Goal: Information Seeking & Learning: Check status

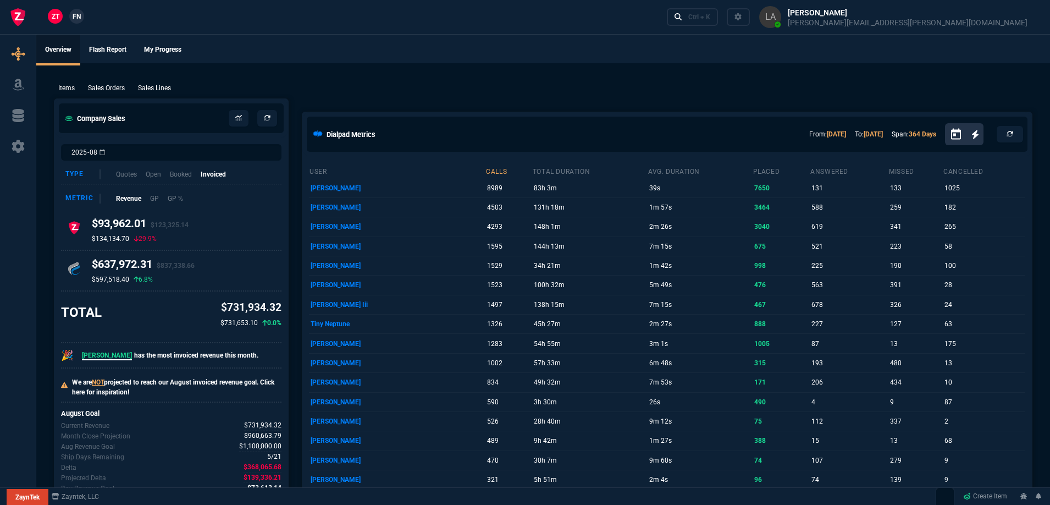
click at [80, 14] on span "FN" at bounding box center [77, 17] width 8 height 10
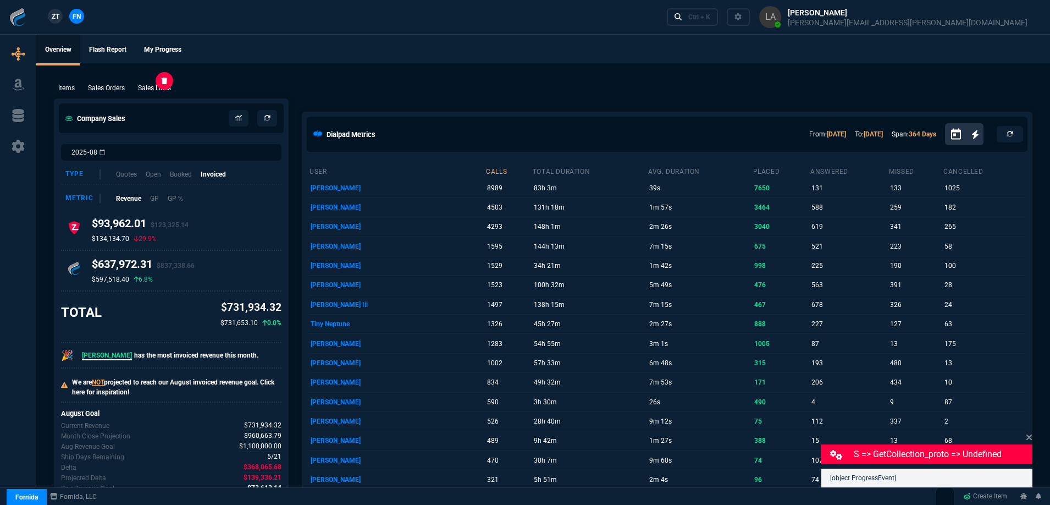
click at [169, 86] on p "Sales Lines" at bounding box center [154, 88] width 33 height 10
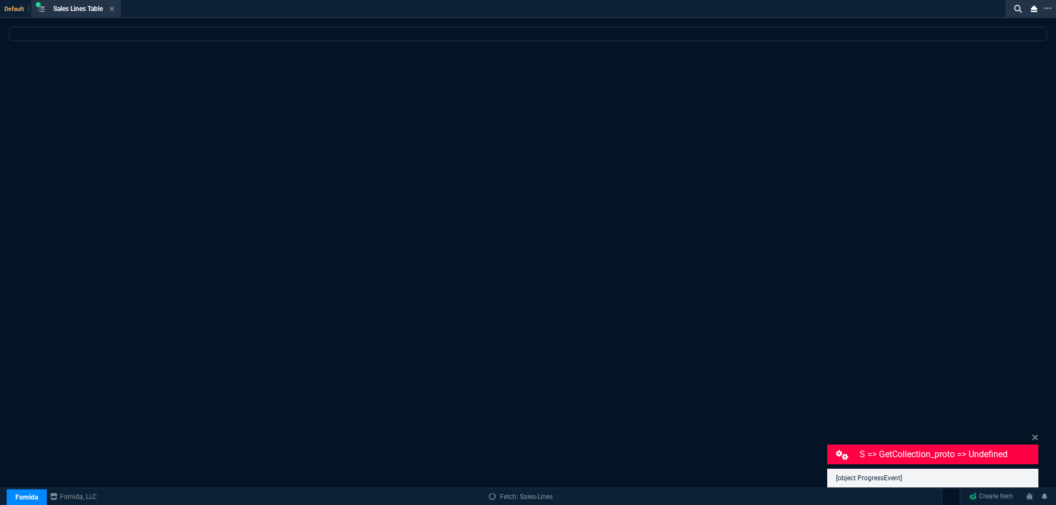
select select
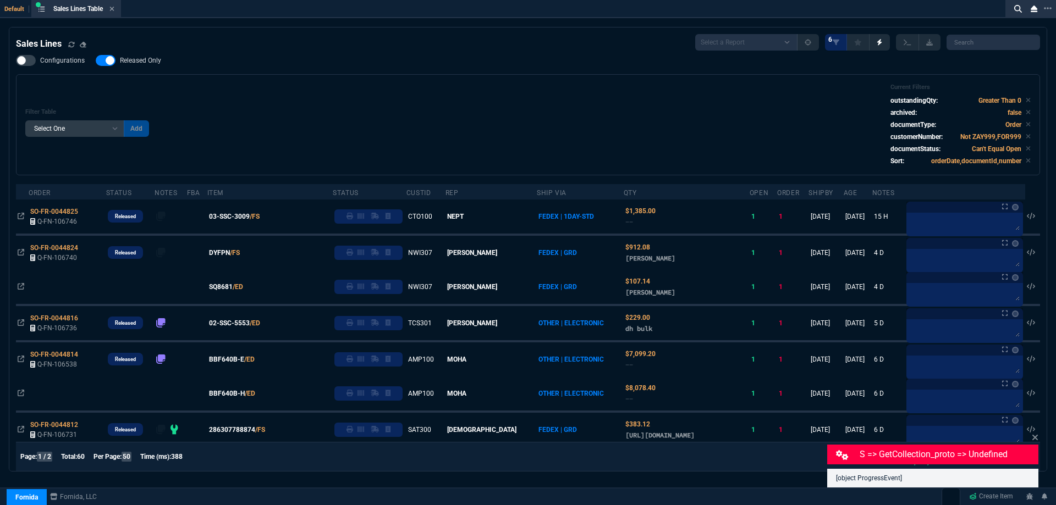
click at [141, 63] on span "Released Only" at bounding box center [140, 60] width 41 height 9
click at [96, 61] on input "Released Only" at bounding box center [95, 60] width 1 height 1
checkbox input "false"
click at [405, 81] on div "Filter Table Select One Add Filter () Age () ATS () Cond (itemVariantCode) Cust…" at bounding box center [528, 124] width 1024 height 101
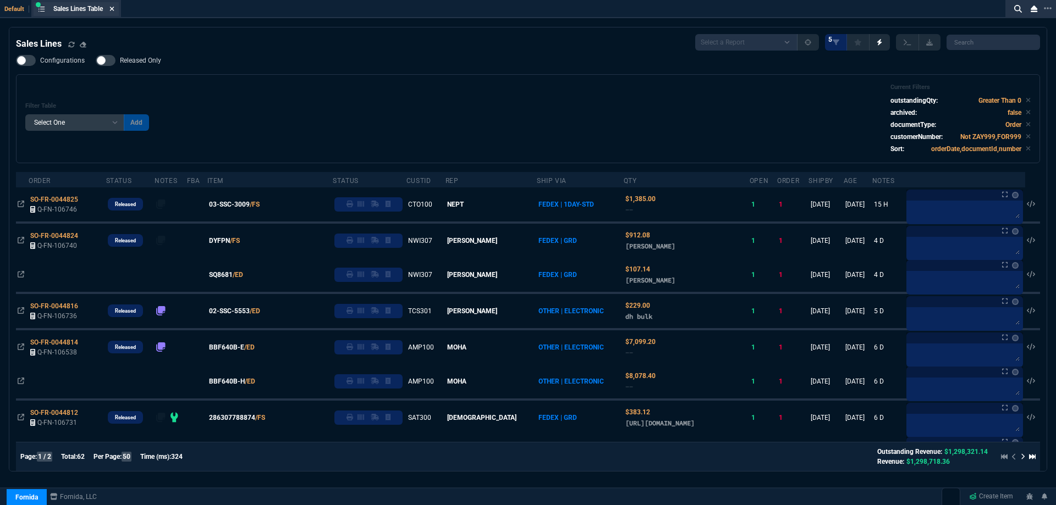
click at [111, 8] on icon at bounding box center [111, 8] width 5 height 7
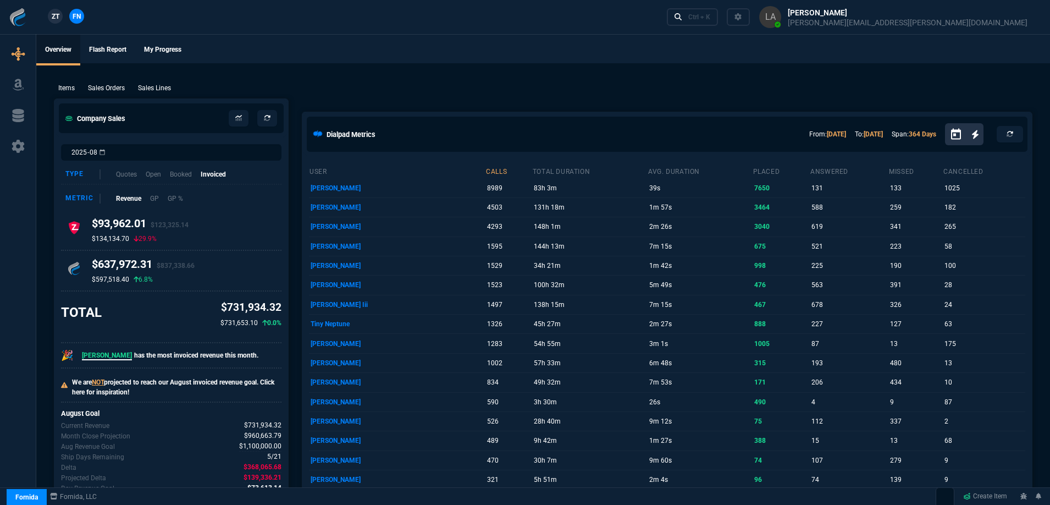
click at [61, 18] on link "ZT" at bounding box center [55, 16] width 15 height 15
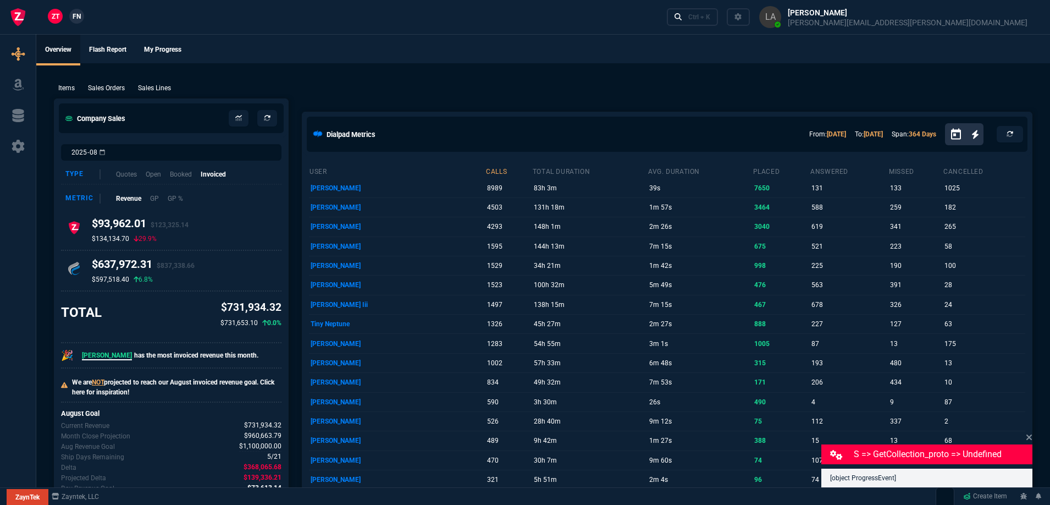
click at [146, 90] on p "Sales Lines" at bounding box center [154, 88] width 33 height 10
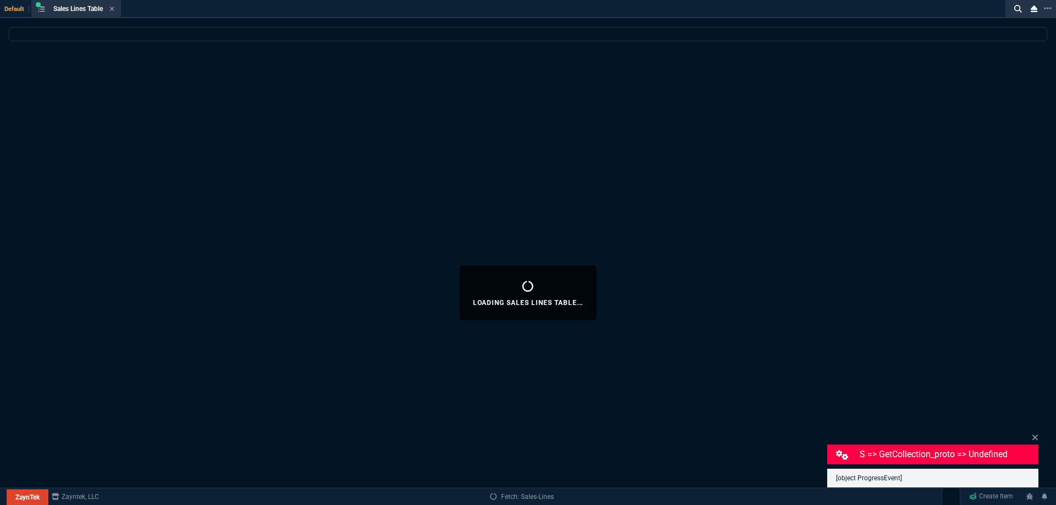
select select
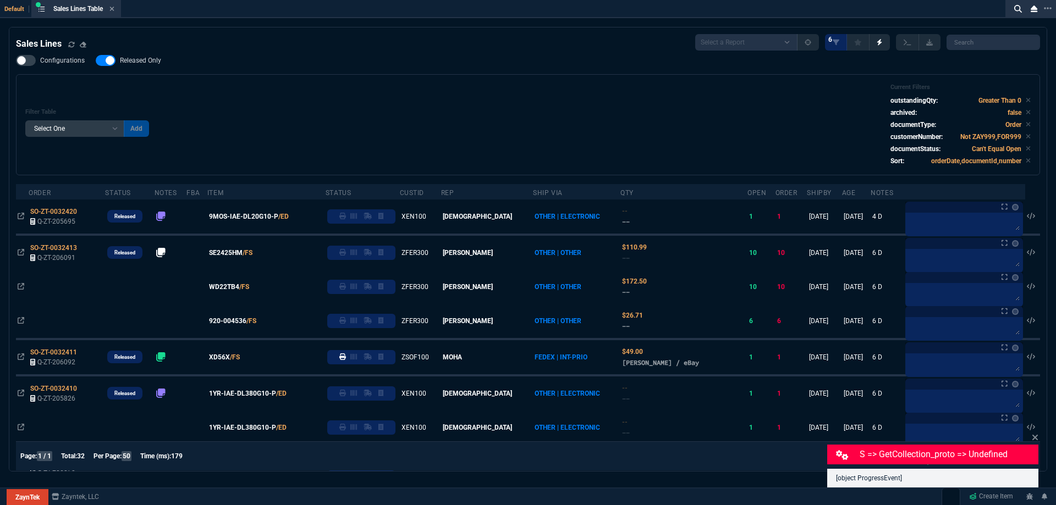
click at [153, 67] on nx-fornida-field-switch-one "Released Only" at bounding box center [134, 63] width 76 height 10
click at [152, 65] on span "Released Only" at bounding box center [140, 60] width 41 height 9
click at [96, 61] on input "Released Only" at bounding box center [95, 60] width 1 height 1
checkbox input "false"
click at [431, 92] on div "Filter Table Select One Add Filter () Age () ATS () Cond (itemVariantCode) Cust…" at bounding box center [527, 125] width 1005 height 82
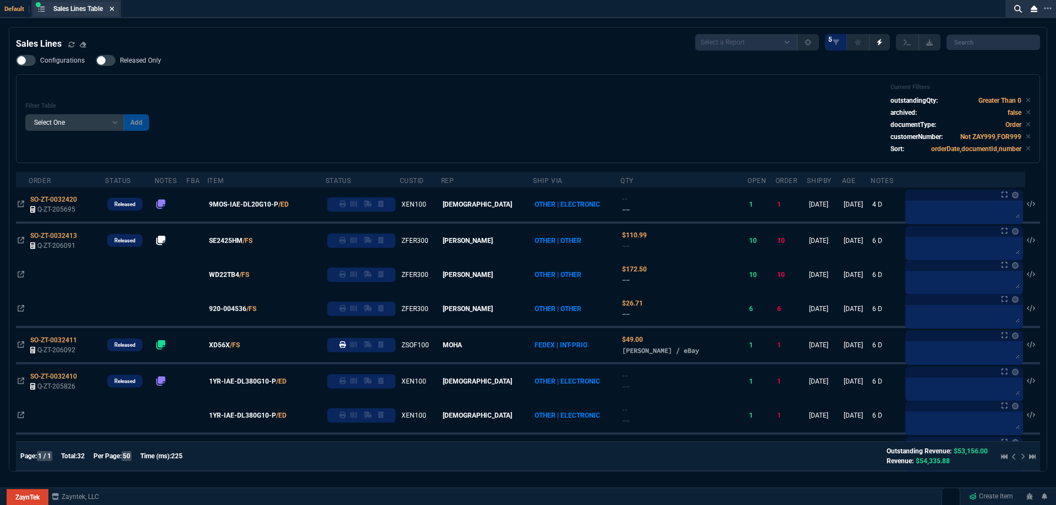
click at [114, 9] on icon at bounding box center [111, 8] width 5 height 7
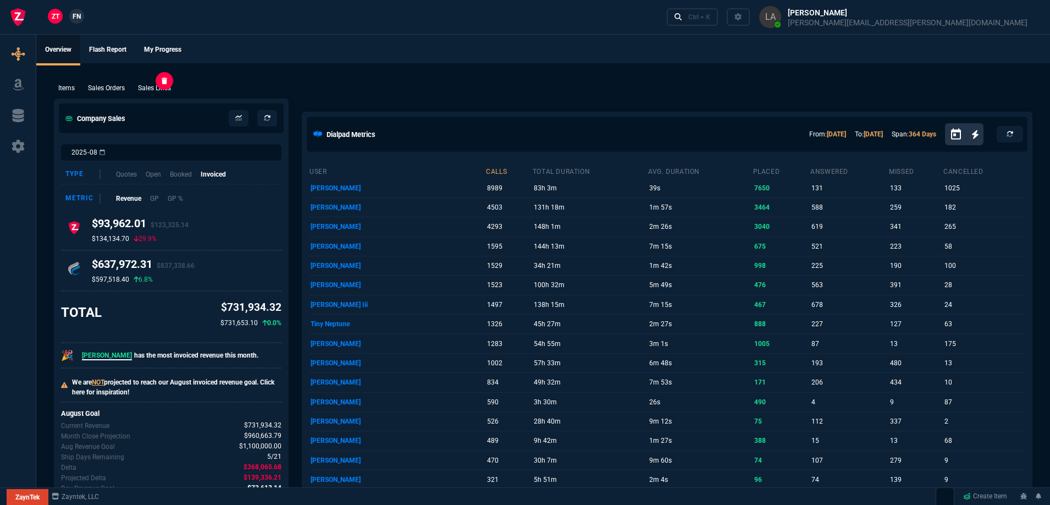
click at [160, 83] on p "Sales Lines" at bounding box center [154, 88] width 33 height 10
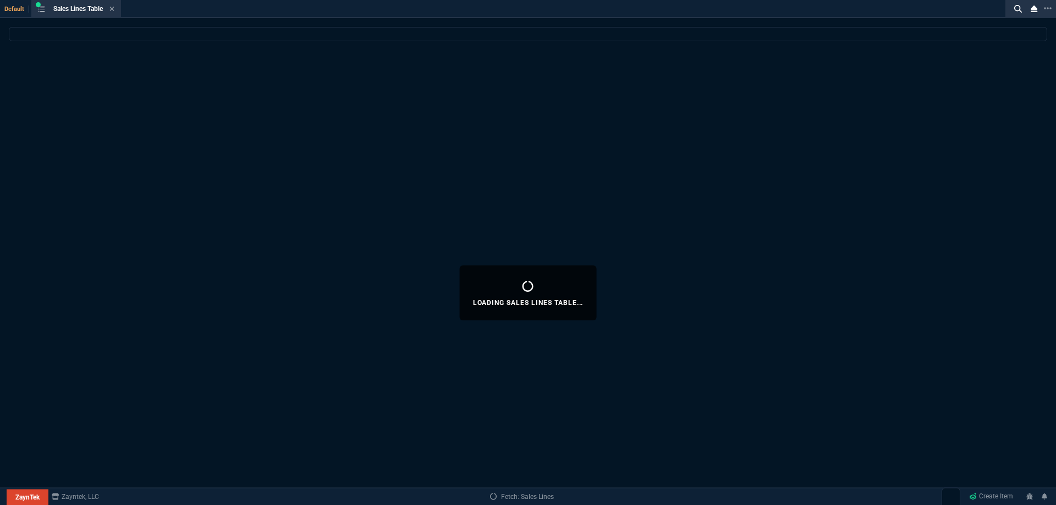
select select
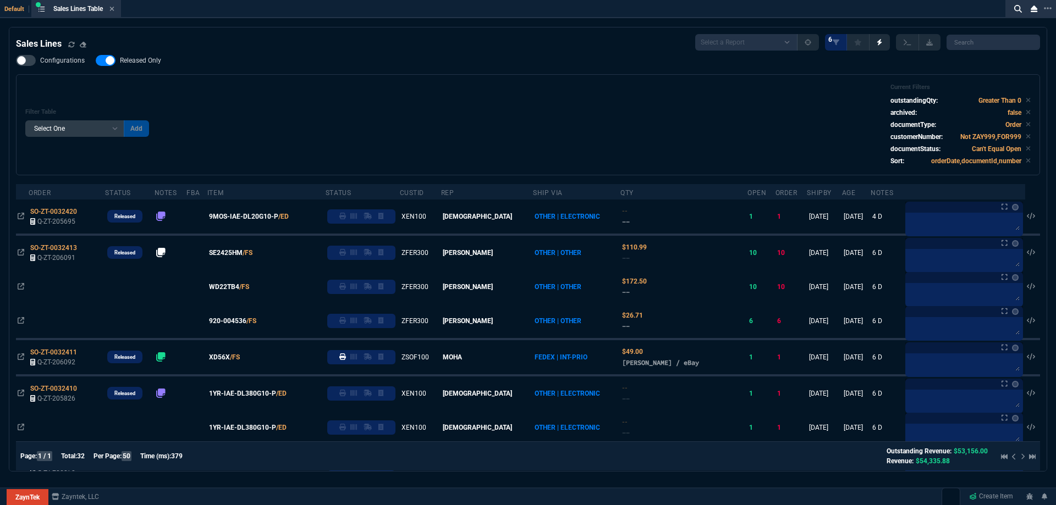
click at [143, 60] on span "Released Only" at bounding box center [140, 60] width 41 height 9
click at [96, 60] on input "Released Only" at bounding box center [95, 60] width 1 height 1
click at [516, 92] on div "Filter Table Select One Add Filter () Age () ATS () Cond (itemVariantCode) Cust…" at bounding box center [527, 125] width 1005 height 82
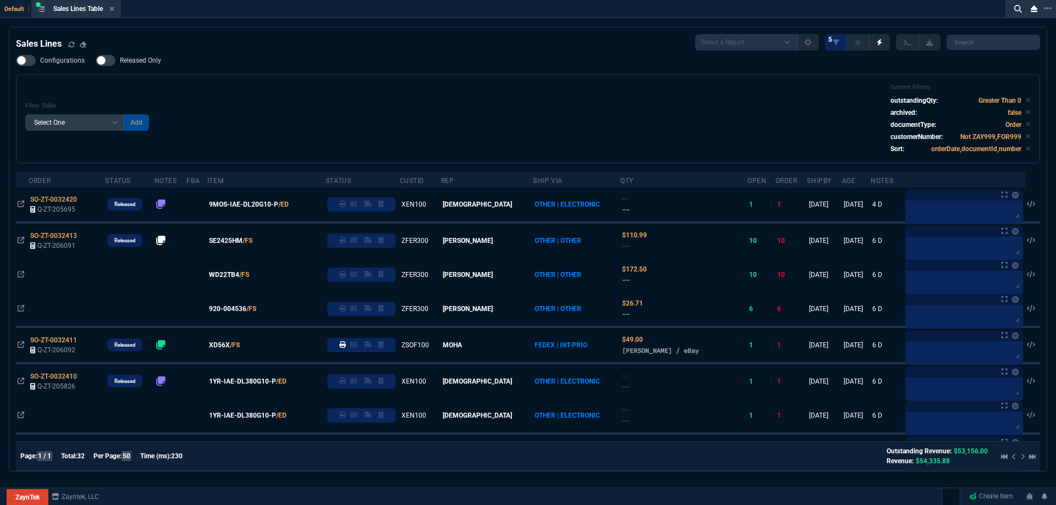
click at [152, 65] on span "Released Only" at bounding box center [140, 60] width 41 height 9
click at [96, 61] on input "Released Only" at bounding box center [95, 60] width 1 height 1
click at [464, 68] on div "Configurations Released Only Filter Table Select One Add Filter () Age () ATS (…" at bounding box center [528, 109] width 1024 height 108
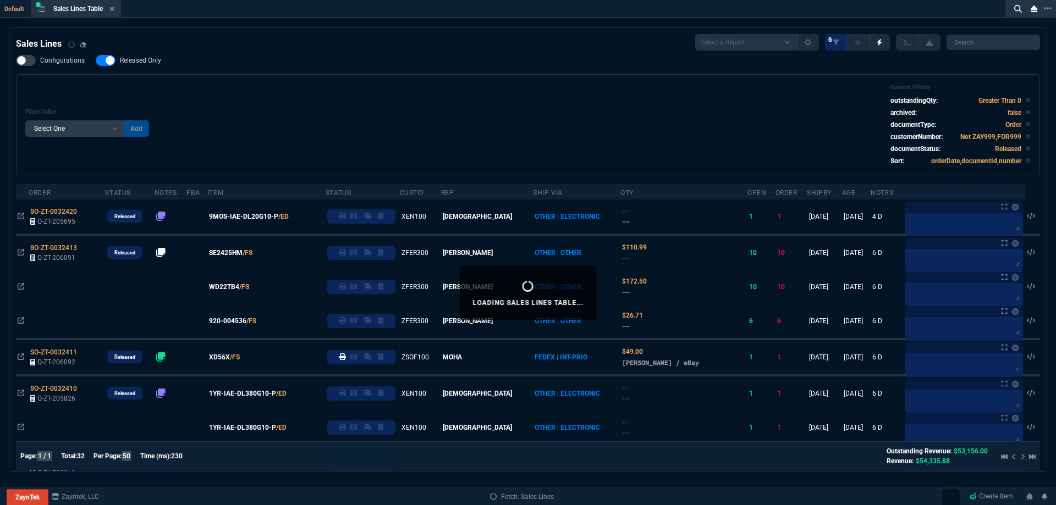
click at [120, 60] on span "Released Only" at bounding box center [140, 60] width 41 height 9
click at [96, 60] on input "Released Only" at bounding box center [95, 60] width 1 height 1
checkbox input "false"
click at [344, 74] on div "Configurations Released Only Filter Table Select One Add Filter () Age () ATS (…" at bounding box center [528, 115] width 1024 height 120
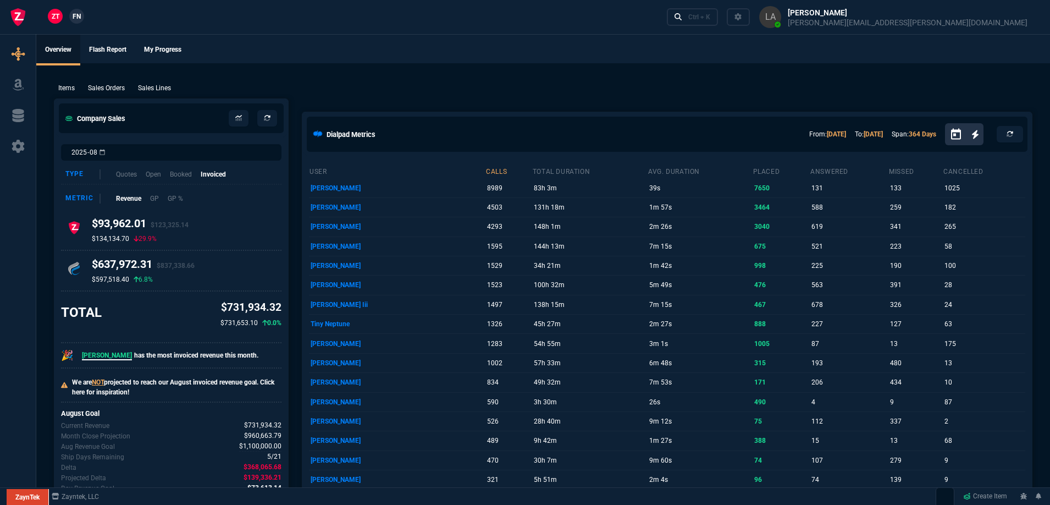
click at [157, 88] on p "Sales Lines" at bounding box center [154, 88] width 33 height 10
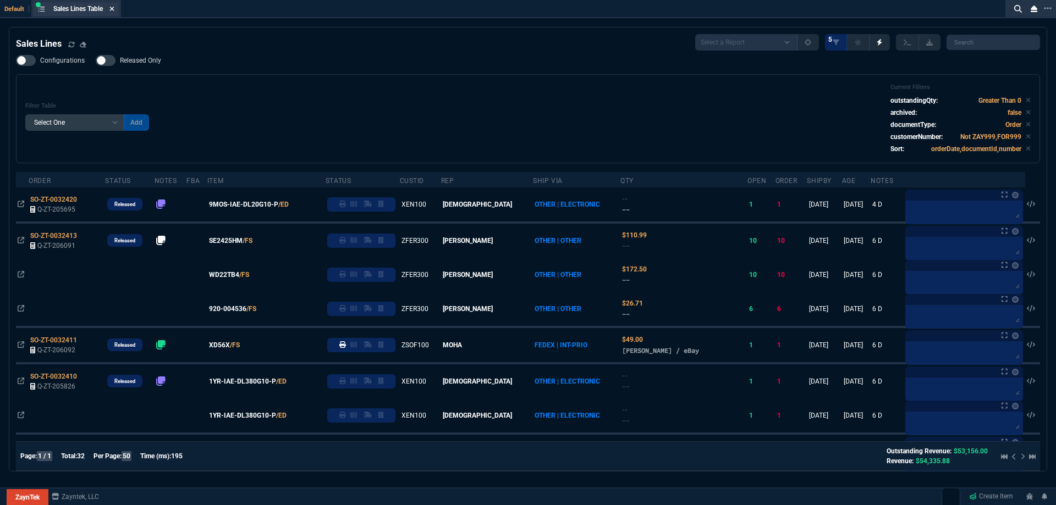
click at [114, 11] on icon at bounding box center [111, 8] width 5 height 7
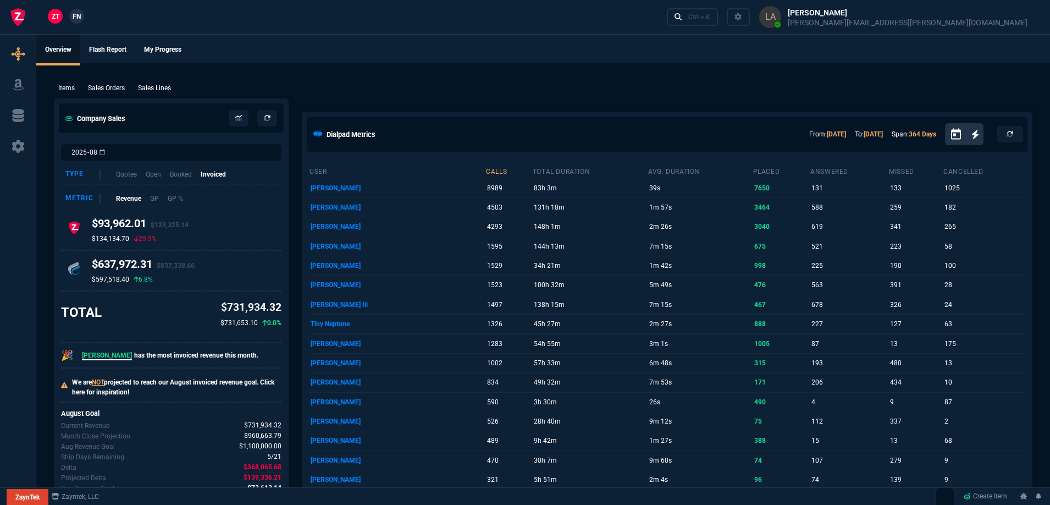
click at [75, 17] on span "FN" at bounding box center [77, 17] width 8 height 10
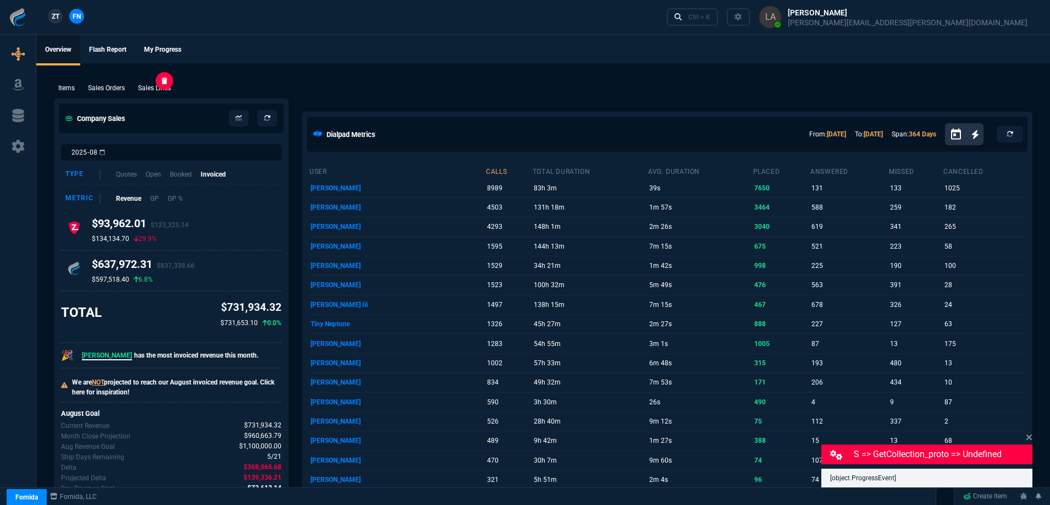
click at [158, 90] on p "Sales Lines" at bounding box center [154, 88] width 33 height 10
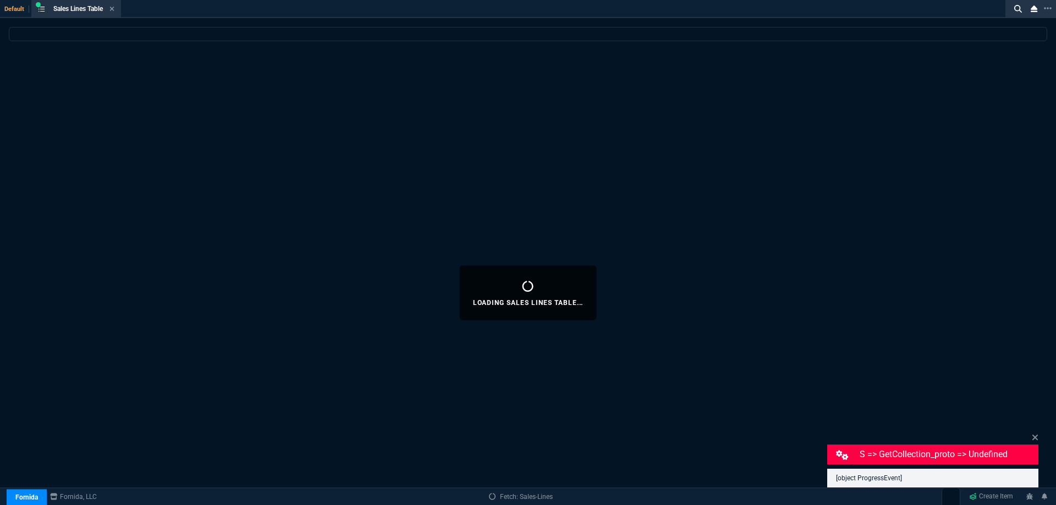
select select
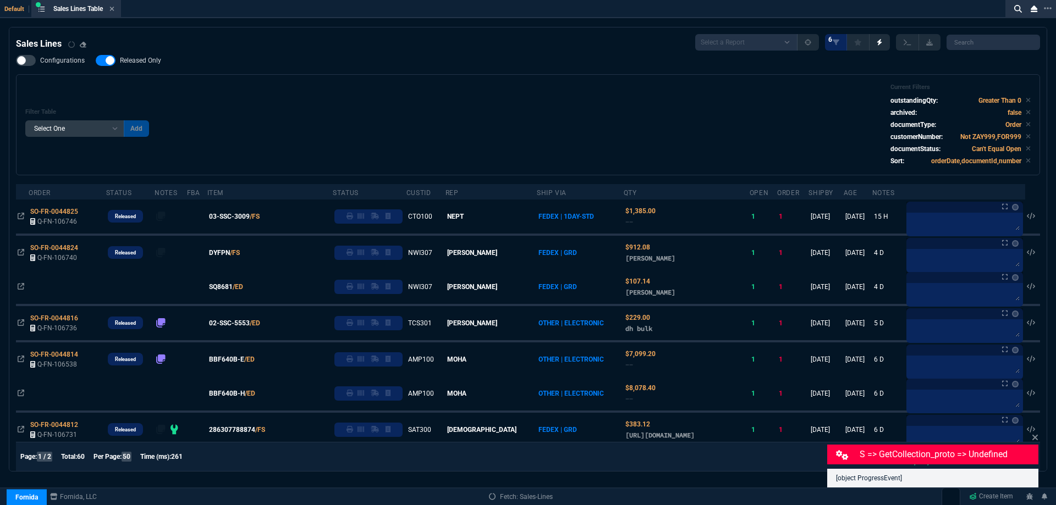
click at [139, 61] on span "Released Only" at bounding box center [140, 60] width 41 height 9
click at [96, 61] on input "Released Only" at bounding box center [95, 60] width 1 height 1
checkbox input "false"
click at [332, 86] on div "Filter Table Select One Add Filter () Age () ATS () Cond (itemVariantCode) Cust…" at bounding box center [527, 125] width 1005 height 82
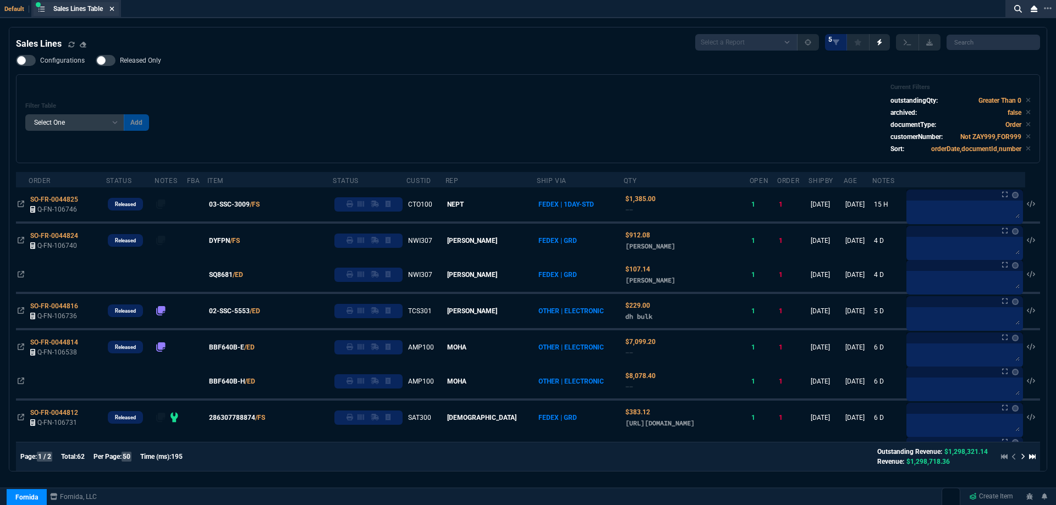
click at [114, 9] on icon at bounding box center [112, 9] width 4 height 4
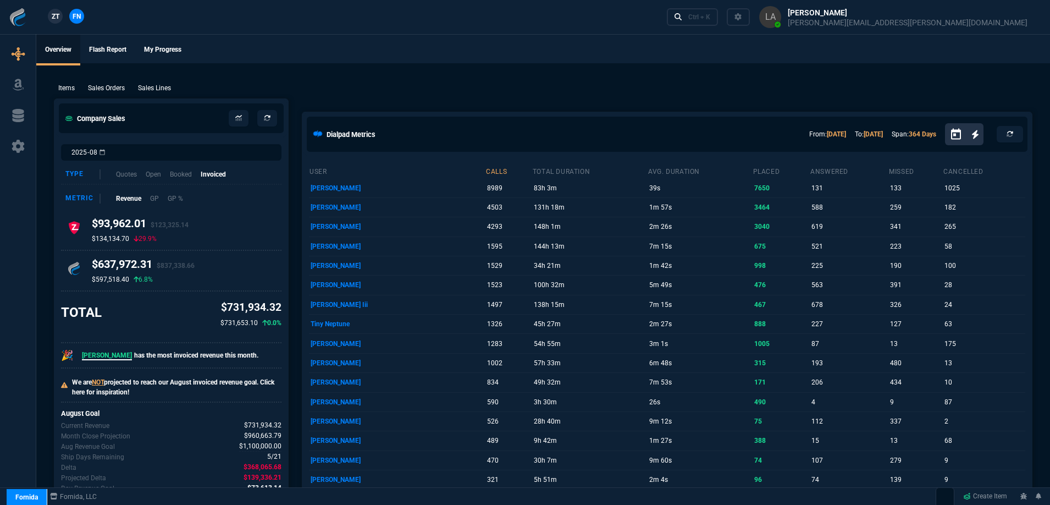
click at [53, 16] on span "ZT" at bounding box center [56, 17] width 8 height 10
click at [167, 89] on p "Sales Lines" at bounding box center [154, 88] width 33 height 10
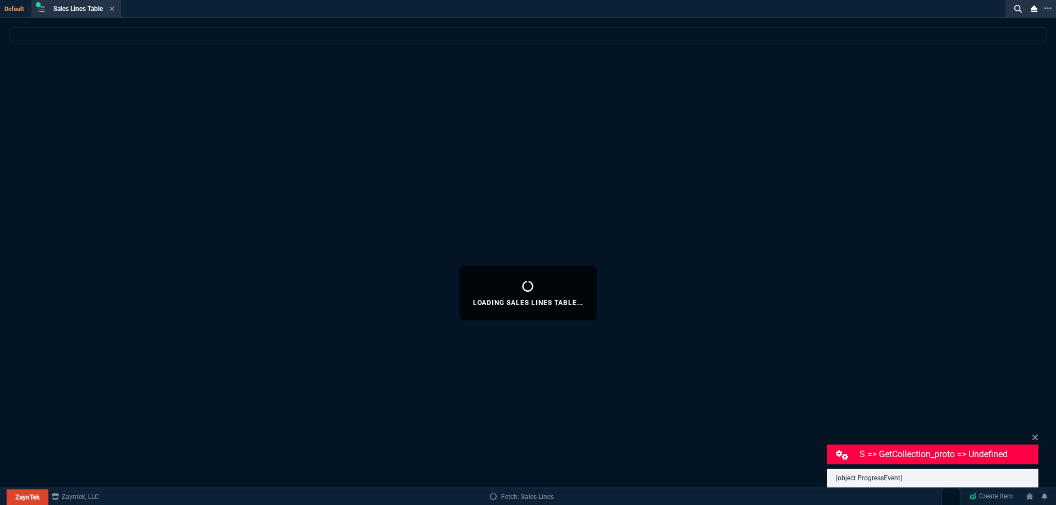
select select
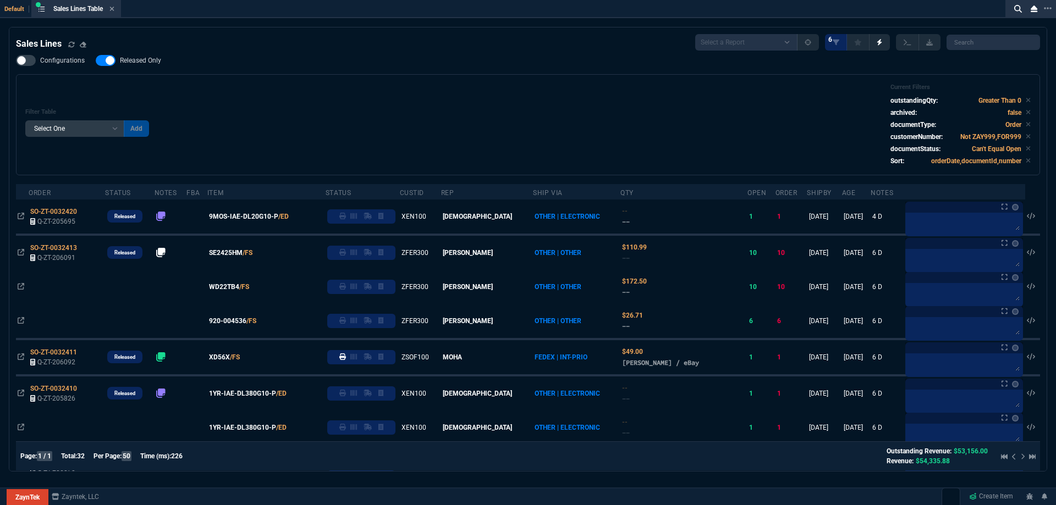
click at [150, 65] on span "Released Only" at bounding box center [140, 60] width 41 height 9
click at [96, 61] on input "Released Only" at bounding box center [95, 60] width 1 height 1
checkbox input "false"
click at [343, 98] on div "Filter Table Select One Add Filter () Age () ATS () Cond (itemVariantCode) Cust…" at bounding box center [527, 125] width 1005 height 82
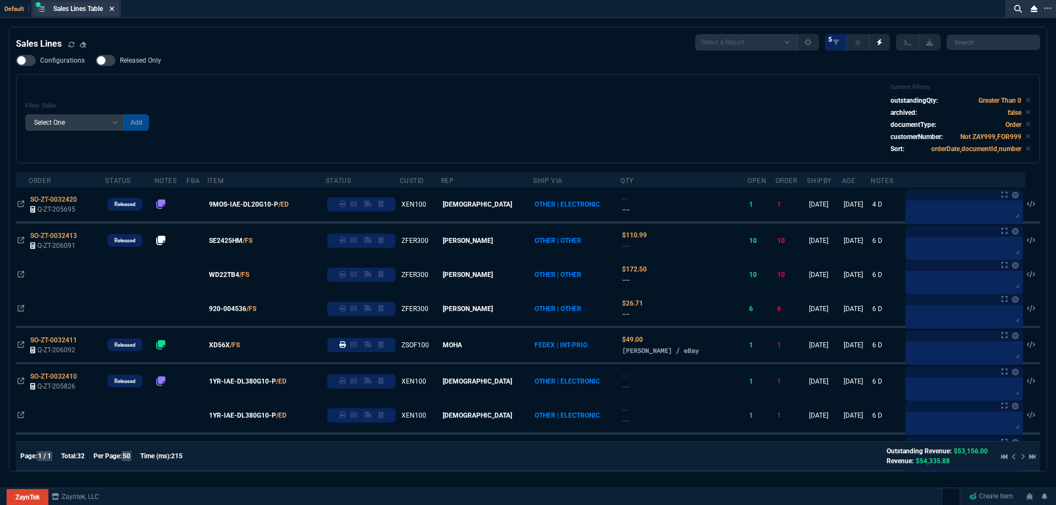
click at [114, 12] on icon at bounding box center [111, 8] width 5 height 7
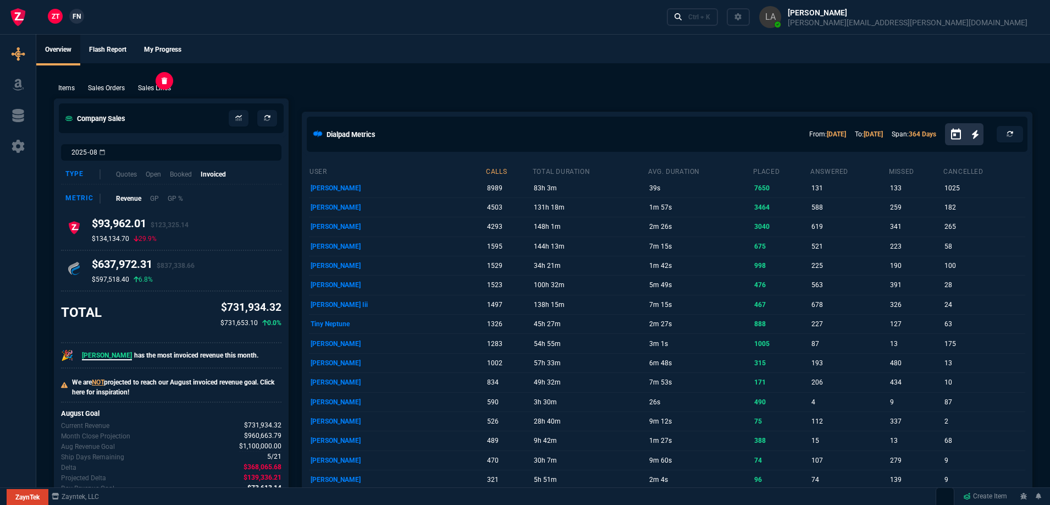
click at [156, 86] on p "Sales Lines" at bounding box center [154, 88] width 33 height 10
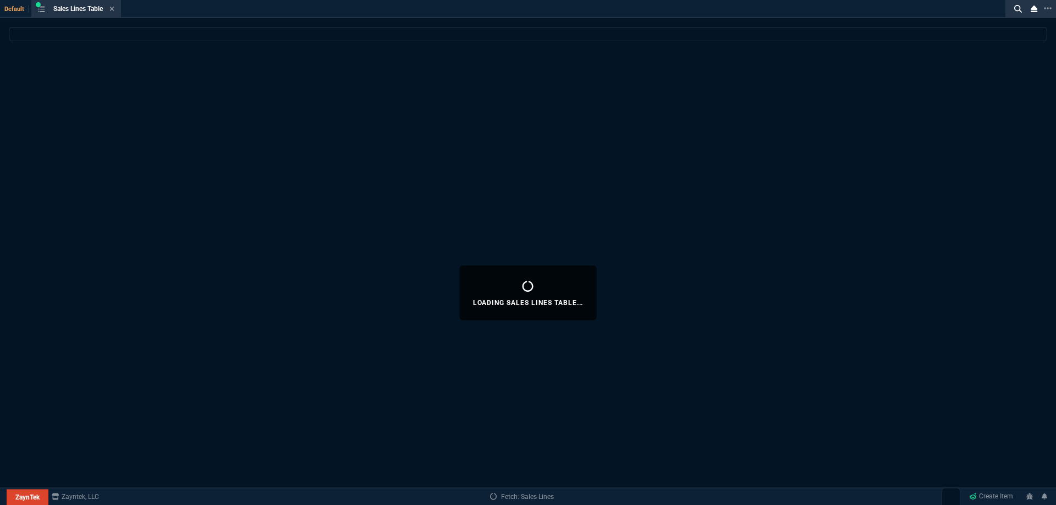
select select
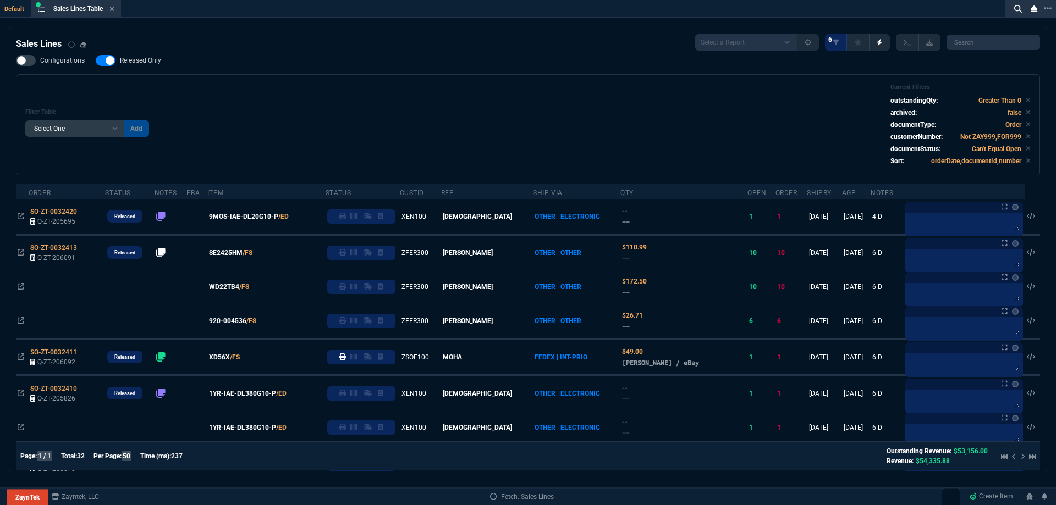
click at [140, 65] on span "Released Only" at bounding box center [140, 60] width 41 height 9
click at [96, 61] on input "Released Only" at bounding box center [95, 60] width 1 height 1
checkbox input "false"
click at [389, 79] on div "Filter Table Select One Add Filter () Age () ATS () Cond (itemVariantCode) Cust…" at bounding box center [528, 124] width 1024 height 101
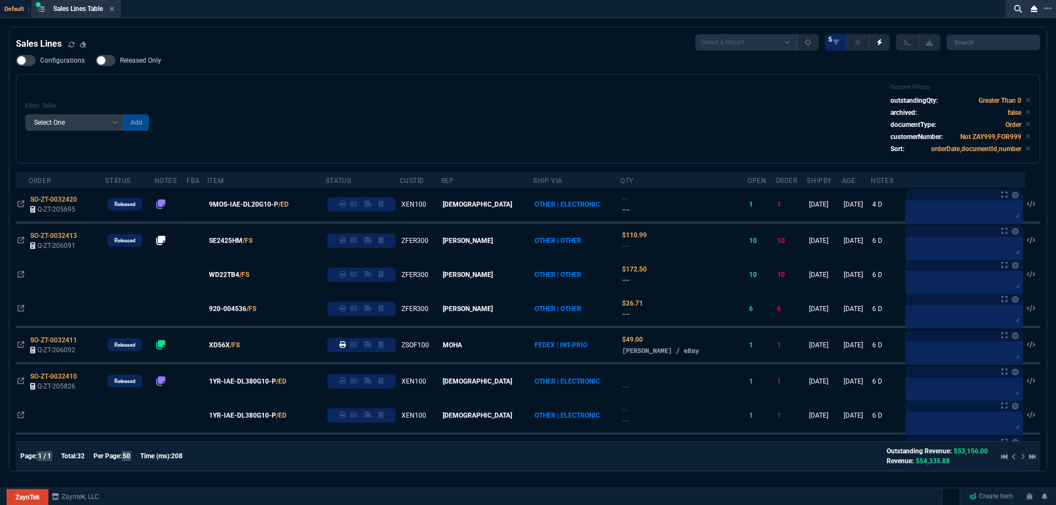
click at [113, 7] on icon at bounding box center [111, 8] width 5 height 7
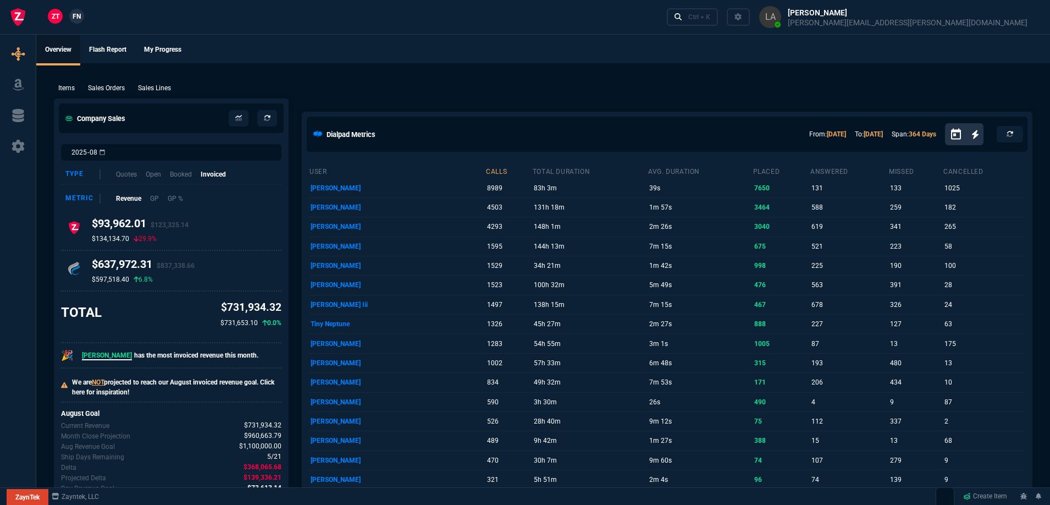
click at [76, 17] on span "FN" at bounding box center [77, 17] width 8 height 10
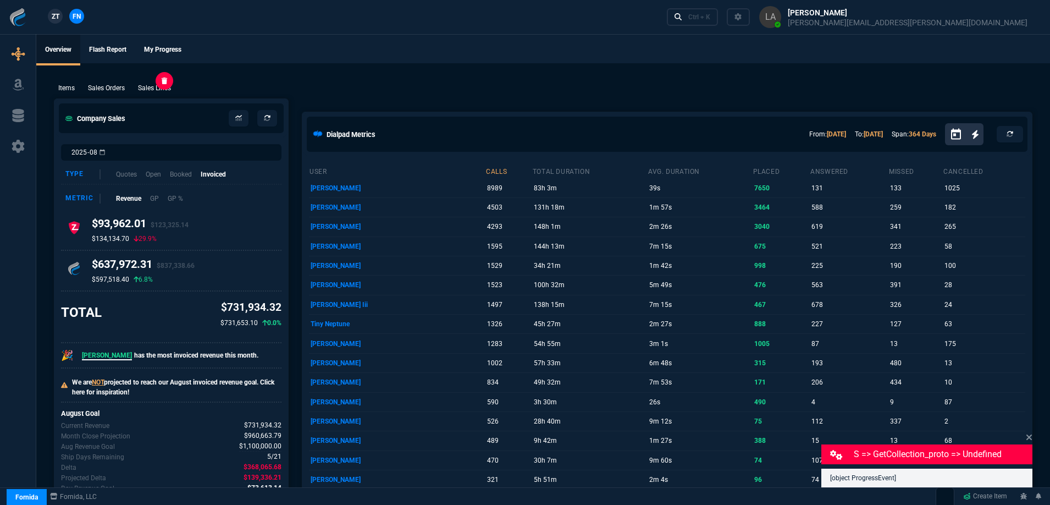
click at [166, 84] on p "Sales Lines" at bounding box center [154, 88] width 33 height 10
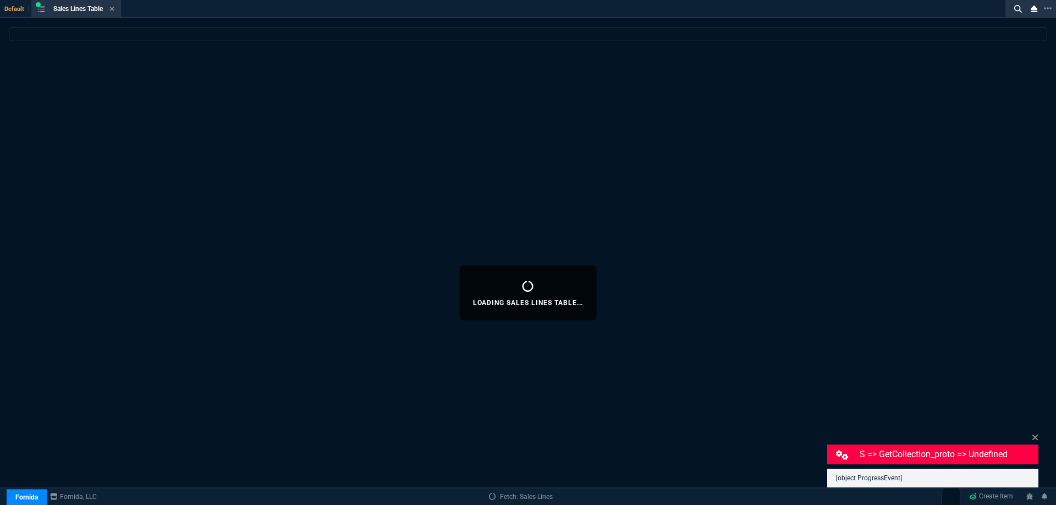
select select
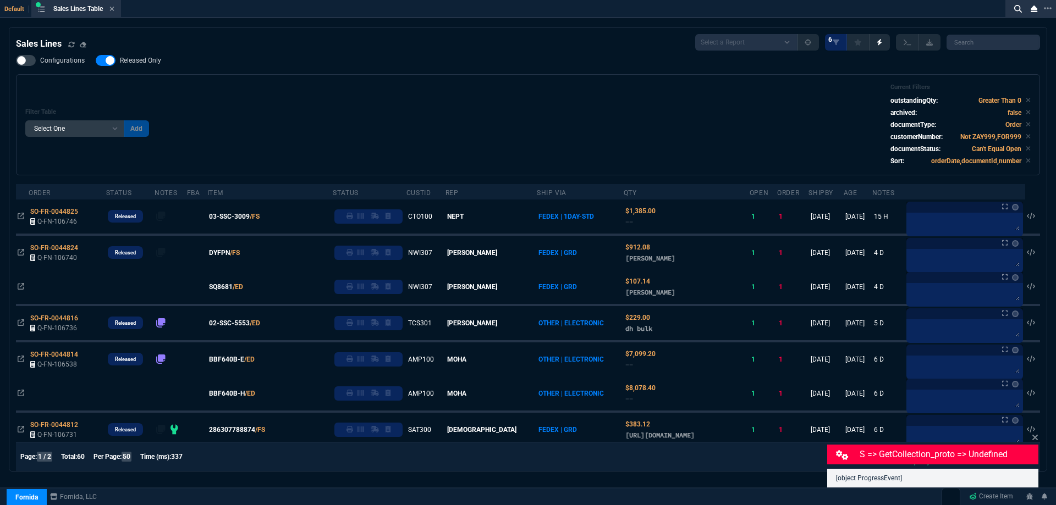
click at [153, 65] on span "Released Only" at bounding box center [140, 60] width 41 height 9
click at [96, 61] on input "Released Only" at bounding box center [95, 60] width 1 height 1
checkbox input "false"
click at [366, 86] on div "Filter Table Select One Add Filter () Age () ATS () Cond (itemVariantCode) Cust…" at bounding box center [527, 125] width 1005 height 82
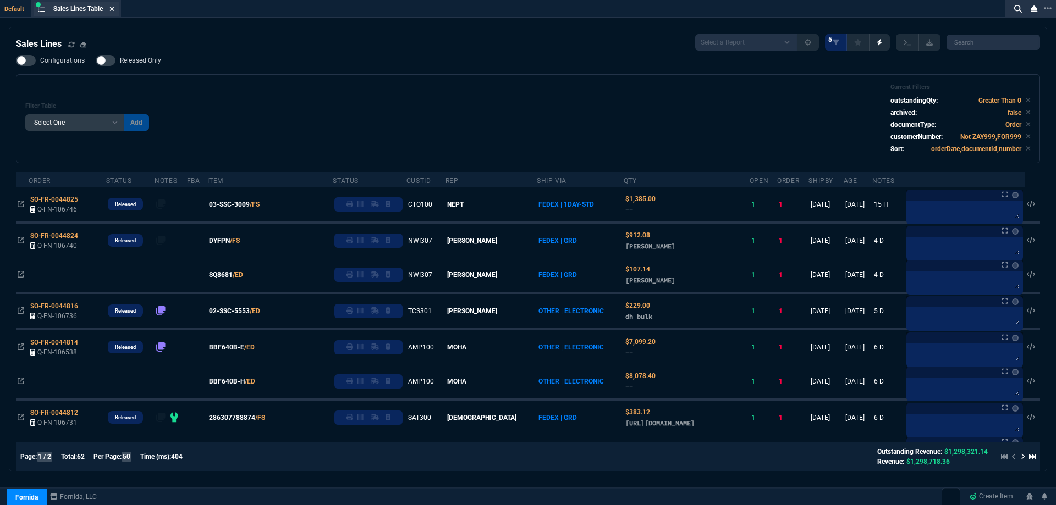
click at [114, 8] on icon at bounding box center [112, 9] width 4 height 4
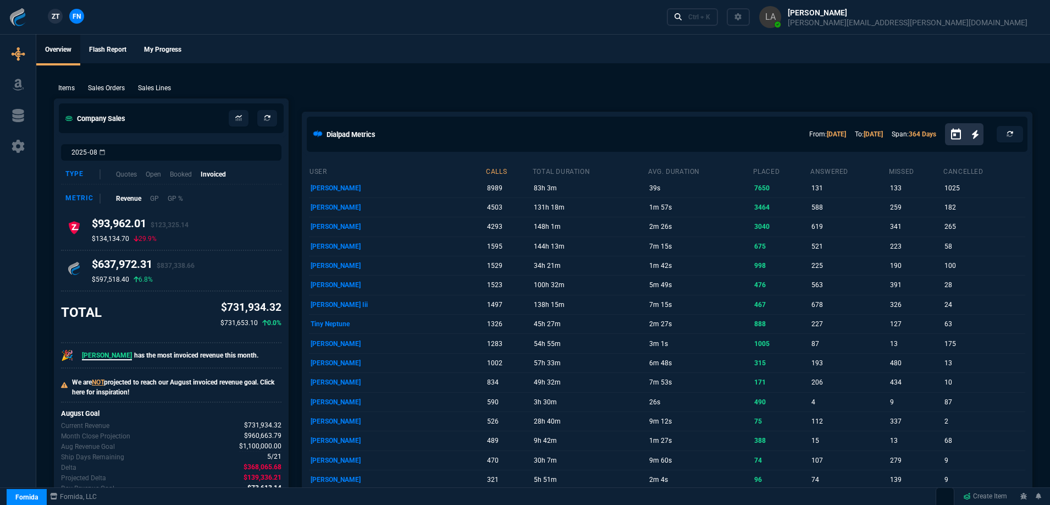
drag, startPoint x: 157, startPoint y: 89, endPoint x: 1011, endPoint y: 95, distance: 854.6
click at [157, 89] on p "Sales Lines" at bounding box center [154, 88] width 33 height 10
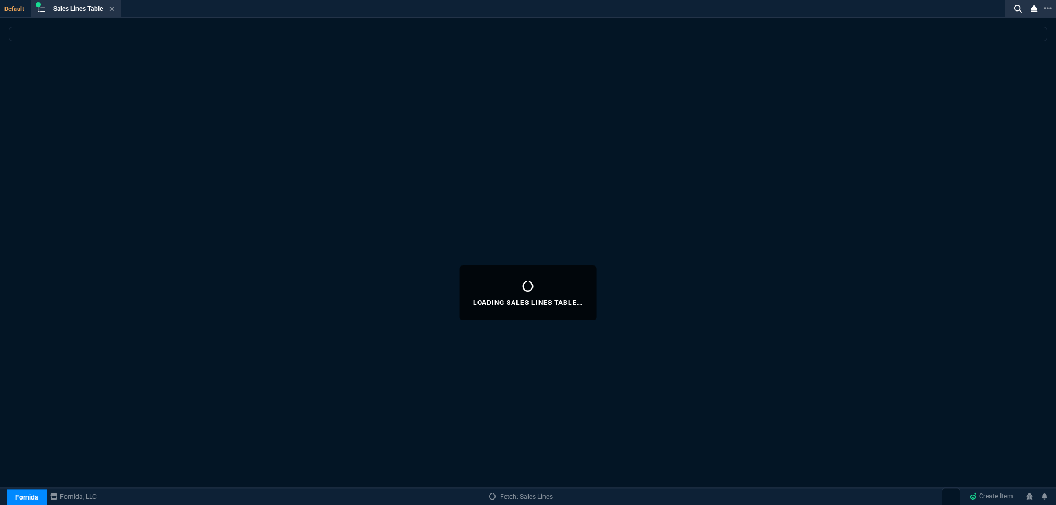
select select
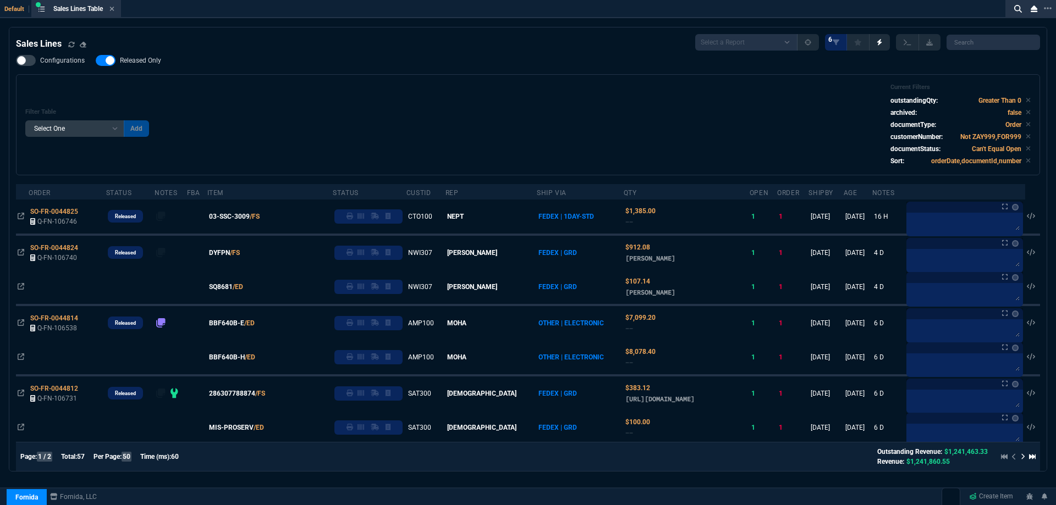
drag, startPoint x: 509, startPoint y: 70, endPoint x: 332, endPoint y: 80, distance: 177.3
click at [509, 70] on div "Configurations Released Only Filter Table Select One Add Filter () Age () ATS (…" at bounding box center [528, 115] width 1024 height 120
click at [155, 63] on span "Released Only" at bounding box center [140, 60] width 41 height 9
click at [96, 61] on input "Released Only" at bounding box center [95, 60] width 1 height 1
click at [383, 87] on div "Filter Table Select One Add Filter () Age () ATS () Cond (itemVariantCode) Cust…" at bounding box center [527, 125] width 1005 height 82
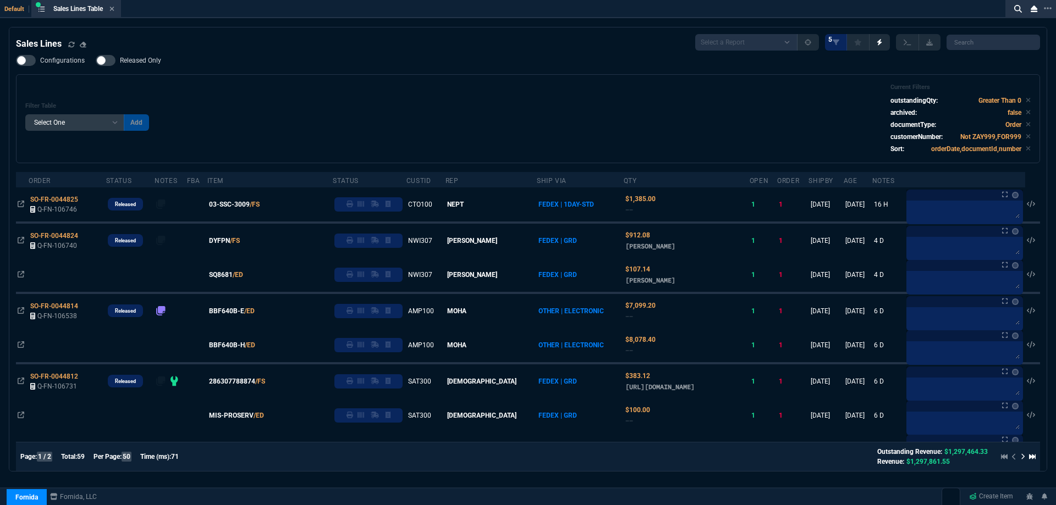
click at [140, 58] on span "Released Only" at bounding box center [140, 60] width 41 height 9
click at [96, 60] on input "Released Only" at bounding box center [95, 60] width 1 height 1
click at [307, 88] on div "Filter Table Select One Add Filter () Age () ATS () Cond (itemVariantCode) Cust…" at bounding box center [527, 119] width 1005 height 70
click at [136, 60] on span "Released Only" at bounding box center [140, 60] width 41 height 9
click at [96, 60] on input "Released Only" at bounding box center [95, 60] width 1 height 1
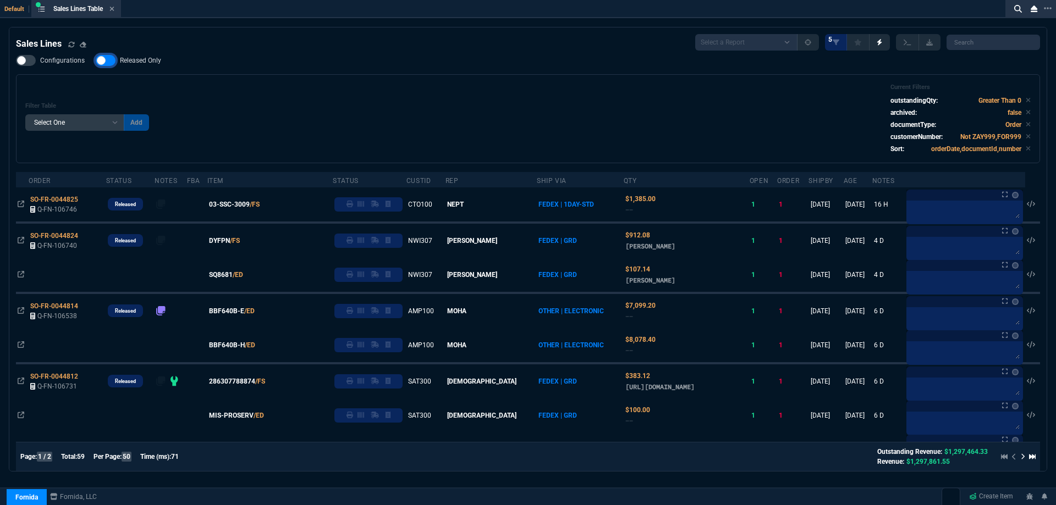
checkbox input "false"
click at [346, 91] on div "Filter Table Select One Add Filter () Age () ATS () Cond (itemVariantCode) Cust…" at bounding box center [527, 119] width 1005 height 70
click at [112, 8] on icon at bounding box center [111, 8] width 5 height 7
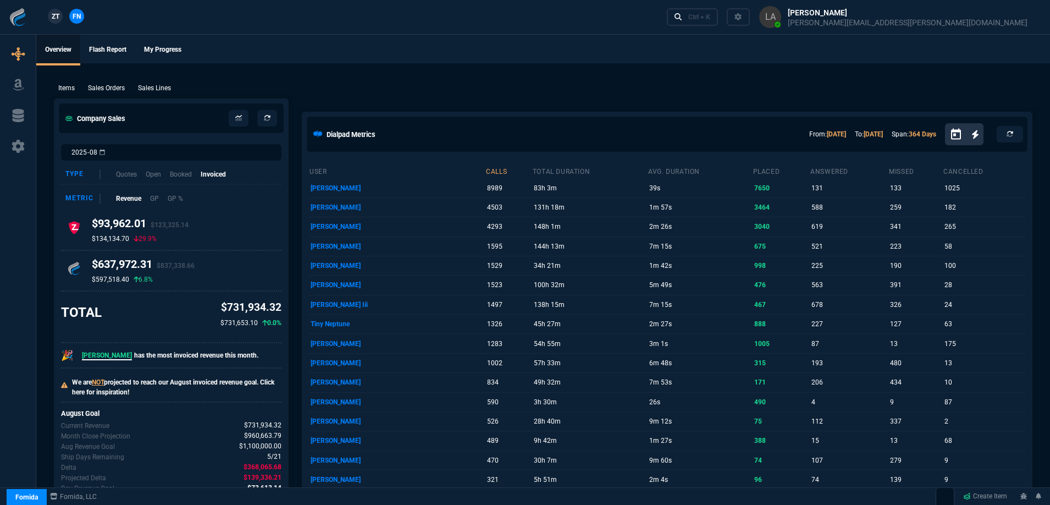
click at [58, 19] on span "ZT" at bounding box center [56, 17] width 8 height 10
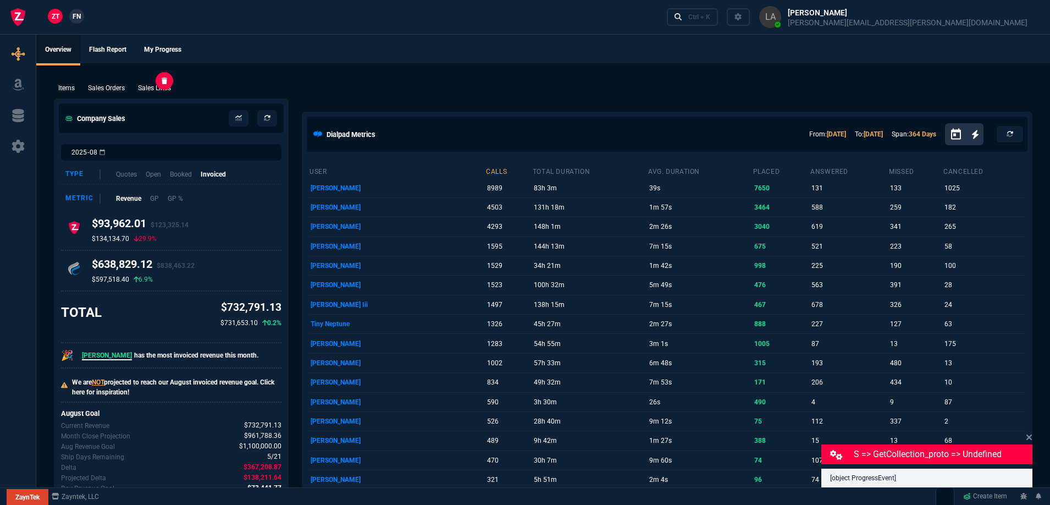
click at [155, 83] on p "Sales Lines" at bounding box center [154, 88] width 33 height 10
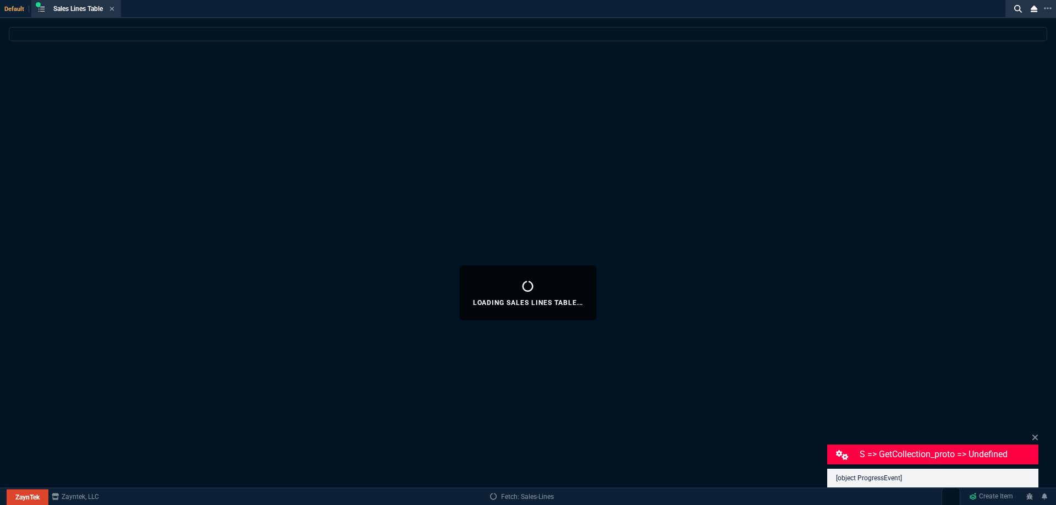
select select
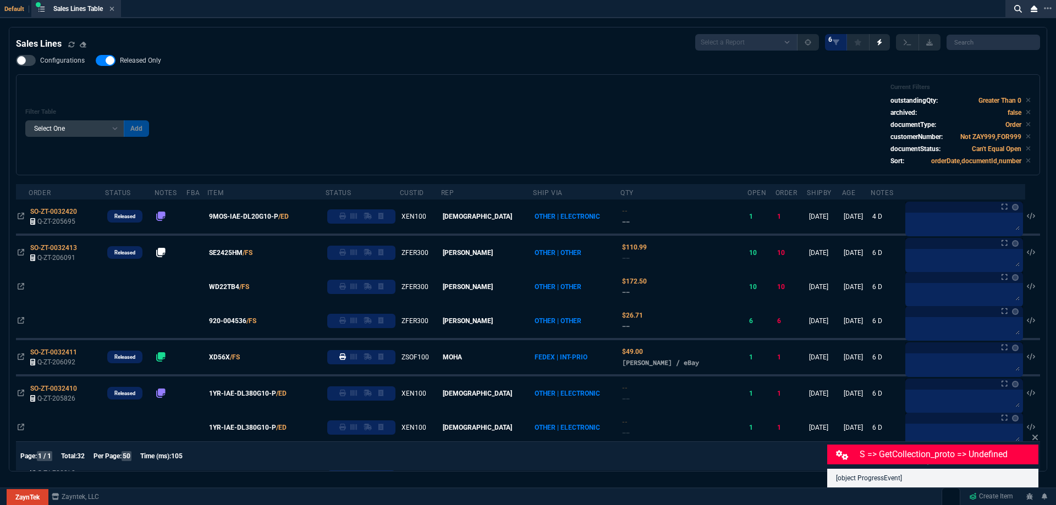
select select
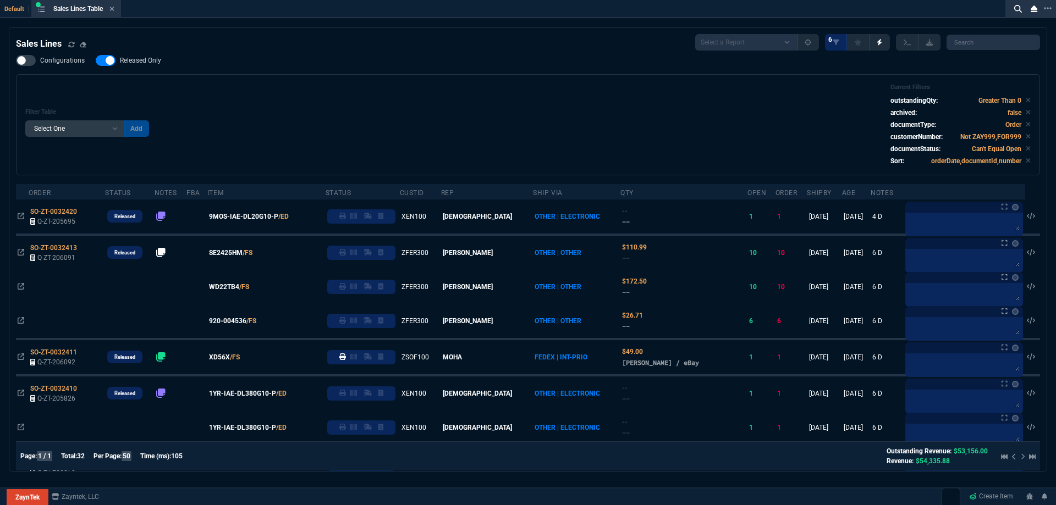
drag, startPoint x: 148, startPoint y: 60, endPoint x: 353, endPoint y: 104, distance: 209.4
click at [148, 60] on span "Released Only" at bounding box center [140, 60] width 41 height 9
click at [96, 60] on input "Released Only" at bounding box center [95, 60] width 1 height 1
click at [353, 104] on div "Filter Table Select One Add Filter () Age () ATS () Cond (itemVariantCode) Cust…" at bounding box center [527, 125] width 1005 height 82
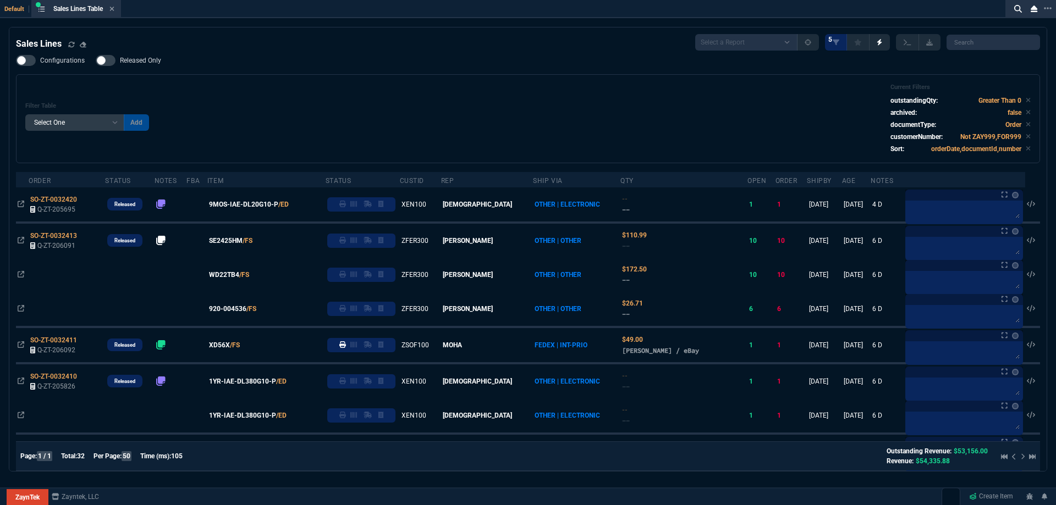
click at [157, 63] on span "Released Only" at bounding box center [140, 60] width 41 height 9
click at [96, 61] on input "Released Only" at bounding box center [95, 60] width 1 height 1
click at [301, 86] on div "Filter Table Select One Add Filter () Age () ATS () Cond (itemVariantCode) Cust…" at bounding box center [527, 119] width 1005 height 70
click at [146, 57] on span "Released Only" at bounding box center [140, 60] width 41 height 9
click at [96, 60] on input "Released Only" at bounding box center [95, 60] width 1 height 1
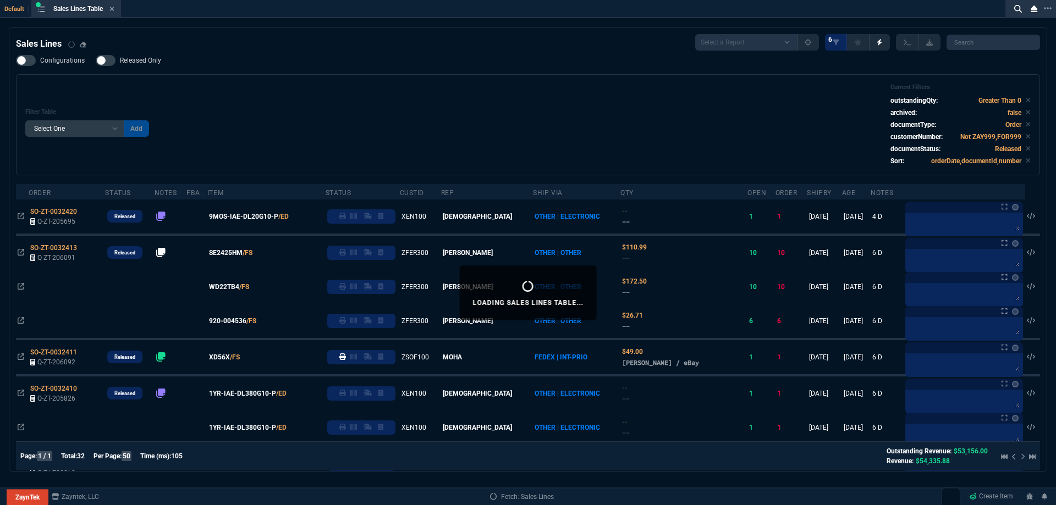
click at [346, 80] on div "Filter Table Select One Add Filter () Age () ATS () Cond (itemVariantCode) Cust…" at bounding box center [528, 124] width 1024 height 101
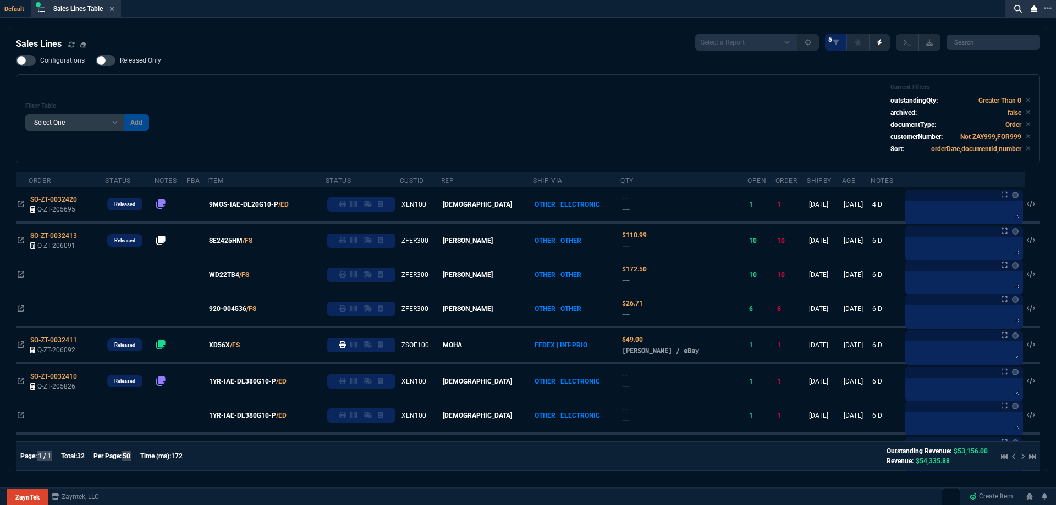
drag, startPoint x: 342, startPoint y: 110, endPoint x: 82, endPoint y: 64, distance: 263.6
click at [341, 109] on div "Filter Table Select One Add Filter () Age () ATS () Cond (itemVariantCode) Cust…" at bounding box center [527, 119] width 1005 height 70
click at [125, 58] on span "Released Only" at bounding box center [140, 60] width 41 height 9
click at [96, 60] on input "Released Only" at bounding box center [95, 60] width 1 height 1
checkbox input "true"
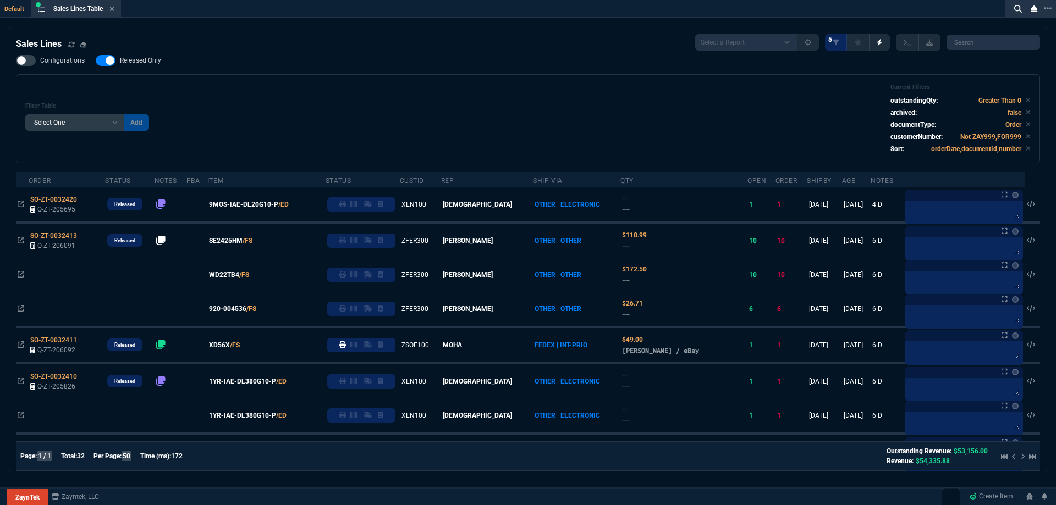
click at [366, 96] on div "Filter Table Select One Add Filter () Age () ATS () Cond (itemVariantCode) Cust…" at bounding box center [527, 119] width 1005 height 70
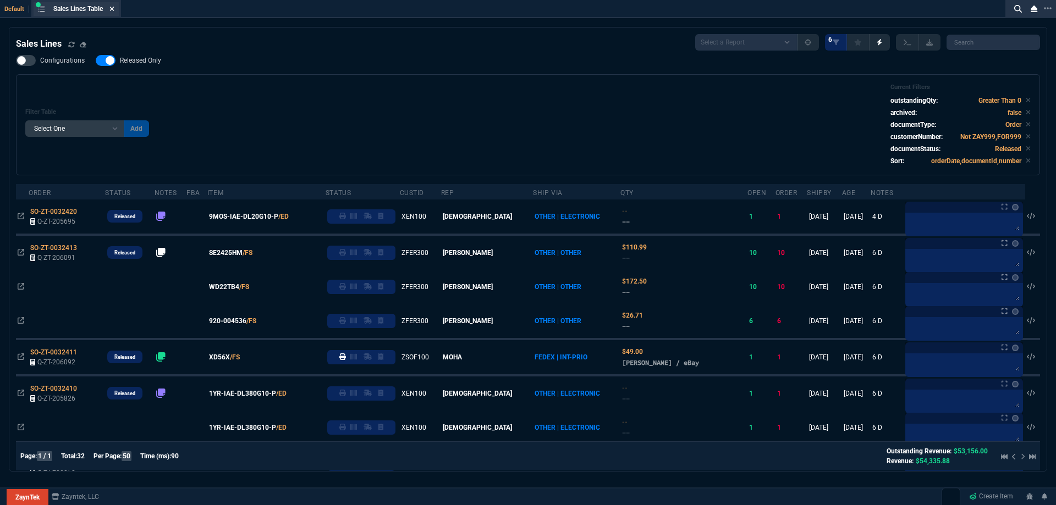
click at [113, 13] on fa-icon at bounding box center [111, 9] width 5 height 8
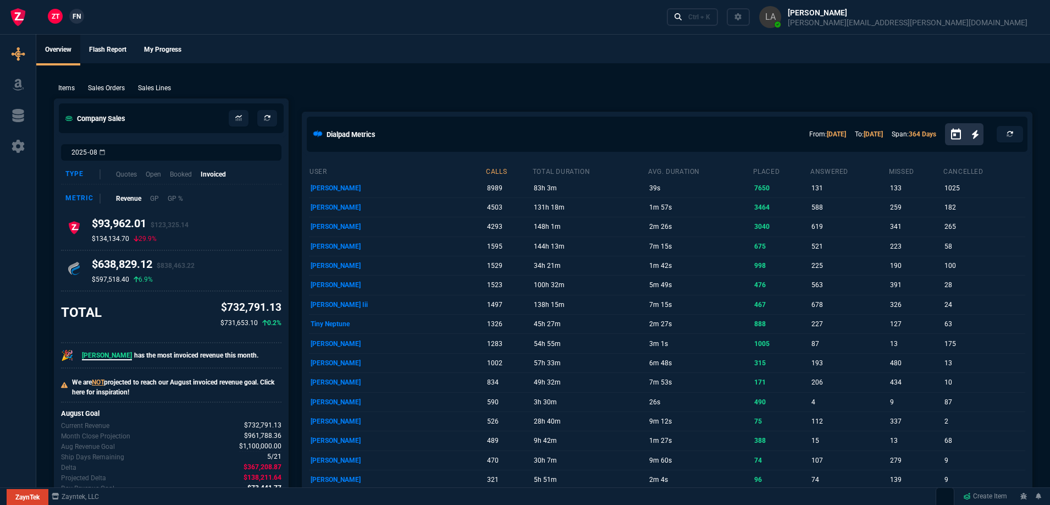
click at [75, 21] on span "FN" at bounding box center [77, 17] width 8 height 10
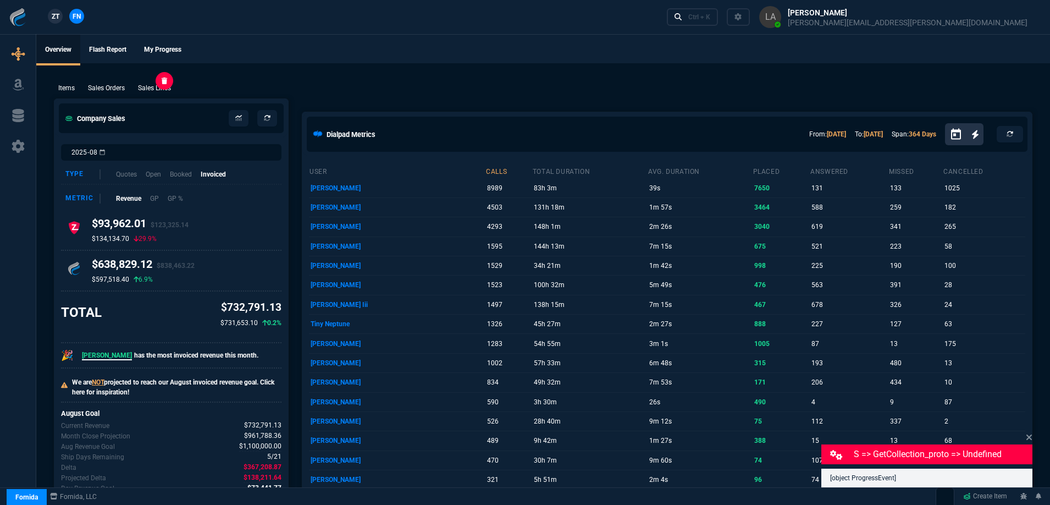
click at [157, 90] on p "Sales Lines" at bounding box center [154, 88] width 33 height 10
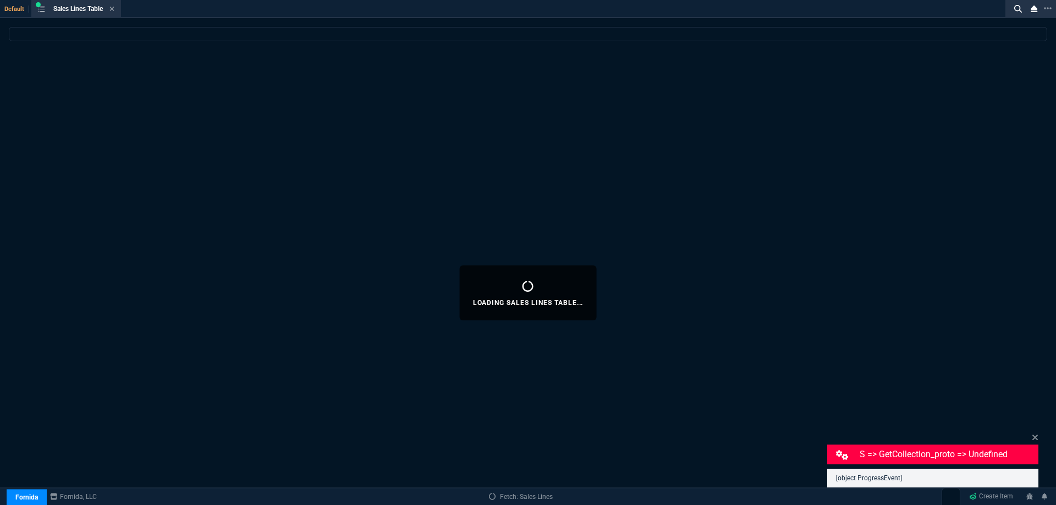
select select
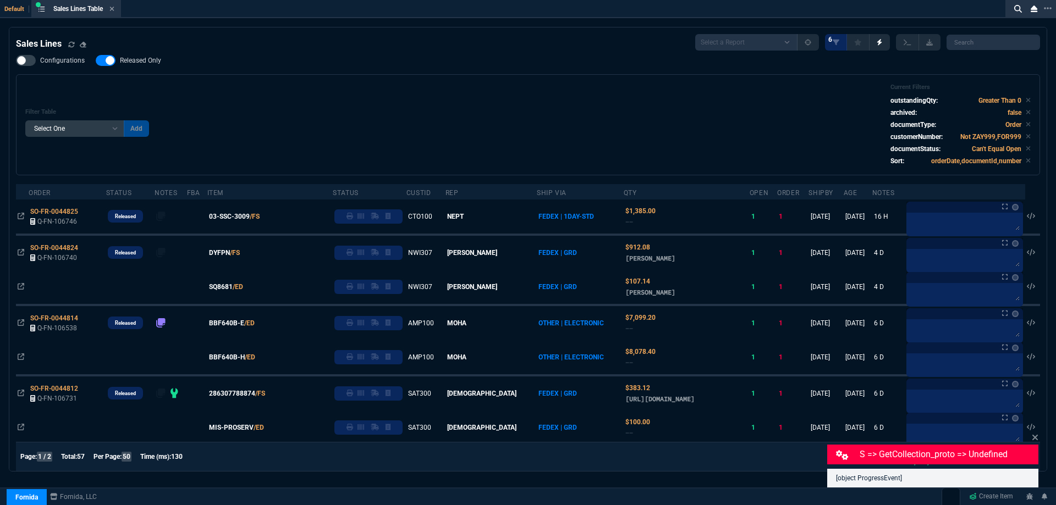
click at [132, 64] on span "Released Only" at bounding box center [140, 60] width 41 height 9
click at [96, 61] on input "Released Only" at bounding box center [95, 60] width 1 height 1
checkbox input "false"
click at [537, 77] on div "Filter Table Select One Add Filter () Age () ATS () Cond (itemVariantCode) Cust…" at bounding box center [528, 124] width 1024 height 101
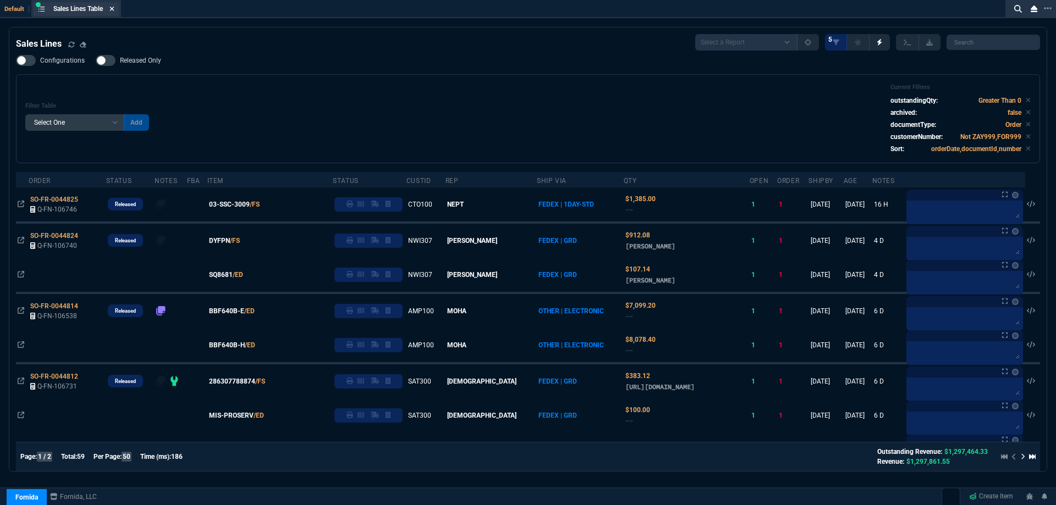
click at [114, 10] on icon at bounding box center [112, 9] width 4 height 4
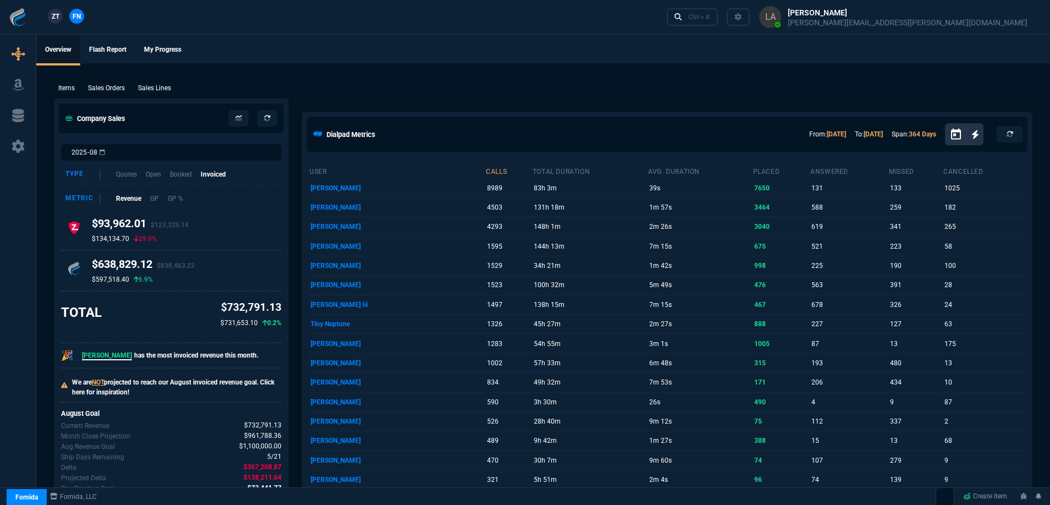
drag, startPoint x: 342, startPoint y: 37, endPoint x: 286, endPoint y: 51, distance: 57.6
click at [341, 37] on ul "Overview Flash Report My Progress" at bounding box center [543, 49] width 1014 height 29
click at [161, 84] on p "Sales Lines" at bounding box center [154, 88] width 33 height 10
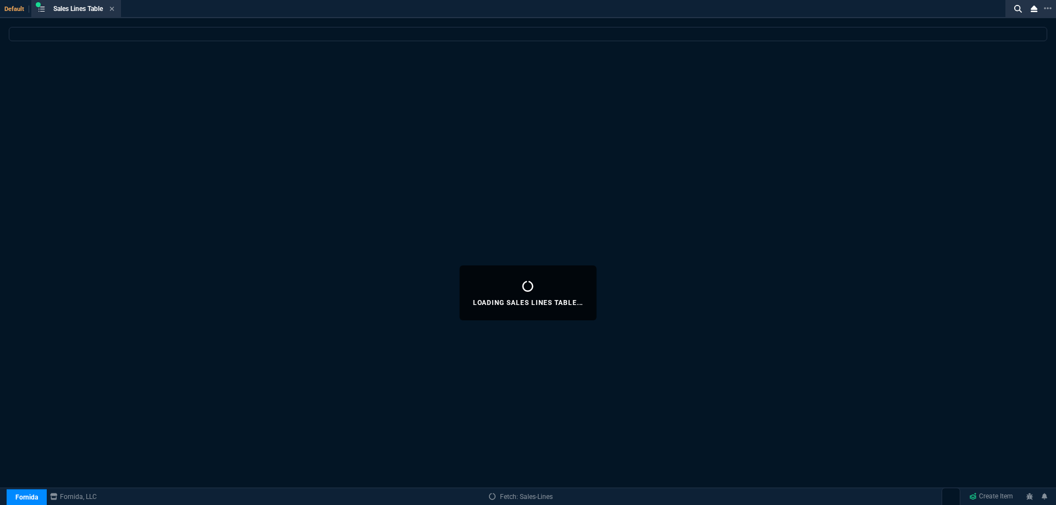
select select
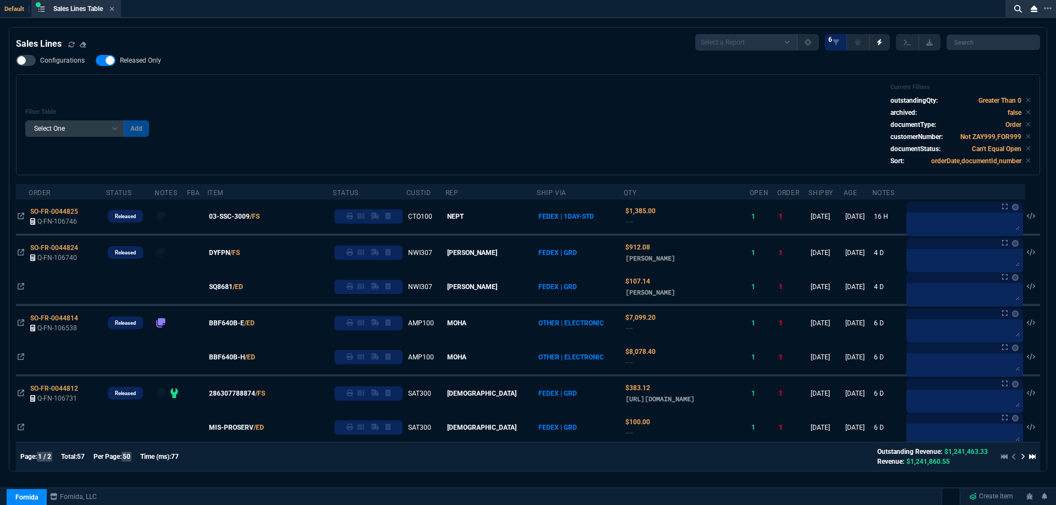
click at [152, 64] on span "Released Only" at bounding box center [140, 60] width 41 height 9
click at [96, 61] on input "Released Only" at bounding box center [95, 60] width 1 height 1
checkbox input "false"
click at [401, 90] on div "Filter Table Select One Add Filter () Age () ATS () Cond (itemVariantCode) Cust…" at bounding box center [527, 125] width 1005 height 82
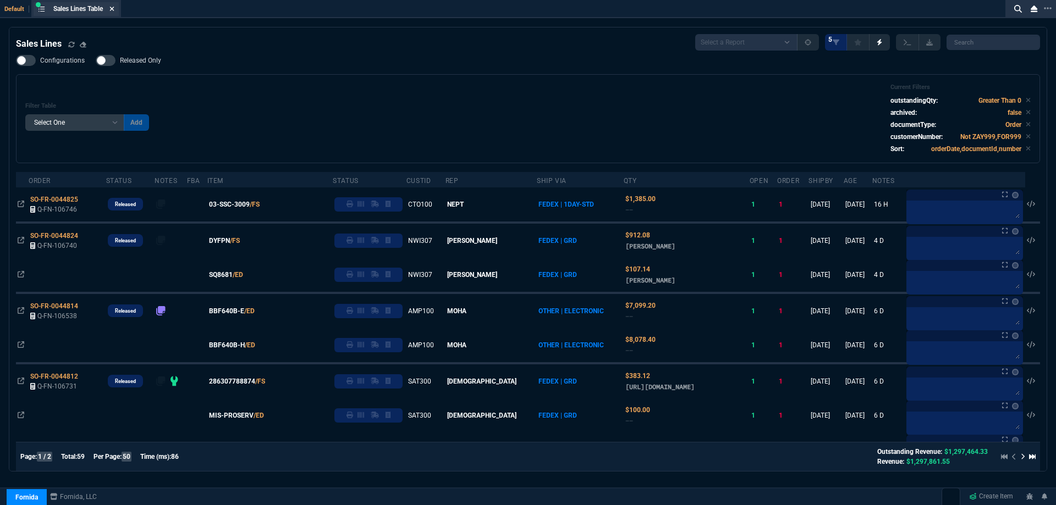
click at [114, 9] on icon at bounding box center [112, 9] width 4 height 4
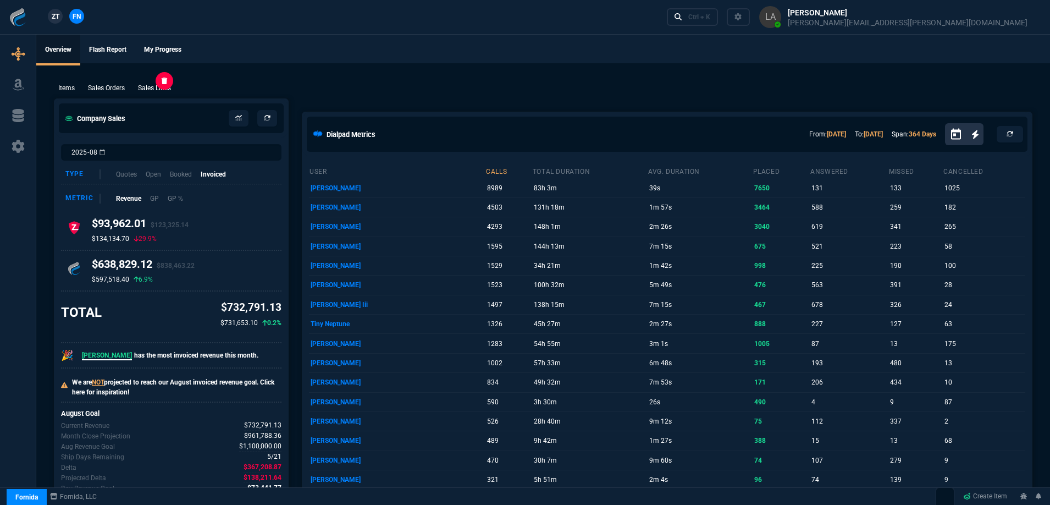
click at [157, 87] on p "Sales Lines" at bounding box center [154, 88] width 33 height 10
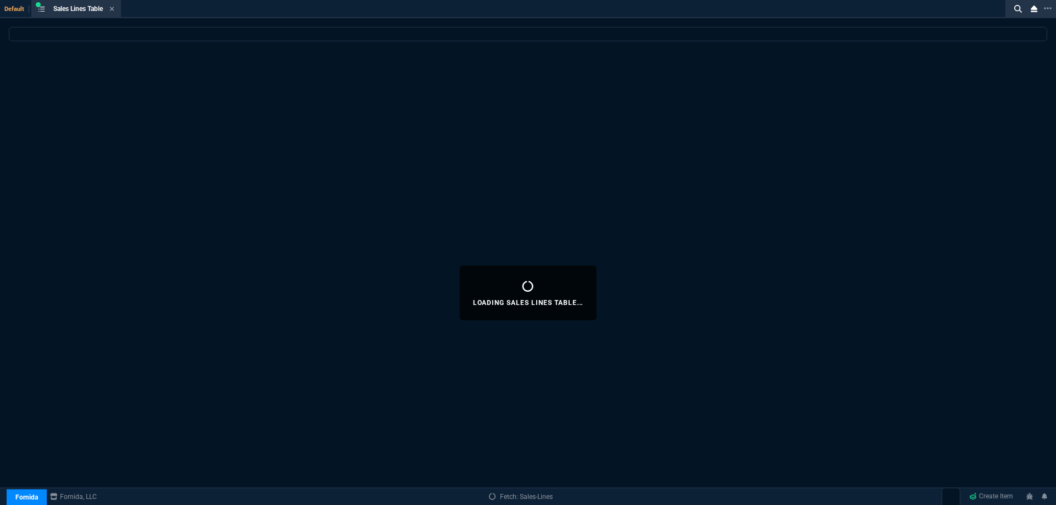
select select
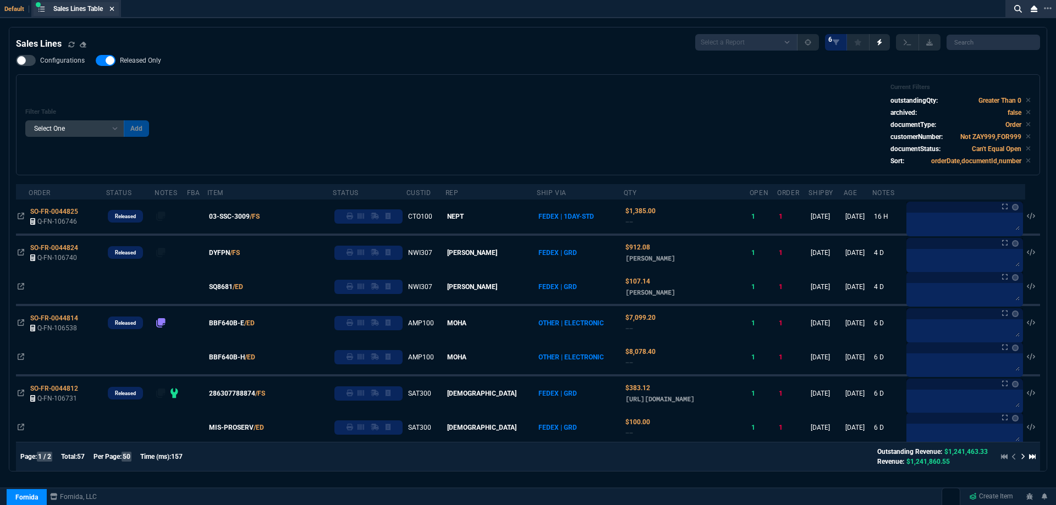
click at [114, 11] on icon at bounding box center [111, 8] width 5 height 7
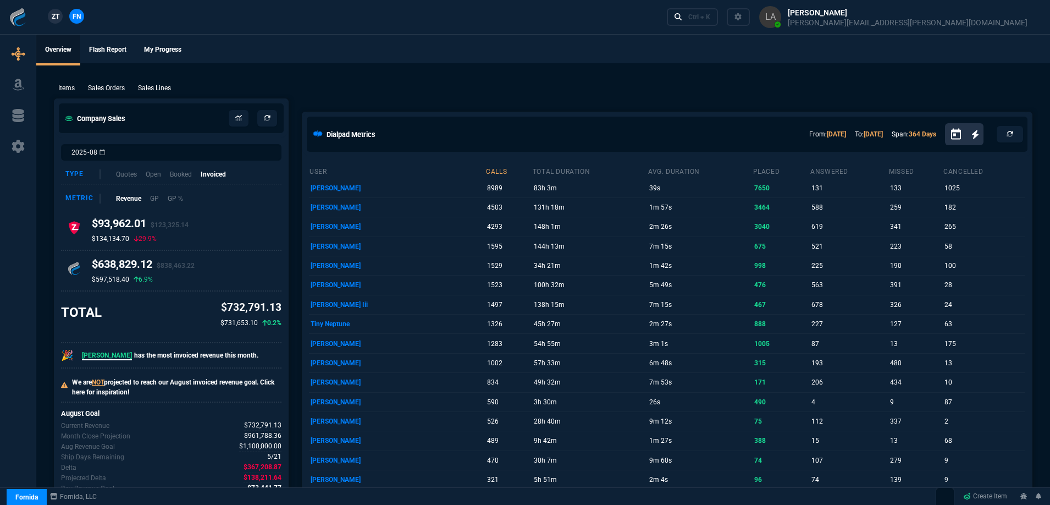
click at [52, 17] on span "ZT" at bounding box center [56, 17] width 8 height 10
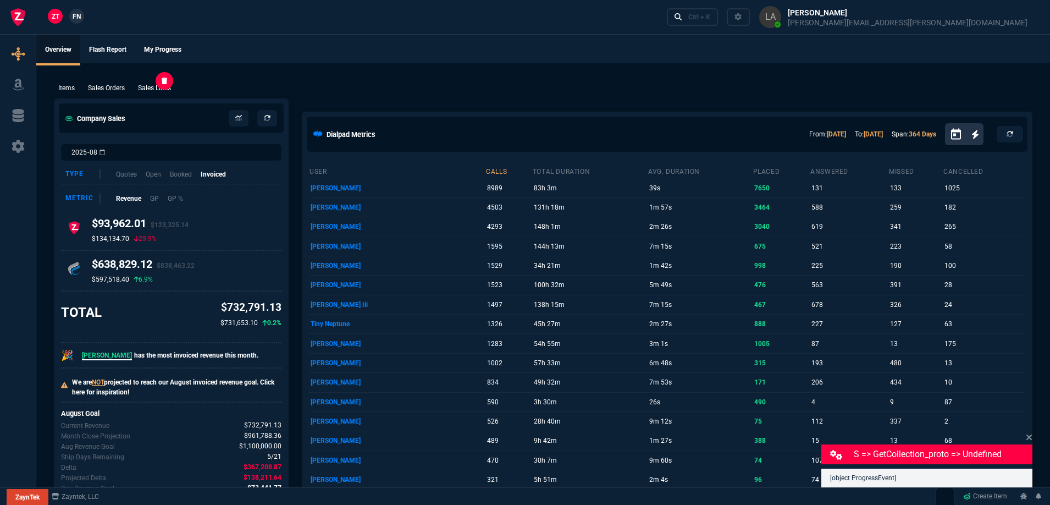
click at [145, 87] on p "Sales Lines" at bounding box center [154, 88] width 33 height 10
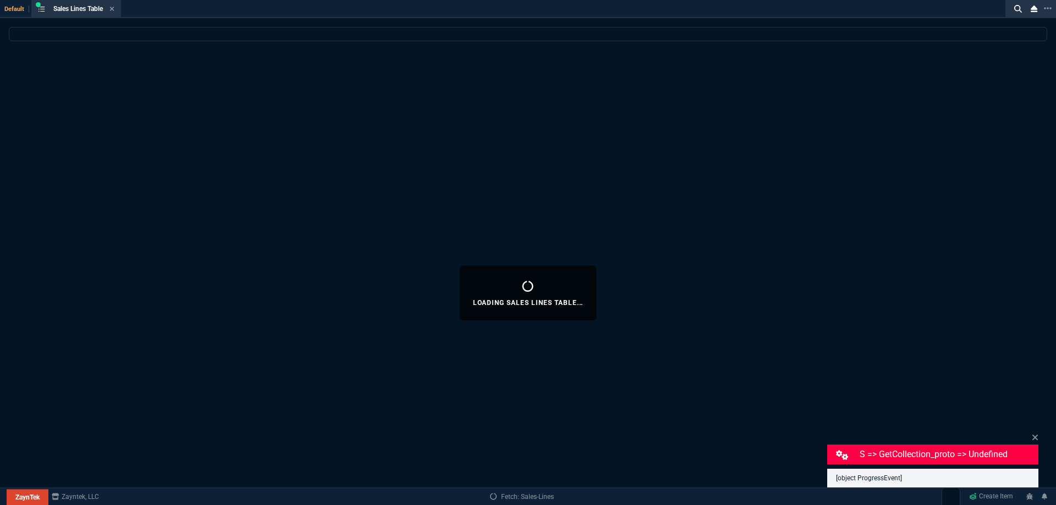
select select
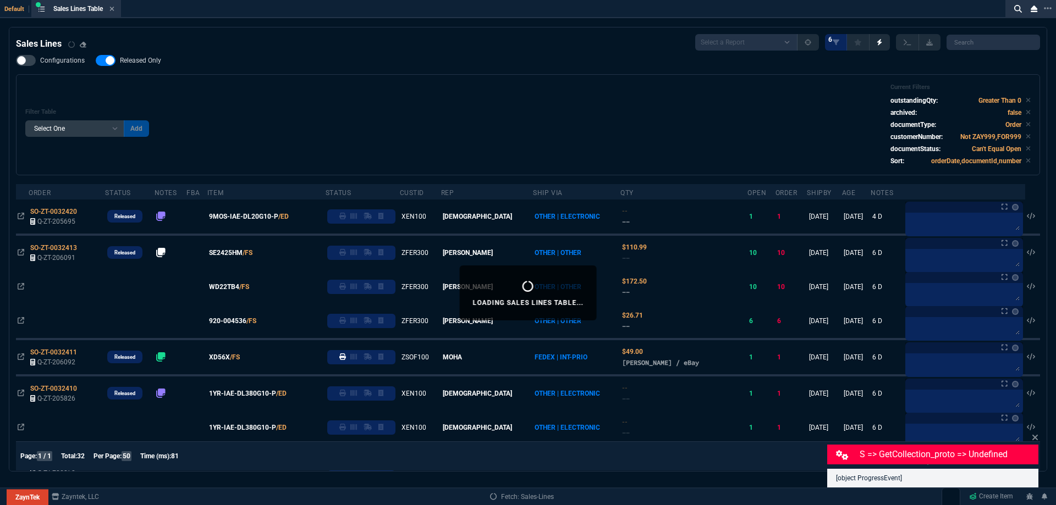
click at [134, 64] on span "Released Only" at bounding box center [140, 60] width 41 height 9
click at [96, 61] on input "Released Only" at bounding box center [95, 60] width 1 height 1
click at [363, 65] on div "Configurations Released Only Filter Table Select One Add Filter () Age () ATS (…" at bounding box center [528, 115] width 1024 height 120
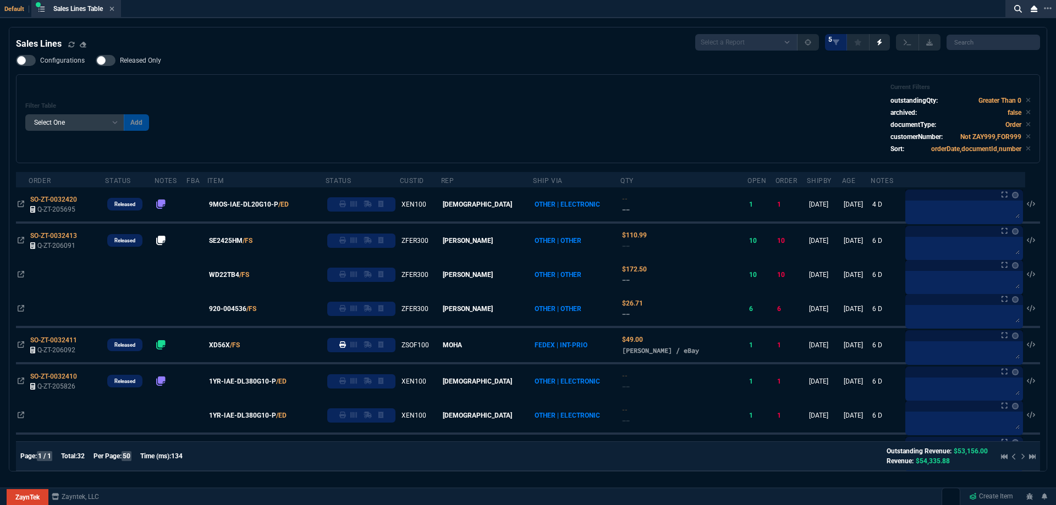
click at [151, 64] on span "Released Only" at bounding box center [140, 60] width 41 height 9
click at [96, 61] on input "Released Only" at bounding box center [95, 60] width 1 height 1
click at [462, 63] on div "Configurations Released Only Filter Table Select One Add Filter () Age () ATS (…" at bounding box center [528, 109] width 1024 height 108
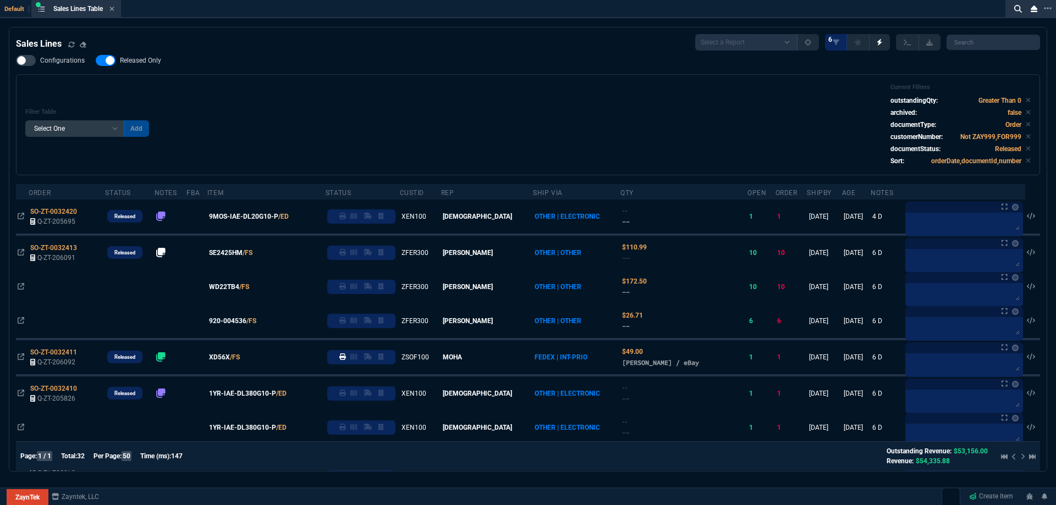
click at [134, 65] on span "Released Only" at bounding box center [140, 60] width 41 height 9
click at [96, 61] on input "Released Only" at bounding box center [95, 60] width 1 height 1
checkbox input "false"
click at [366, 80] on div "Filter Table Select One Add Filter () Age () ATS () Cond (itemVariantCode) Cust…" at bounding box center [528, 124] width 1024 height 101
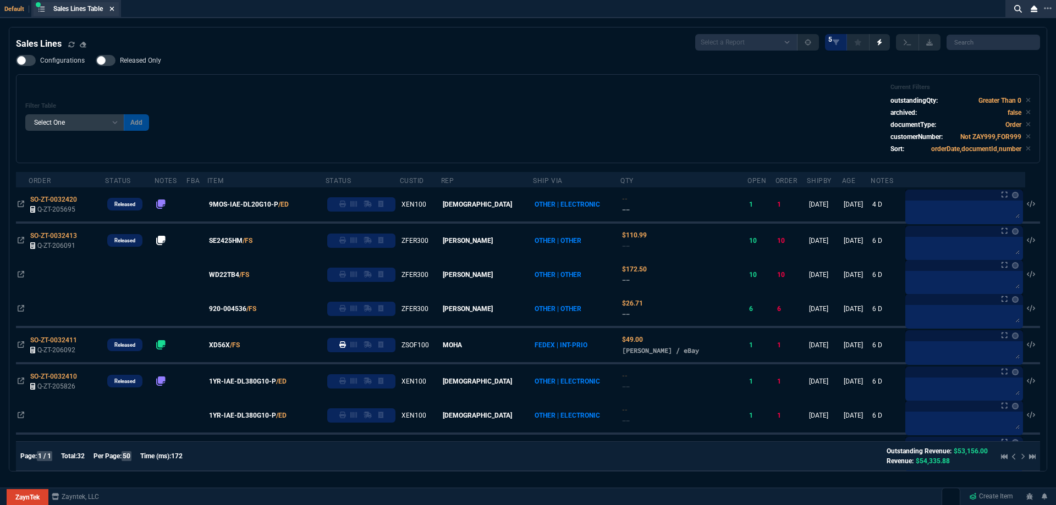
click at [114, 6] on icon at bounding box center [111, 8] width 5 height 7
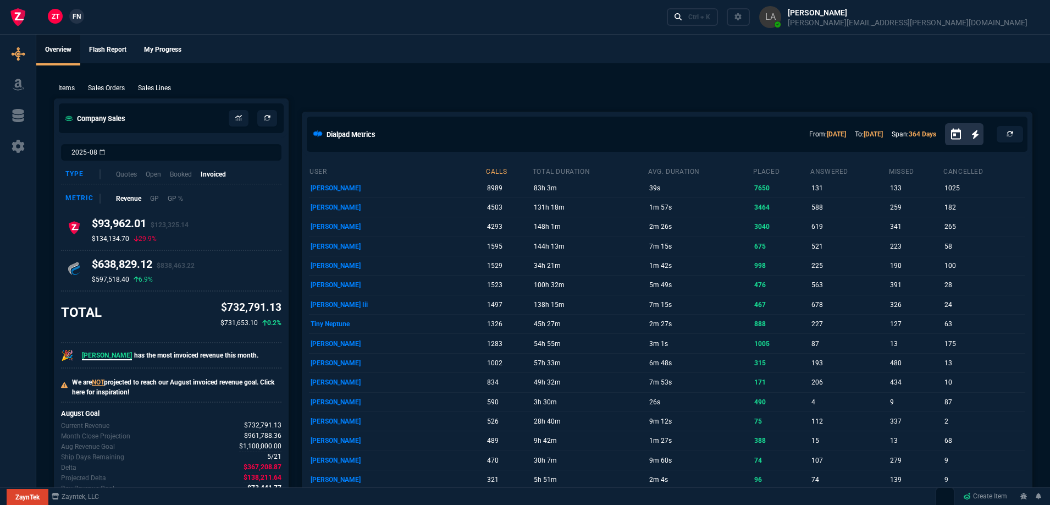
click at [80, 18] on span "FN" at bounding box center [77, 17] width 8 height 10
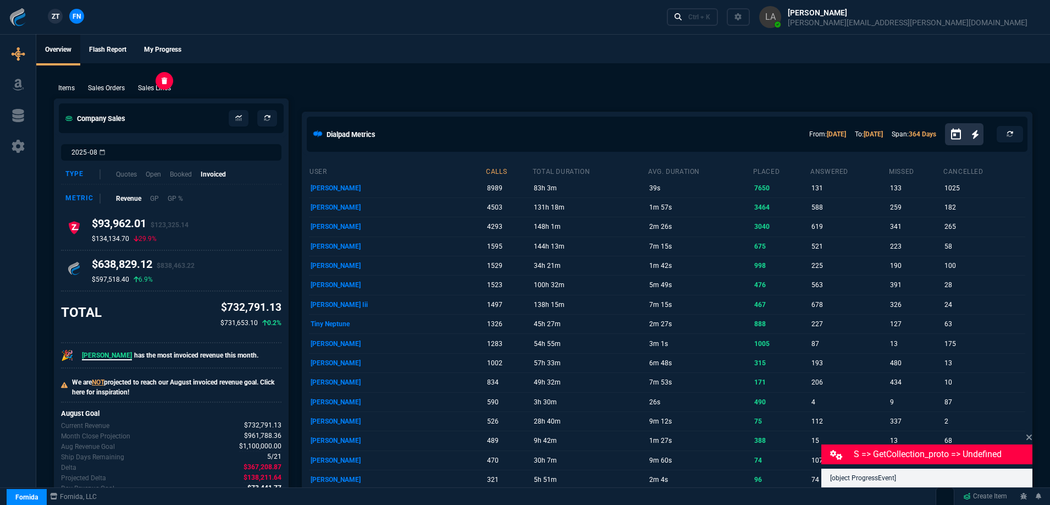
click at [163, 93] on p "Sales Lines" at bounding box center [154, 88] width 33 height 10
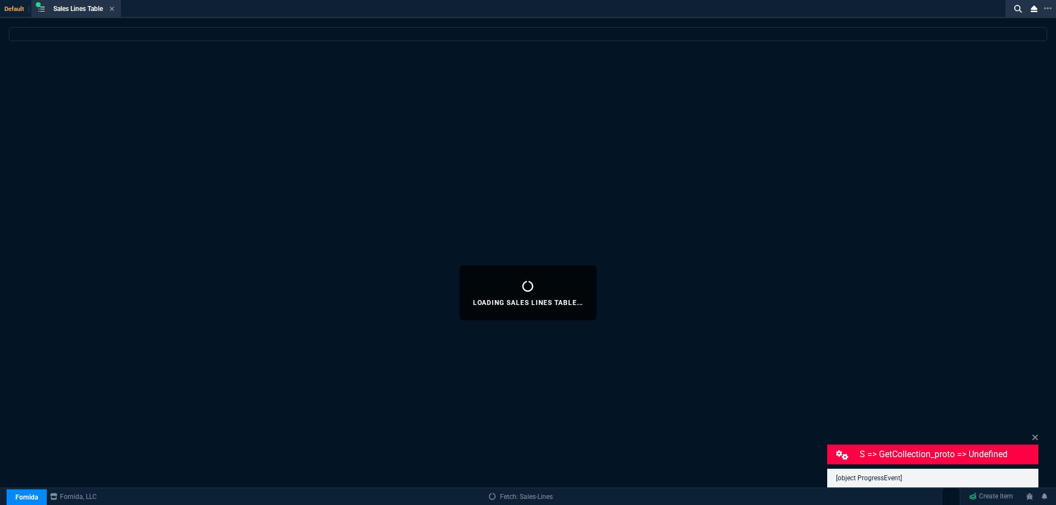
select select
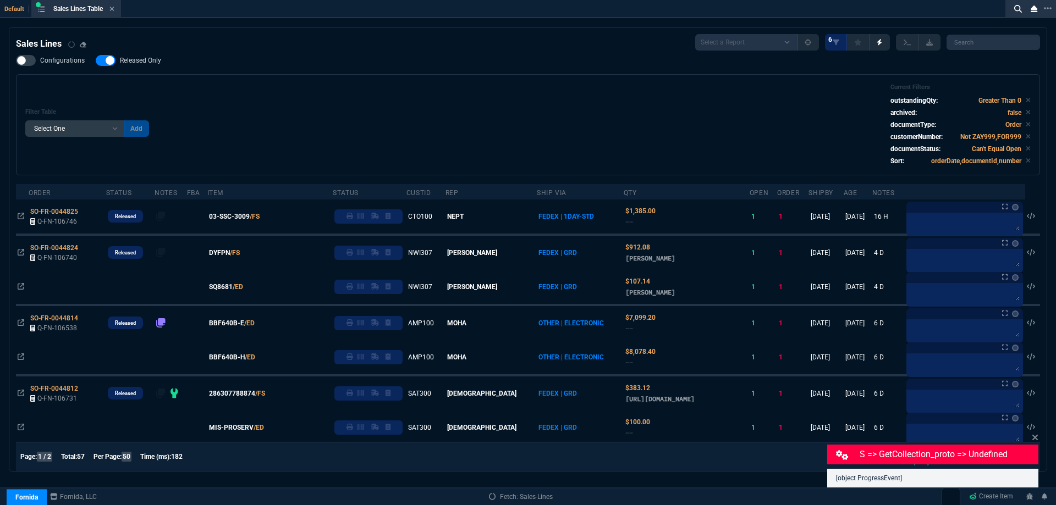
click at [147, 63] on span "Released Only" at bounding box center [140, 60] width 41 height 9
click at [96, 61] on input "Released Only" at bounding box center [95, 60] width 1 height 1
click at [401, 107] on div "Filter Table Select One Add Filter () Age () ATS () Cond (itemVariantCode) Cust…" at bounding box center [527, 125] width 1005 height 82
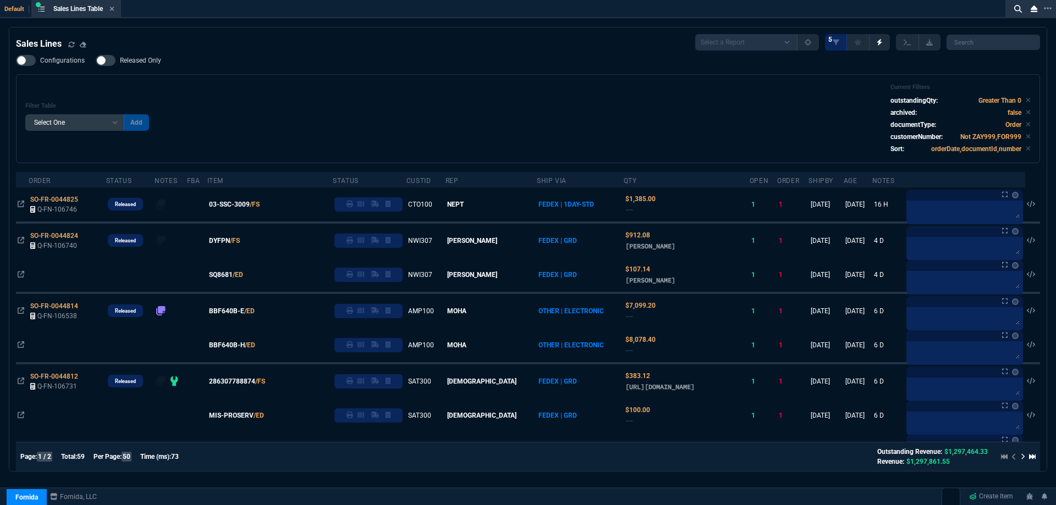
click at [133, 58] on span "Released Only" at bounding box center [140, 60] width 41 height 9
click at [96, 60] on input "Released Only" at bounding box center [95, 60] width 1 height 1
checkbox input "true"
click at [346, 98] on div "Filter Table Select One Add Filter () Age () ATS () Cond (itemVariantCode) Cust…" at bounding box center [527, 119] width 1005 height 70
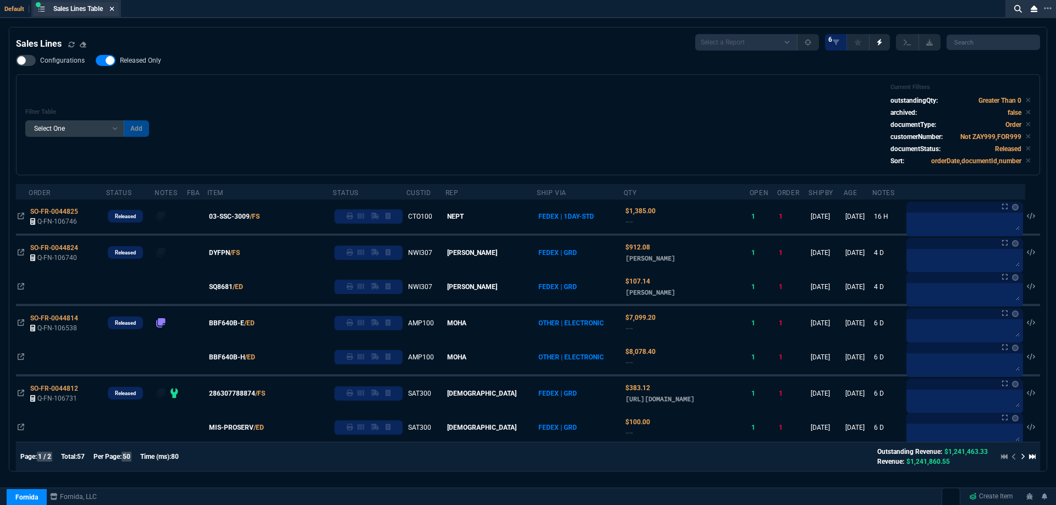
click at [113, 11] on icon at bounding box center [111, 8] width 5 height 7
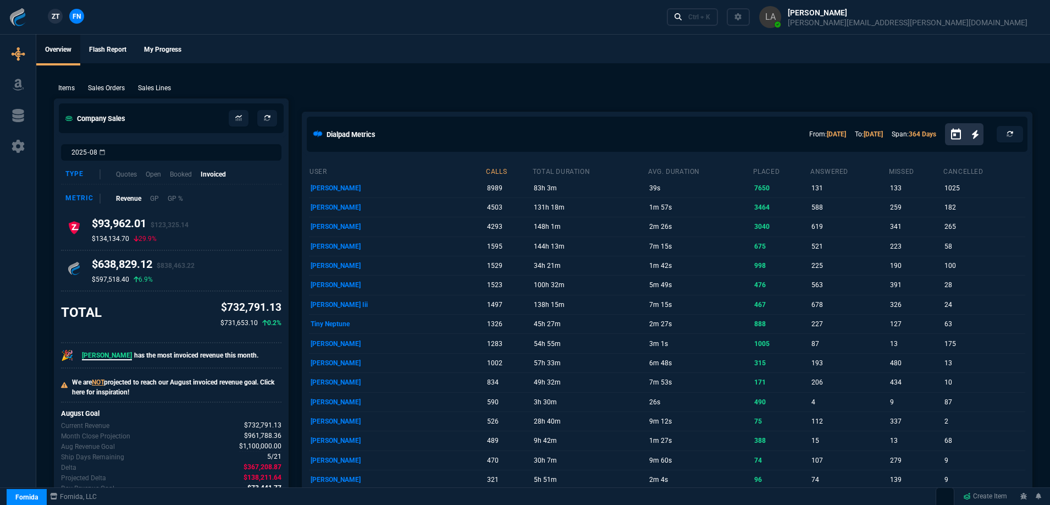
click at [56, 15] on span "ZT" at bounding box center [56, 17] width 8 height 10
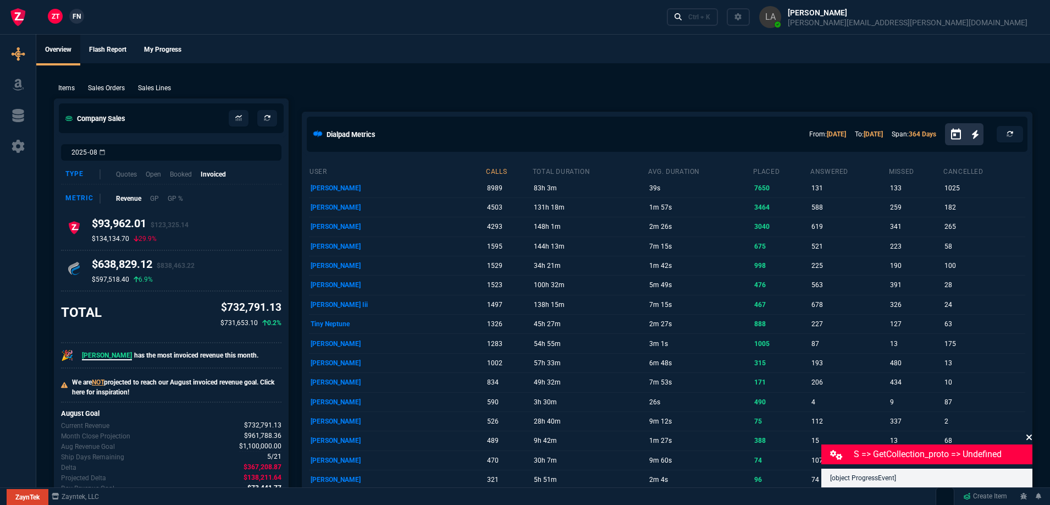
click at [1030, 439] on icon at bounding box center [1029, 437] width 7 height 9
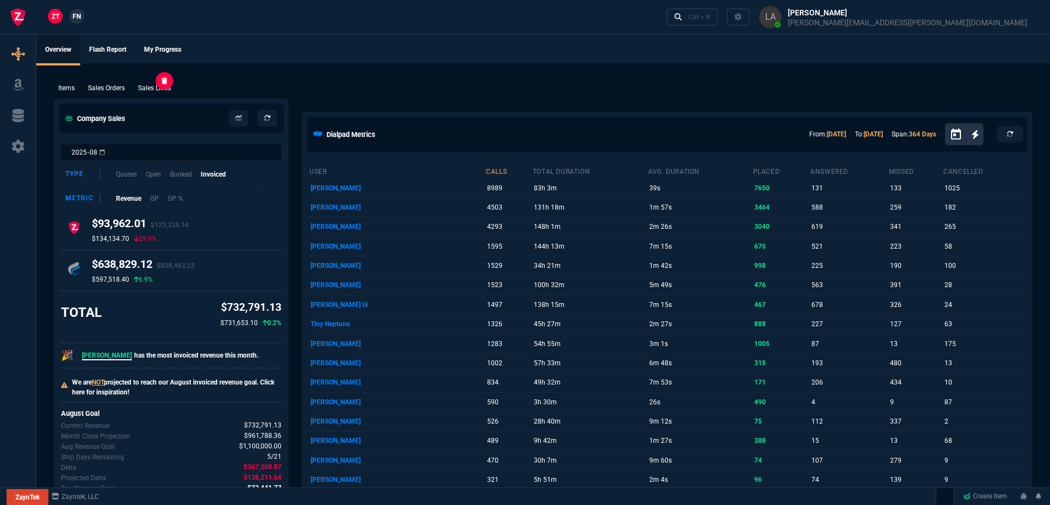
click at [164, 92] on p "Sales Lines" at bounding box center [154, 88] width 33 height 10
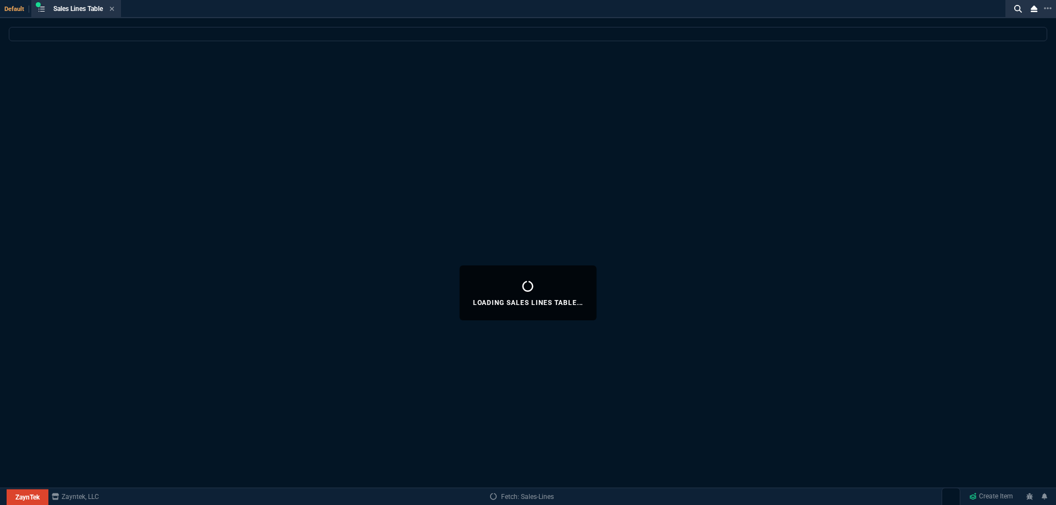
select select
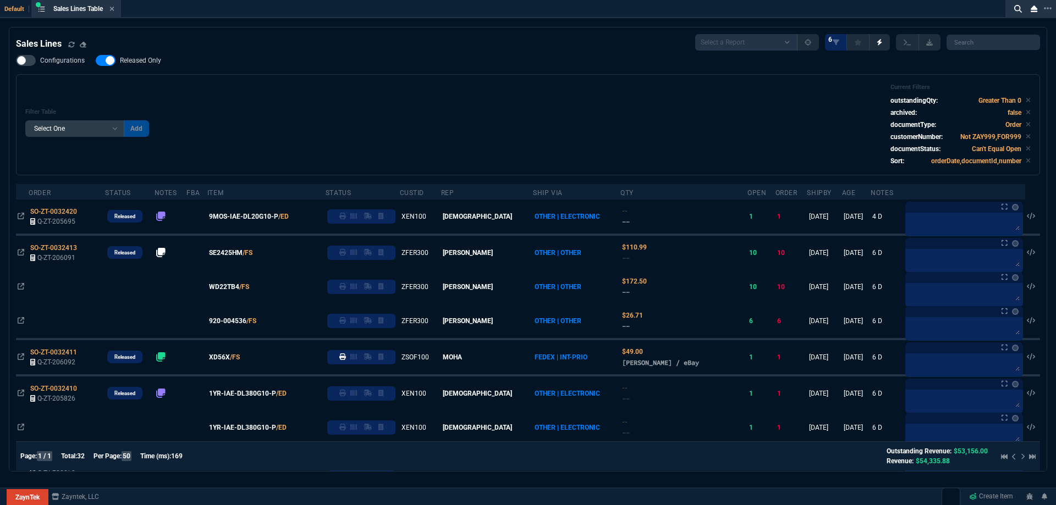
click at [158, 60] on span "Released Only" at bounding box center [140, 60] width 41 height 9
click at [96, 60] on input "Released Only" at bounding box center [95, 60] width 1 height 1
click at [362, 81] on div "Filter Table Select One Add Filter () Age () ATS () Cond (itemVariantCode) Cust…" at bounding box center [528, 124] width 1024 height 101
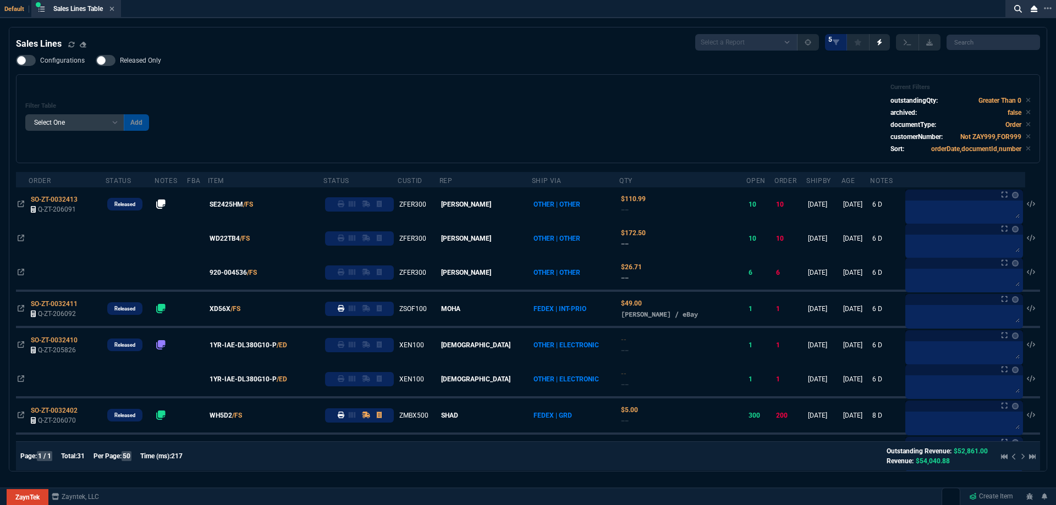
click at [139, 61] on span "Released Only" at bounding box center [140, 60] width 41 height 9
click at [96, 61] on input "Released Only" at bounding box center [95, 60] width 1 height 1
click at [147, 63] on span "Released Only" at bounding box center [140, 60] width 41 height 9
click at [96, 61] on input "Released Only" at bounding box center [95, 60] width 1 height 1
click at [284, 90] on div "Filter Table Select One Add Filter () Age () ATS () Cond (itemVariantCode) Cust…" at bounding box center [527, 119] width 1005 height 70
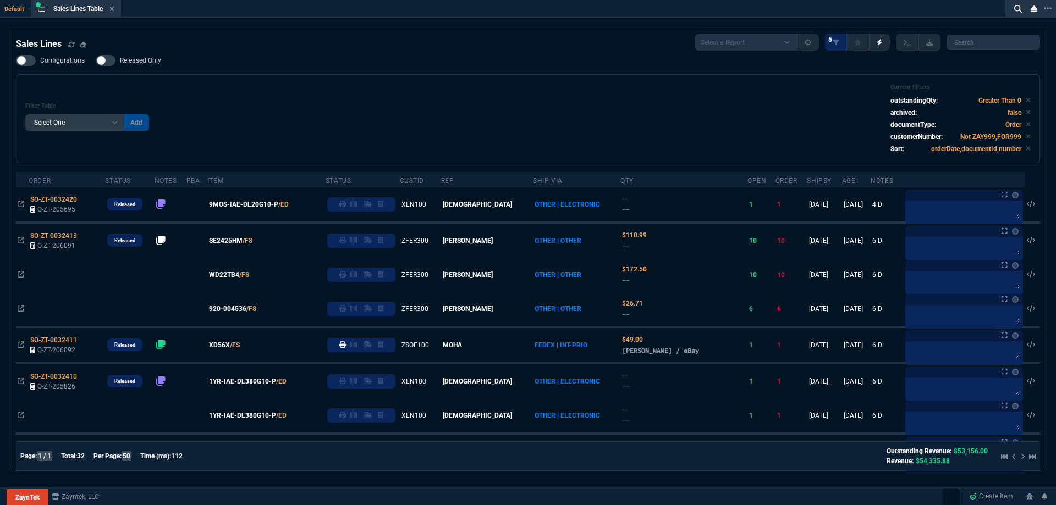
click at [154, 65] on label "Released Only" at bounding box center [134, 60] width 76 height 11
click at [96, 61] on input "Released Only" at bounding box center [95, 60] width 1 height 1
click at [451, 129] on div "Filter Table Select One Add Filter () Age () ATS () Cond (itemVariantCode) Cust…" at bounding box center [527, 119] width 1005 height 70
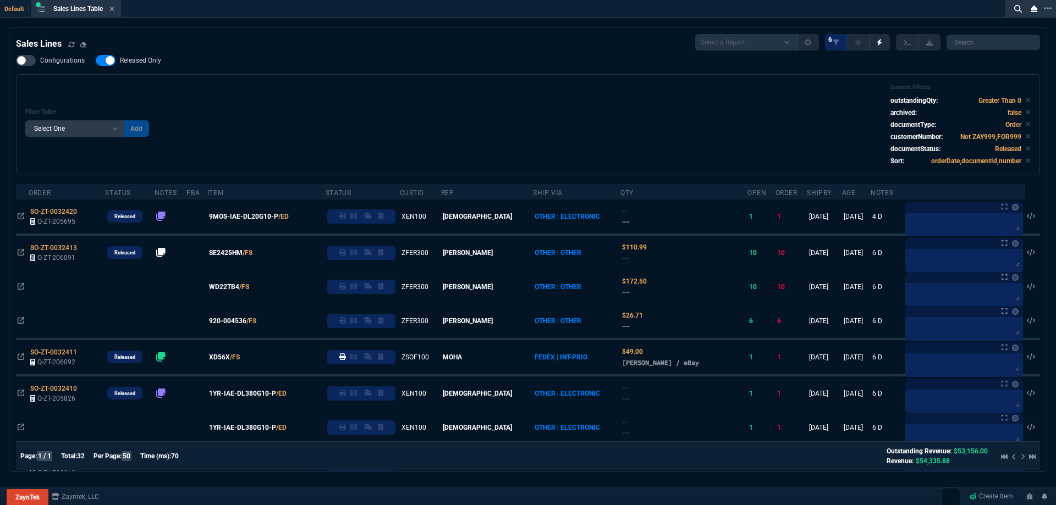
click at [134, 63] on span "Released Only" at bounding box center [140, 60] width 41 height 9
click at [96, 61] on input "Released Only" at bounding box center [95, 60] width 1 height 1
checkbox input "false"
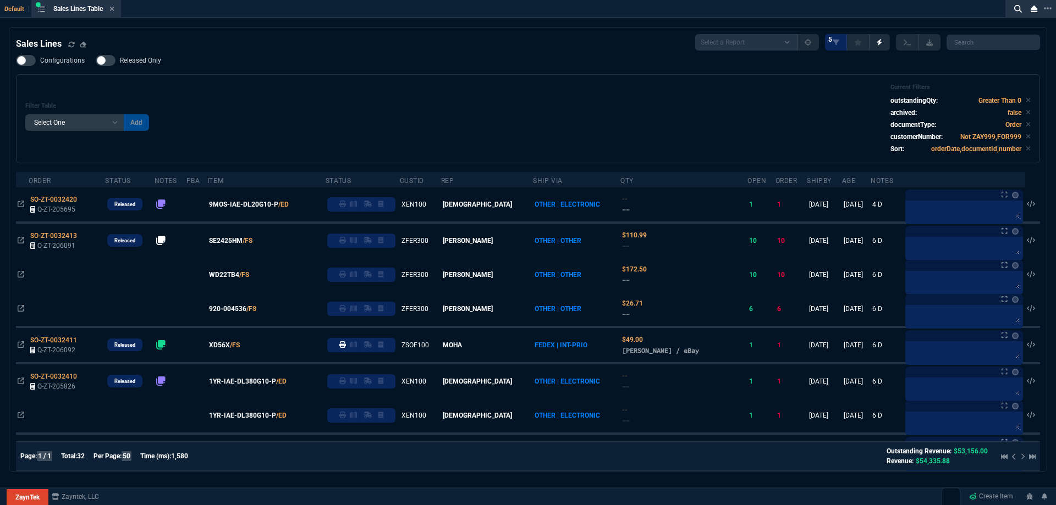
click at [142, 69] on div "Configurations Released Only Filter Table Select One Add Filter () Age () ATS (…" at bounding box center [528, 109] width 1024 height 108
click at [114, 9] on icon at bounding box center [112, 9] width 4 height 4
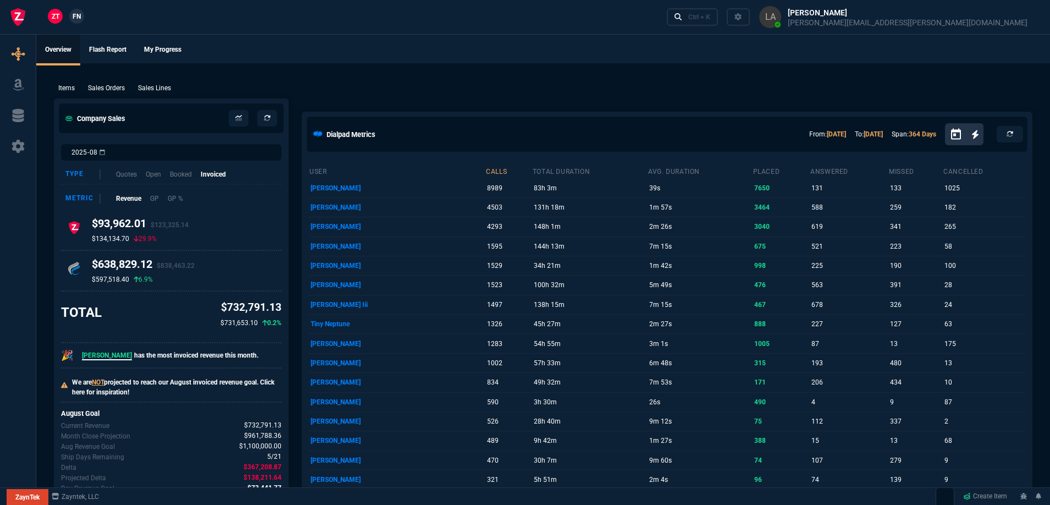
click at [81, 18] on link "FN" at bounding box center [76, 16] width 15 height 15
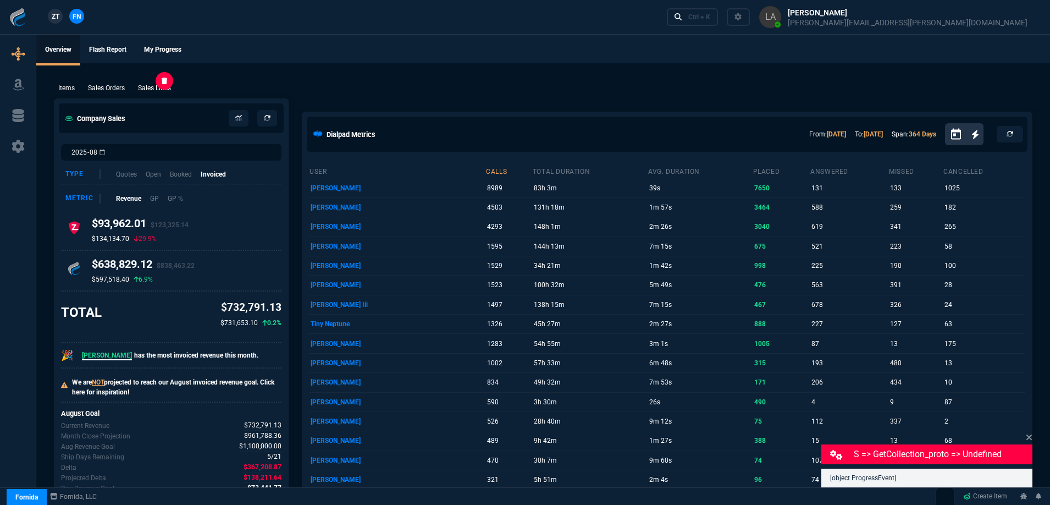
click at [159, 87] on p "Sales Lines" at bounding box center [154, 88] width 33 height 10
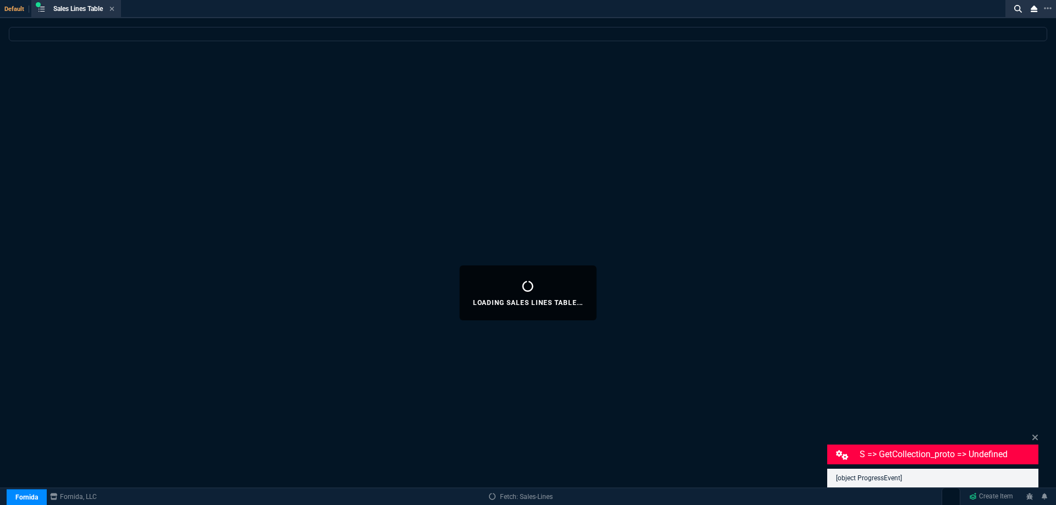
select select
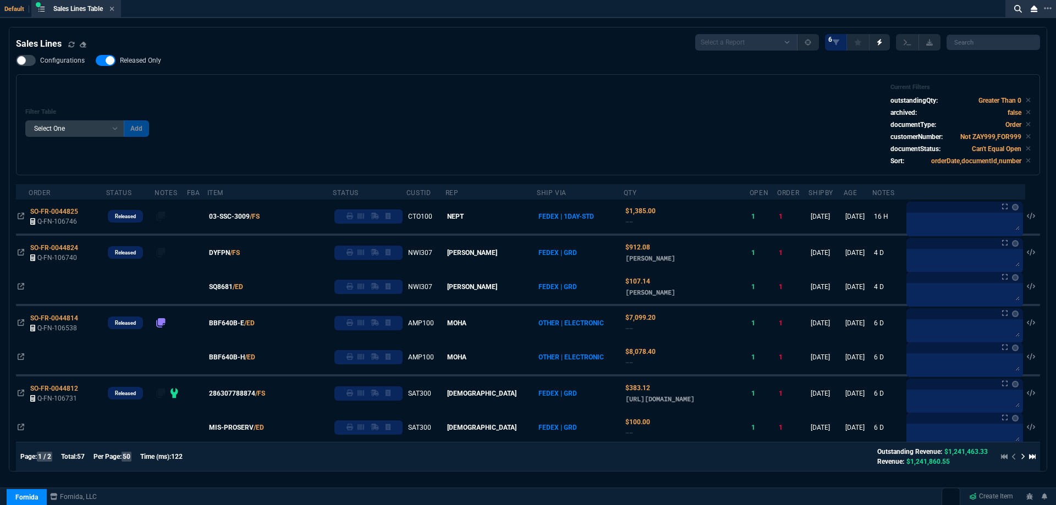
drag, startPoint x: 151, startPoint y: 66, endPoint x: 436, endPoint y: 100, distance: 286.8
click at [150, 66] on label "Released Only" at bounding box center [134, 60] width 76 height 11
click at [96, 61] on input "Released Only" at bounding box center [95, 60] width 1 height 1
checkbox input "false"
click at [453, 94] on div "Filter Table Select One Add Filter () Age () ATS () Cond (itemVariantCode) Cust…" at bounding box center [527, 125] width 1005 height 82
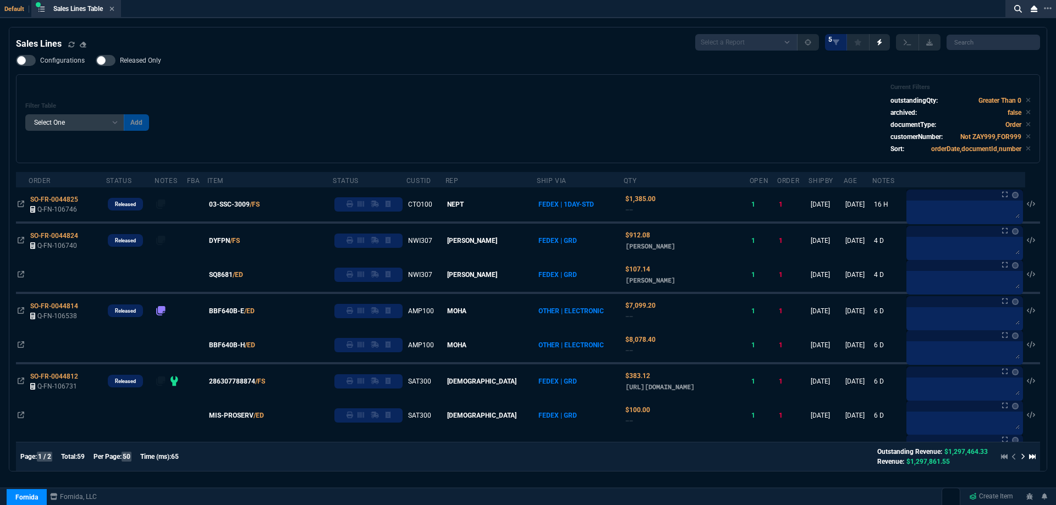
click at [112, 11] on icon at bounding box center [111, 8] width 5 height 7
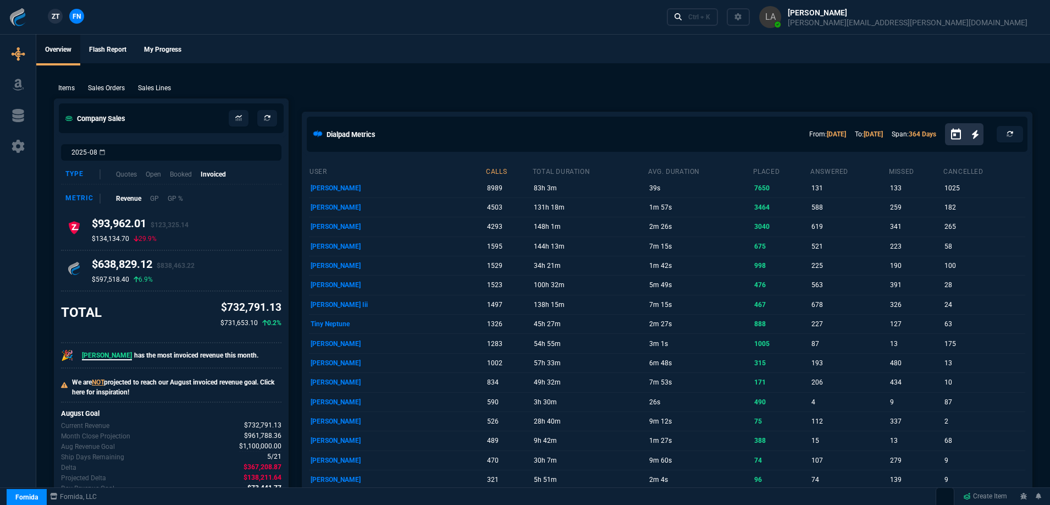
click at [54, 21] on span "ZT" at bounding box center [56, 17] width 8 height 10
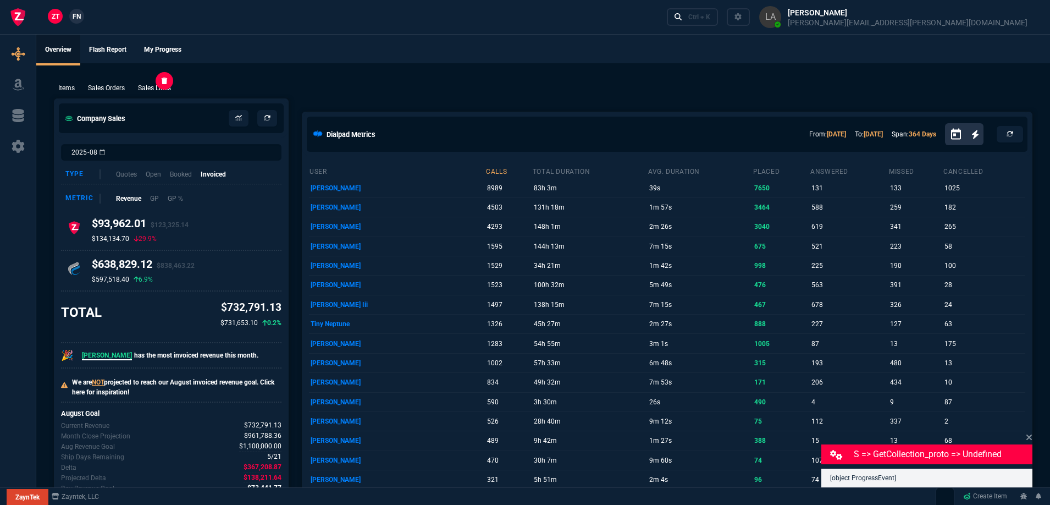
click at [151, 86] on p "Sales Lines" at bounding box center [154, 88] width 33 height 10
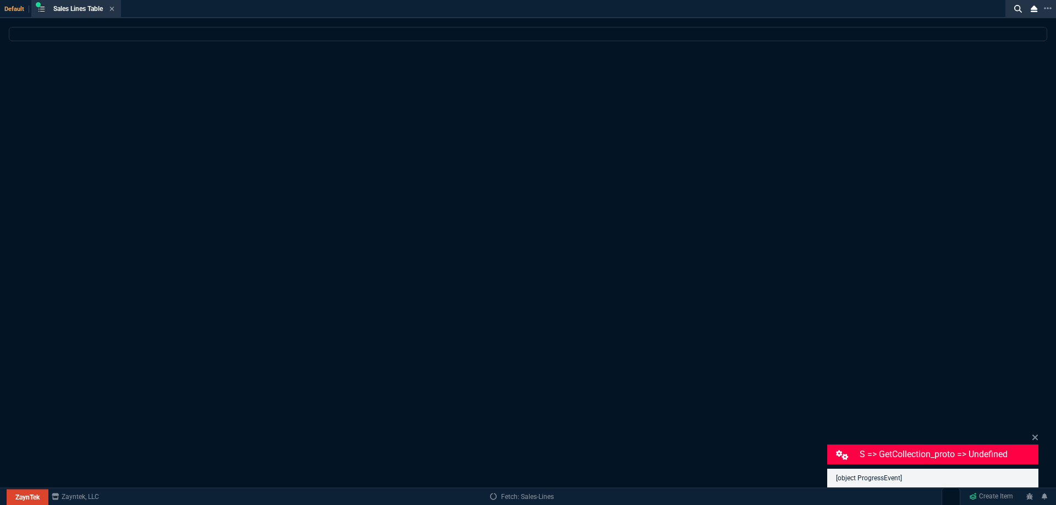
select select
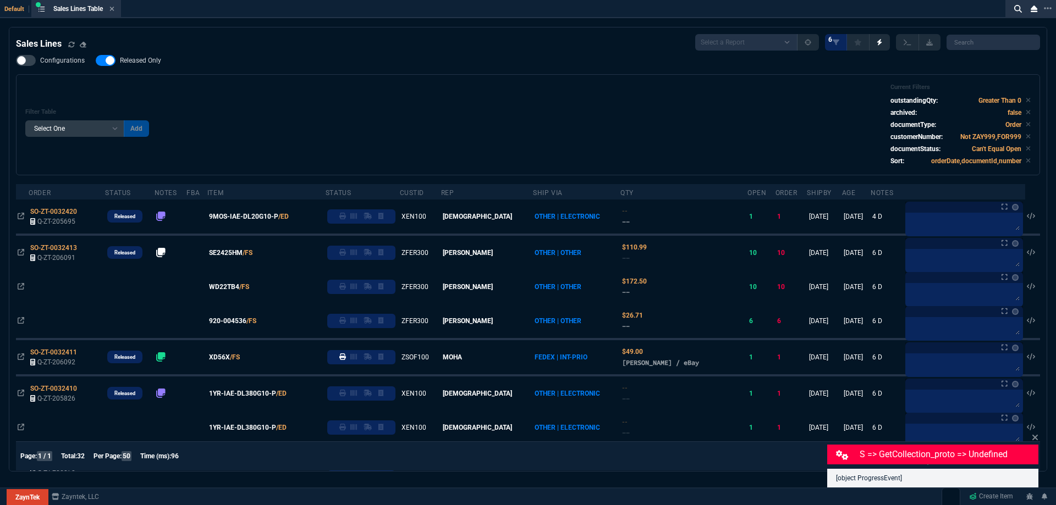
click at [148, 61] on span "Released Only" at bounding box center [140, 60] width 41 height 9
click at [96, 61] on input "Released Only" at bounding box center [95, 60] width 1 height 1
click at [393, 120] on div "Filter Table Select One Add Filter () Age () ATS () Cond (itemVariantCode) Cust…" at bounding box center [527, 125] width 1005 height 82
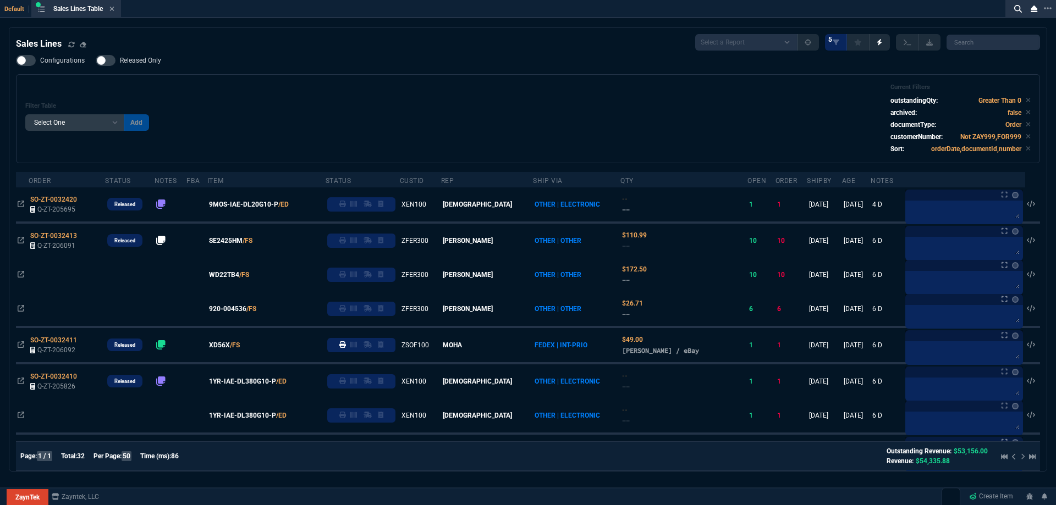
click at [467, 43] on div "Sales Lines Select a Report NEW QUERY SonicWall Sale AMZ (MTD) NEW QUERY INS100…" at bounding box center [528, 42] width 1024 height 16
click at [144, 57] on span "Released Only" at bounding box center [140, 60] width 41 height 9
click at [96, 60] on input "Released Only" at bounding box center [95, 60] width 1 height 1
click at [346, 82] on div "Filter Table Select One Add Filter () Age () ATS () Cond (itemVariantCode) Cust…" at bounding box center [528, 118] width 1024 height 89
click at [130, 59] on span "Released Only" at bounding box center [140, 60] width 41 height 9
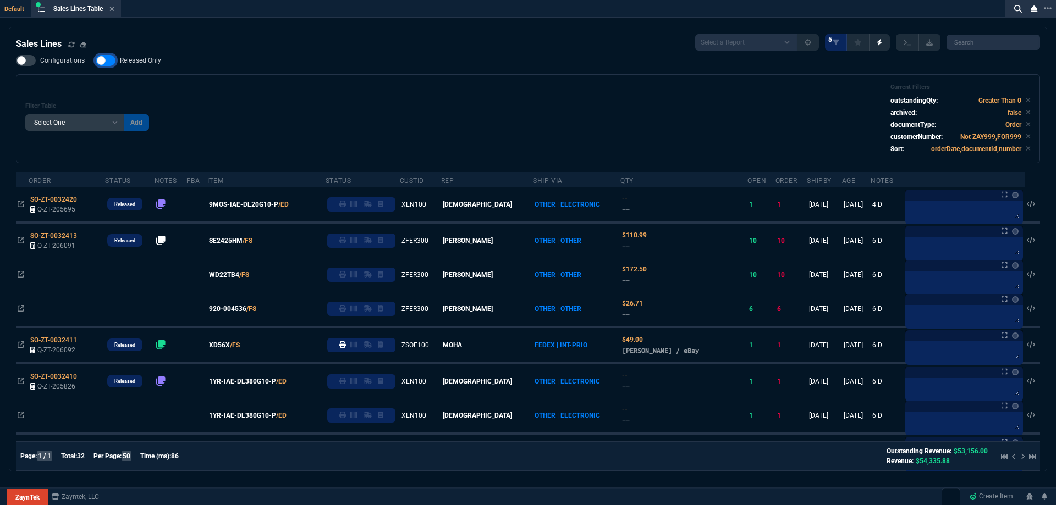
click at [96, 60] on input "Released Only" at bounding box center [95, 60] width 1 height 1
click at [391, 108] on div "Filter Table Select One Add Filter () Age () ATS () Cond (itemVariantCode) Cust…" at bounding box center [527, 119] width 1005 height 70
click at [157, 57] on span "Released Only" at bounding box center [140, 60] width 41 height 9
click at [96, 60] on input "Released Only" at bounding box center [95, 60] width 1 height 1
click at [381, 90] on div "Filter Table Select One Add Filter () Age () ATS () Cond (itemVariantCode) Cust…" at bounding box center [527, 119] width 1005 height 70
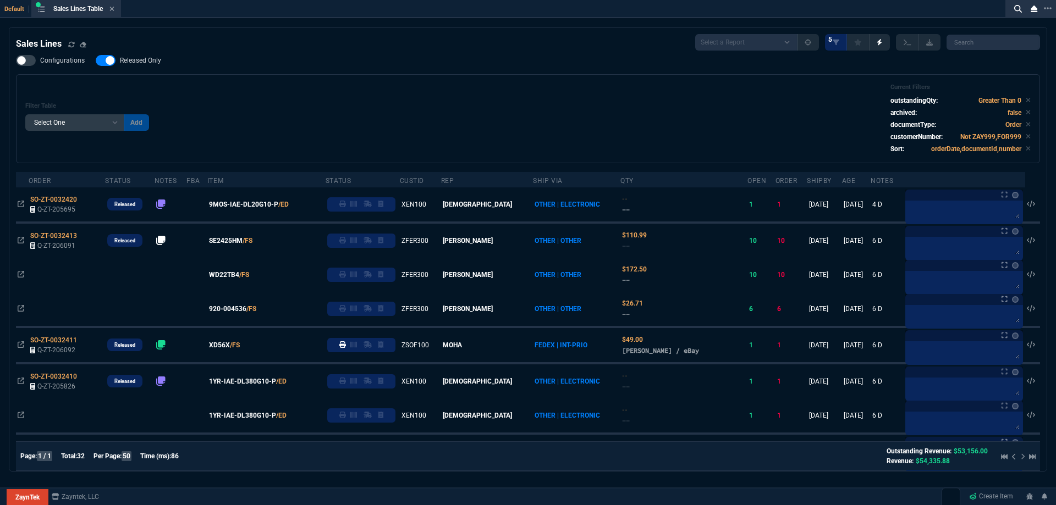
click at [148, 62] on span "Released Only" at bounding box center [140, 60] width 41 height 9
click at [96, 61] on input "Released Only" at bounding box center [95, 60] width 1 height 1
click at [432, 67] on div "Configurations Released Only Filter Table Select One Add Filter () Age () ATS (…" at bounding box center [528, 109] width 1024 height 108
click at [135, 60] on span "Released Only" at bounding box center [140, 60] width 41 height 9
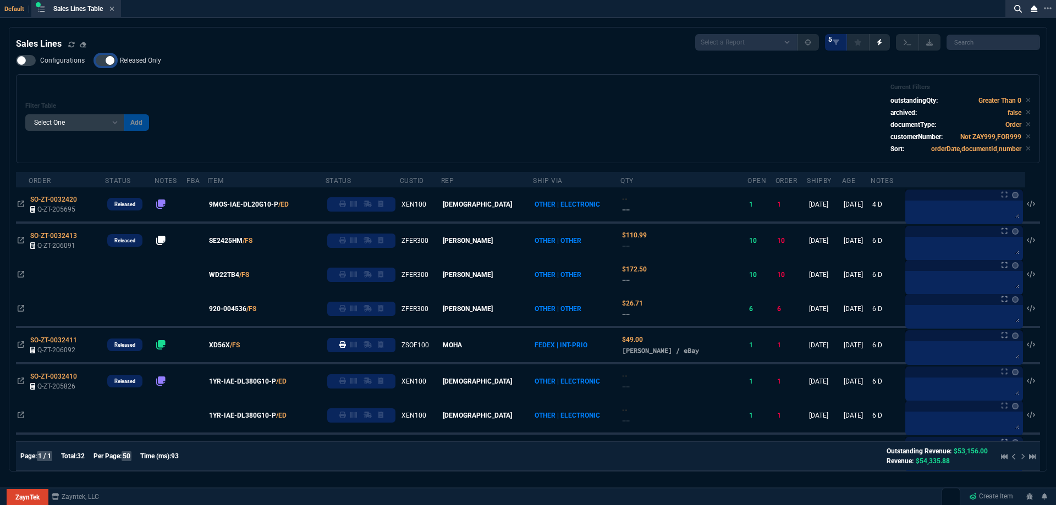
click at [96, 60] on input "Released Only" at bounding box center [95, 60] width 1 height 1
click at [313, 74] on div "Configurations Released Only Filter Table Select One Add Filter () Age () ATS (…" at bounding box center [528, 109] width 1024 height 108
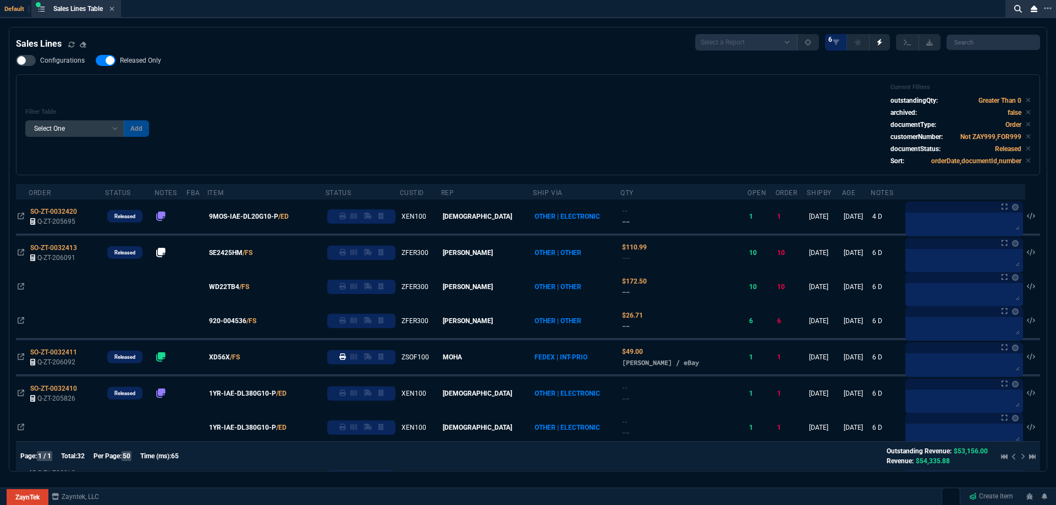
click at [145, 57] on span "Released Only" at bounding box center [140, 60] width 41 height 9
click at [96, 60] on input "Released Only" at bounding box center [95, 60] width 1 height 1
click at [504, 75] on div "Filter Table Select One Add Filter () Age () ATS () Cond (itemVariantCode) Cust…" at bounding box center [528, 124] width 1024 height 101
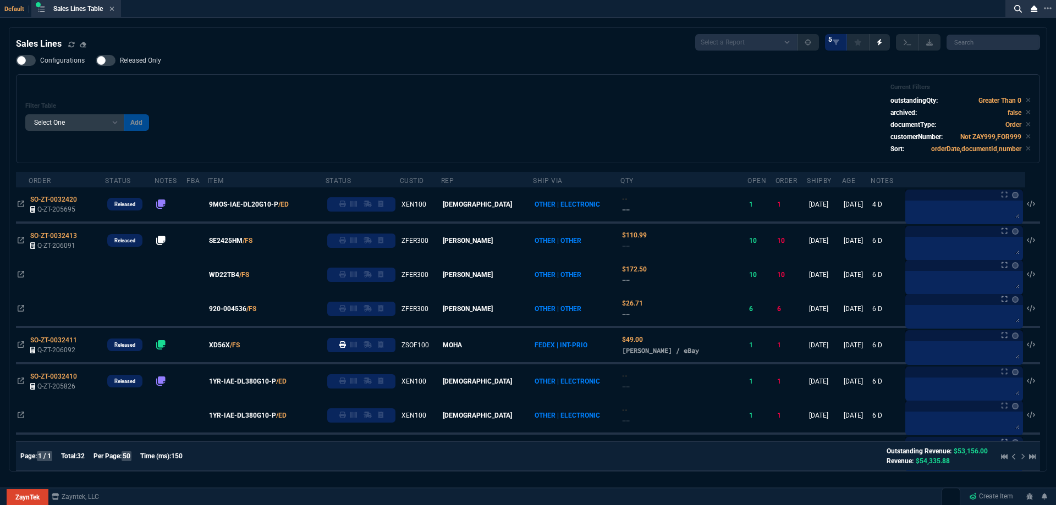
click at [151, 63] on span "Released Only" at bounding box center [140, 60] width 41 height 9
click at [96, 61] on input "Released Only" at bounding box center [95, 60] width 1 height 1
click at [404, 87] on div "Filter Table Select One Add Filter () Age () ATS () Cond (itemVariantCode) Cust…" at bounding box center [527, 119] width 1005 height 70
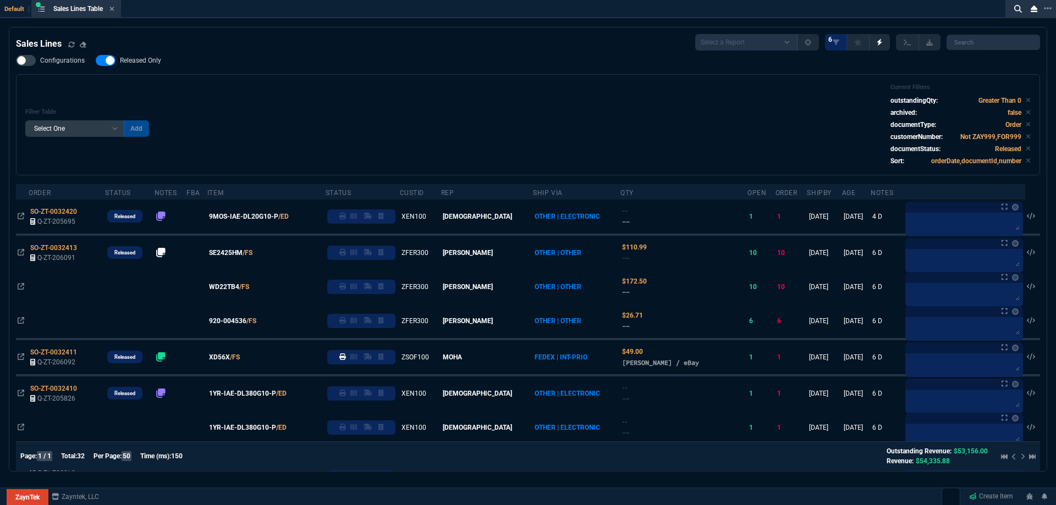
click at [385, 115] on div "Filter Table Select One Add Filter () Age () ATS () Cond (itemVariantCode) Cust…" at bounding box center [527, 125] width 1005 height 82
click at [366, 81] on div "Filter Table Select One Add Filter () Age () ATS () Cond (itemVariantCode) Cust…" at bounding box center [528, 124] width 1024 height 101
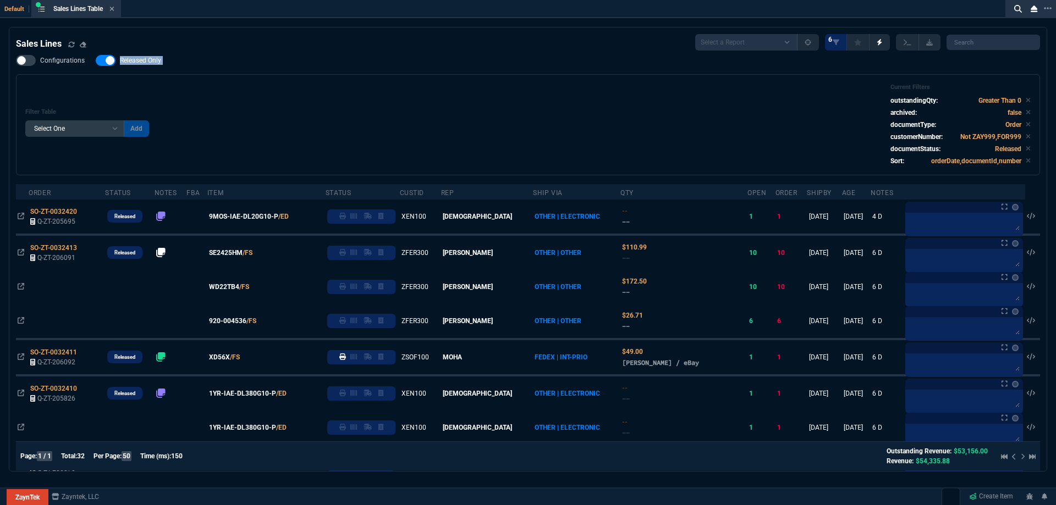
click at [148, 67] on nx-fornida-field-switch-one "Released Only" at bounding box center [134, 63] width 76 height 10
click at [294, 92] on div "Filter Table Select One Add Filter () Age () ATS () Cond (itemVariantCode) Cust…" at bounding box center [527, 125] width 1005 height 82
click at [145, 62] on span "Released Only" at bounding box center [140, 60] width 41 height 9
click at [96, 61] on input "Released Only" at bounding box center [95, 60] width 1 height 1
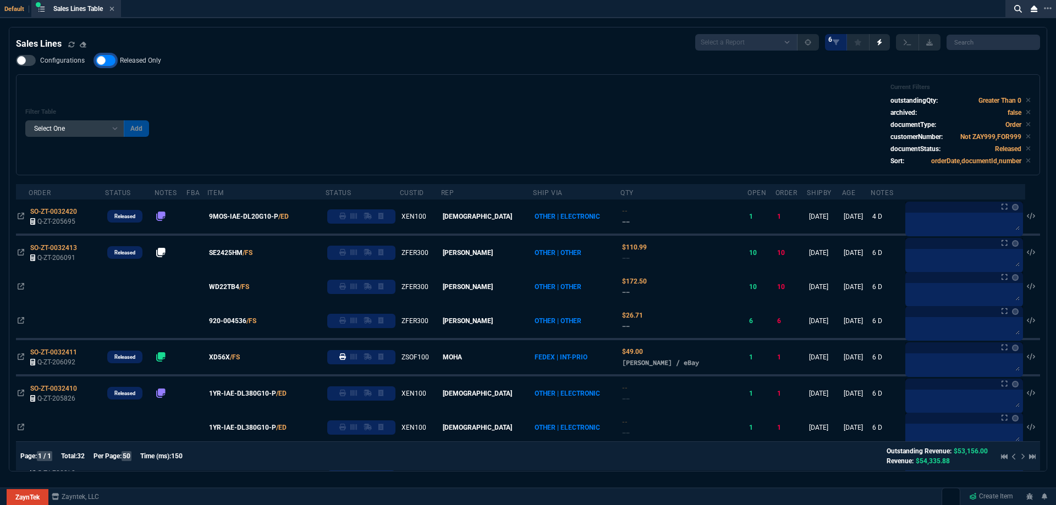
checkbox input "false"
click at [260, 82] on div "Filter Table Select One Add Filter () Age () ATS () Cond (itemVariantCode) Cust…" at bounding box center [528, 124] width 1024 height 101
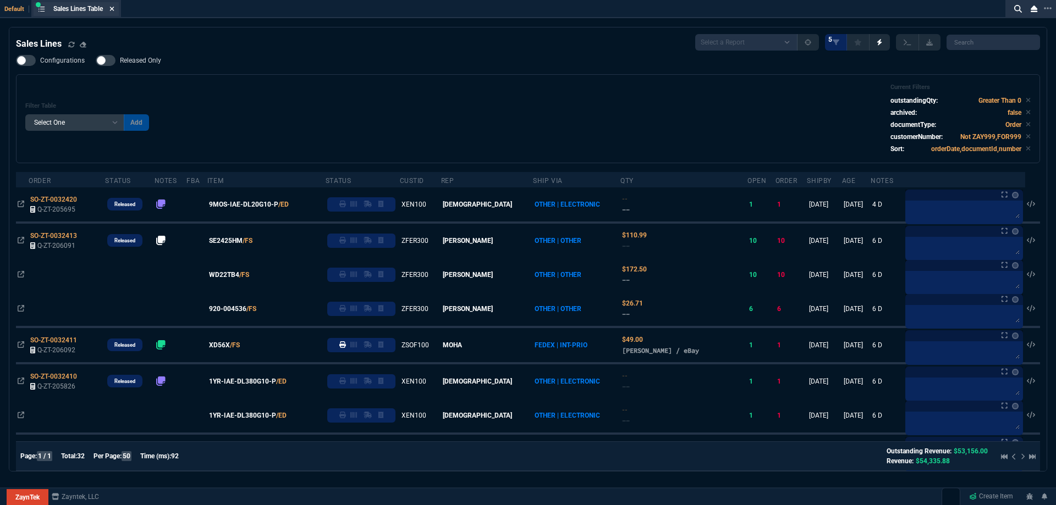
click at [111, 10] on icon at bounding box center [111, 8] width 5 height 7
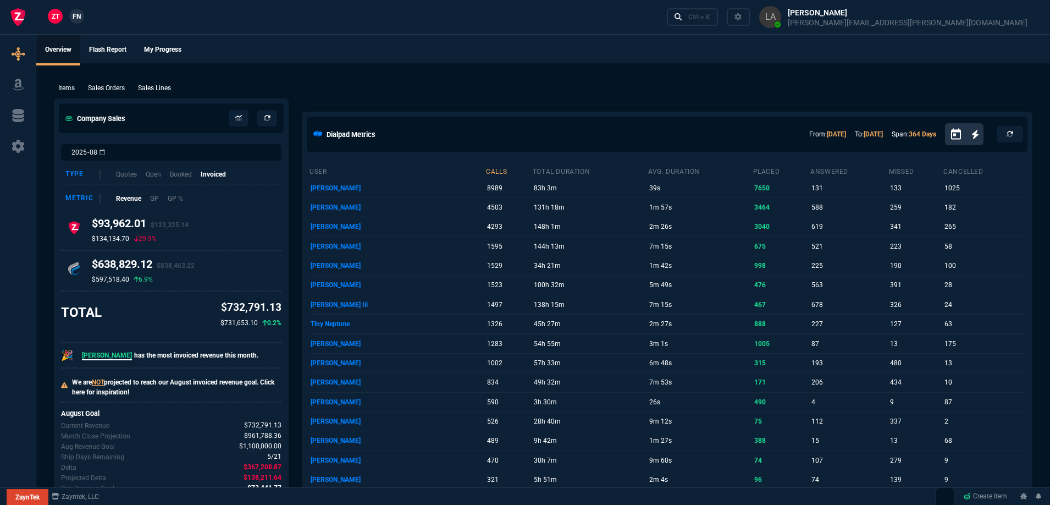
click at [73, 15] on span "FN" at bounding box center [77, 17] width 8 height 10
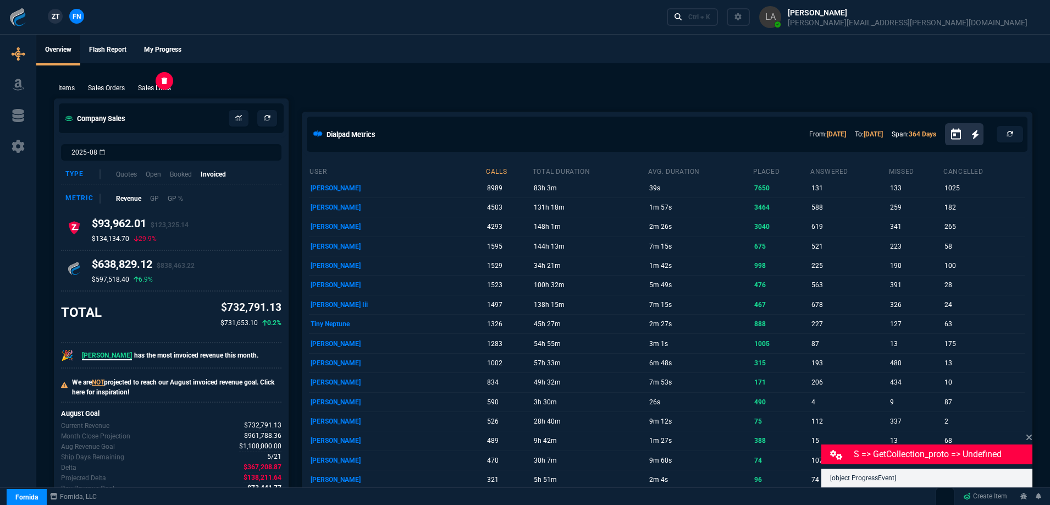
click at [156, 83] on p "Sales Lines" at bounding box center [154, 88] width 33 height 10
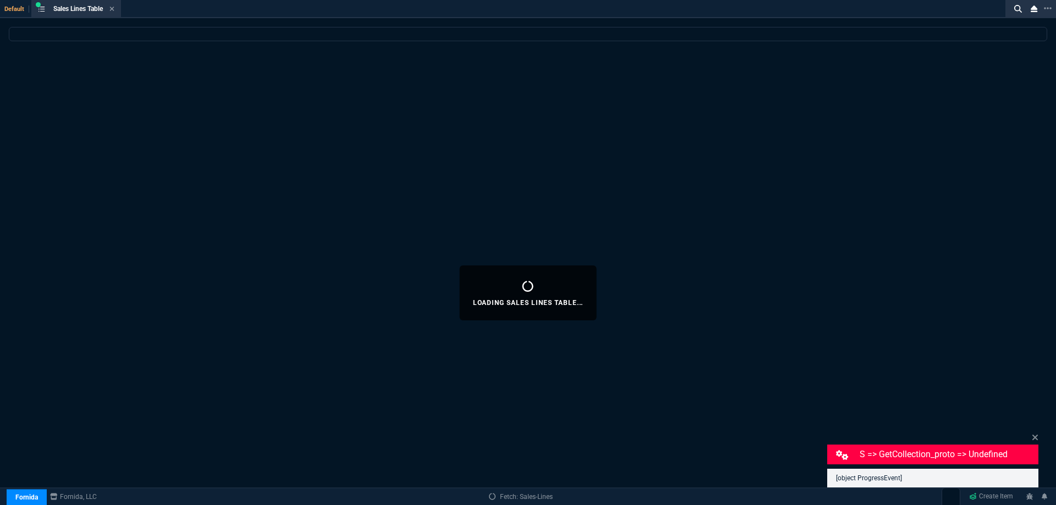
select select
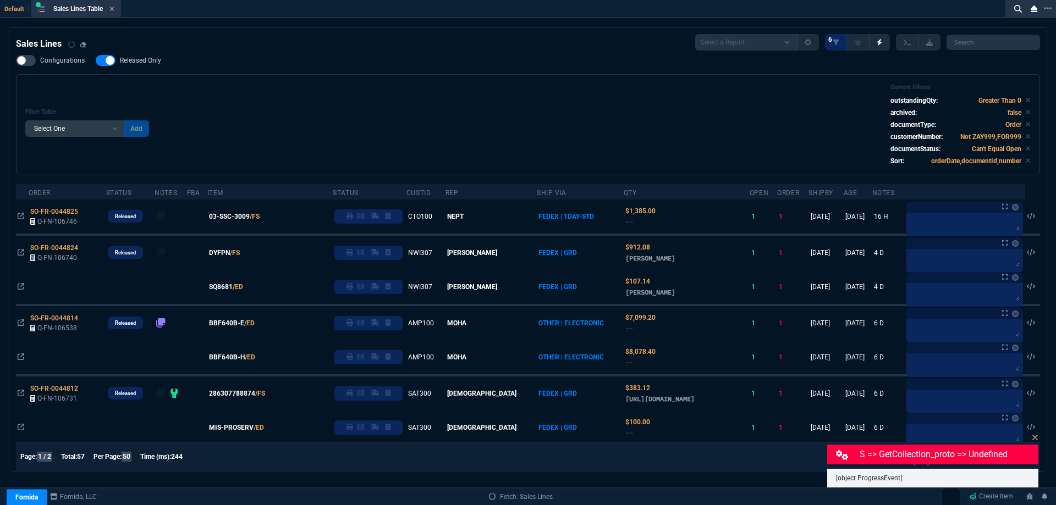
click at [121, 56] on label "Released Only" at bounding box center [134, 60] width 76 height 11
click at [96, 60] on input "Released Only" at bounding box center [95, 60] width 1 height 1
checkbox input "false"
click at [318, 70] on div "Configurations Released Only Filter Table Select One Add Filter () Age () ATS (…" at bounding box center [528, 115] width 1024 height 120
click at [1035, 439] on icon at bounding box center [1035, 437] width 7 height 9
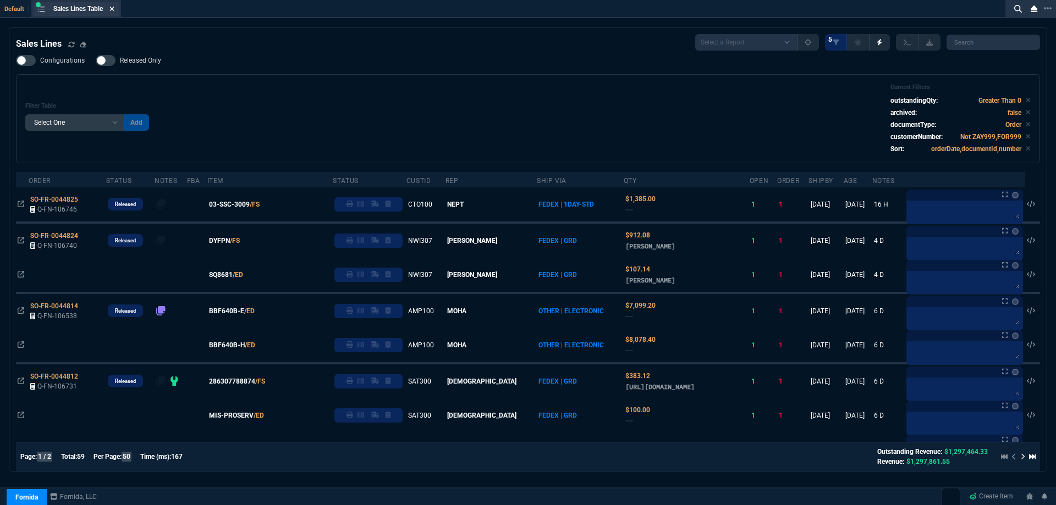
click at [114, 5] on icon at bounding box center [111, 8] width 5 height 7
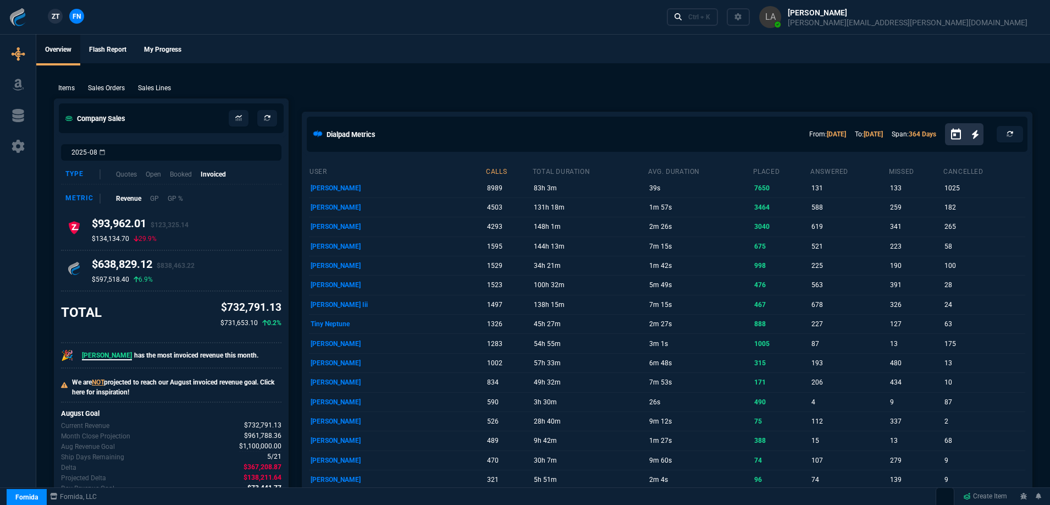
click at [60, 16] on link "ZT" at bounding box center [55, 16] width 15 height 15
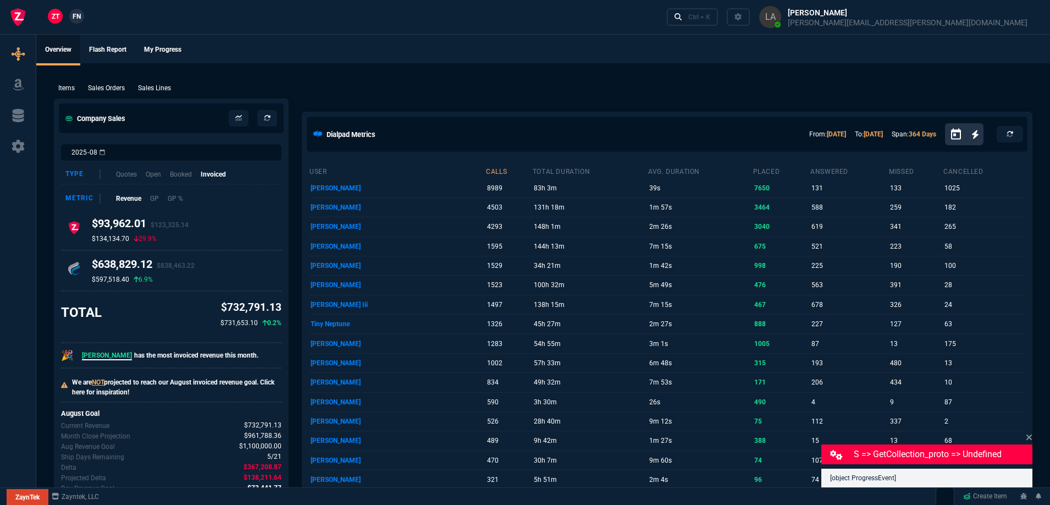
click at [163, 86] on p "Sales Lines" at bounding box center [154, 88] width 33 height 10
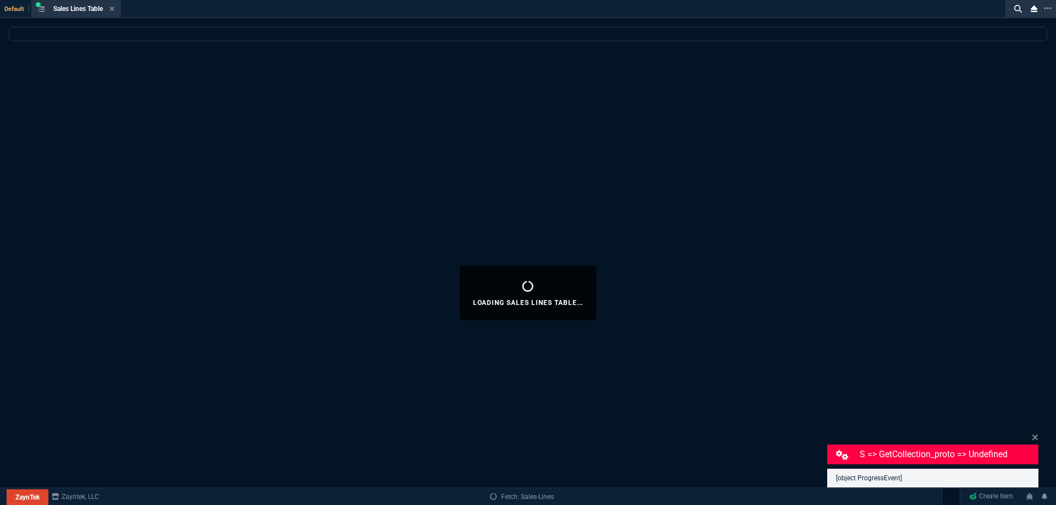
select select
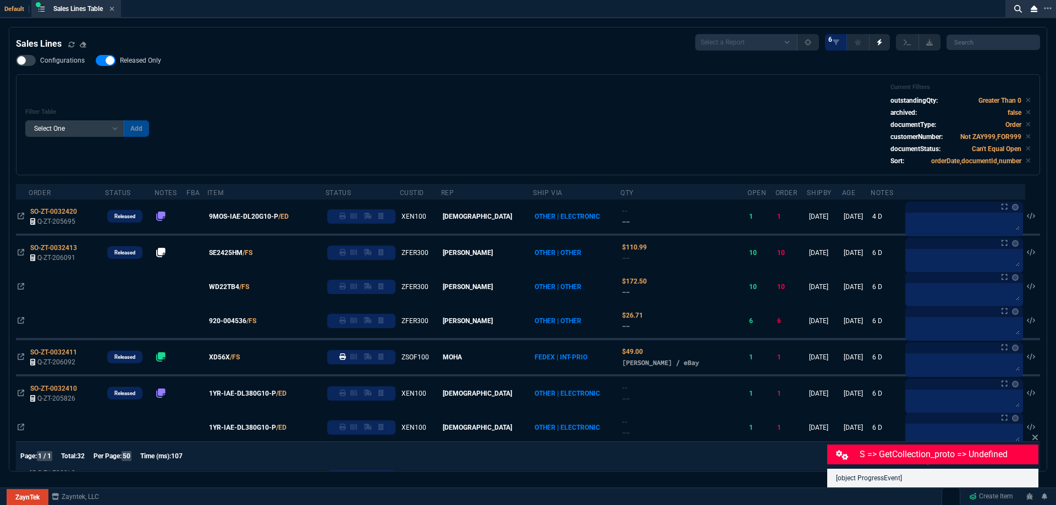
click at [148, 64] on span "Released Only" at bounding box center [140, 60] width 41 height 9
click at [96, 61] on input "Released Only" at bounding box center [95, 60] width 1 height 1
click at [294, 90] on div "Filter Table Select One Add Filter () Age () ATS () Cond (itemVariantCode) Cust…" at bounding box center [527, 125] width 1005 height 82
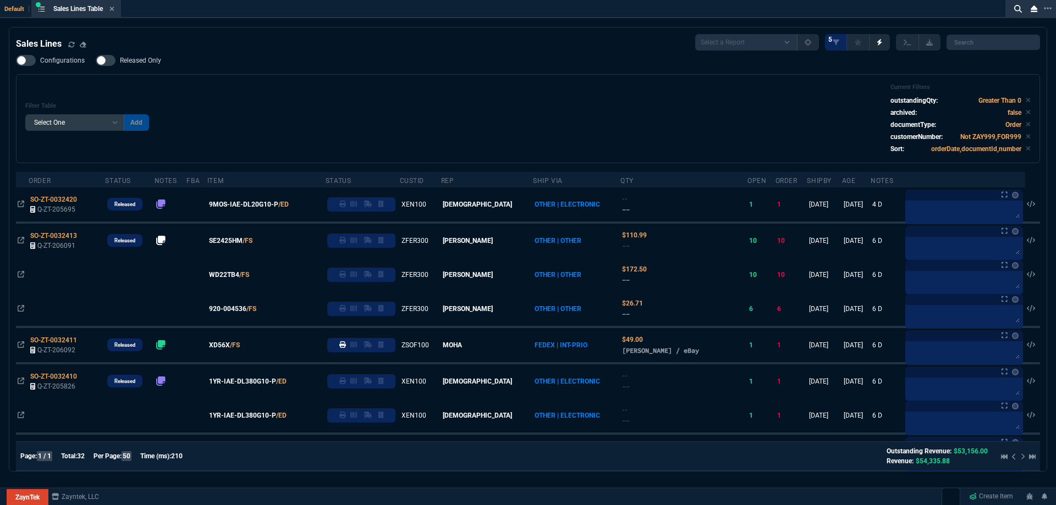
click at [163, 61] on label "Released Only" at bounding box center [134, 60] width 76 height 11
click at [96, 61] on input "Released Only" at bounding box center [95, 60] width 1 height 1
click at [232, 91] on div "Filter Table Select One Add Filter () Age () ATS () Cond (itemVariantCode) Cust…" at bounding box center [527, 119] width 1005 height 70
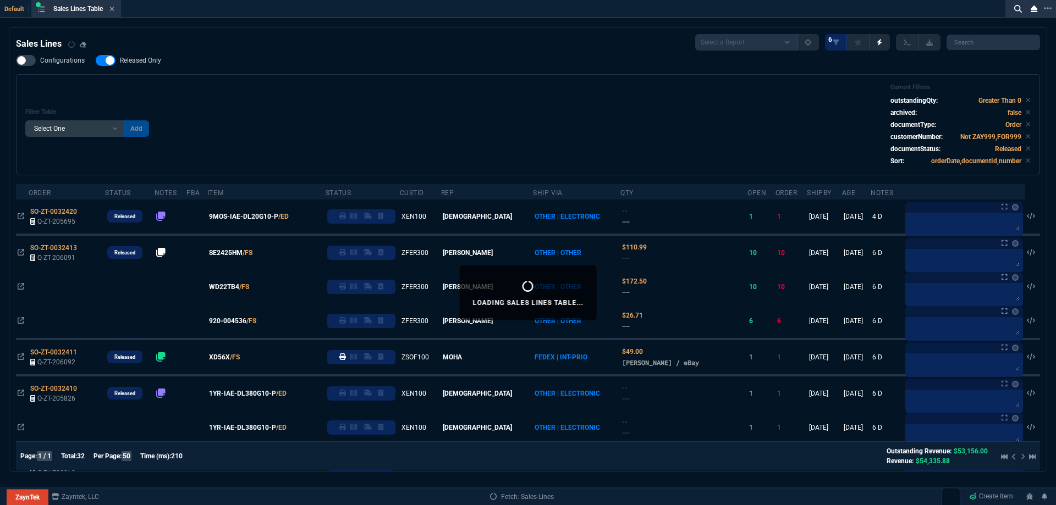
click at [152, 62] on span "Released Only" at bounding box center [140, 60] width 41 height 9
click at [96, 61] on input "Released Only" at bounding box center [95, 60] width 1 height 1
checkbox input "false"
click at [317, 96] on div "Filter Table Select One Add Filter () Age () ATS () Cond (itemVariantCode) Cust…" at bounding box center [527, 125] width 1005 height 82
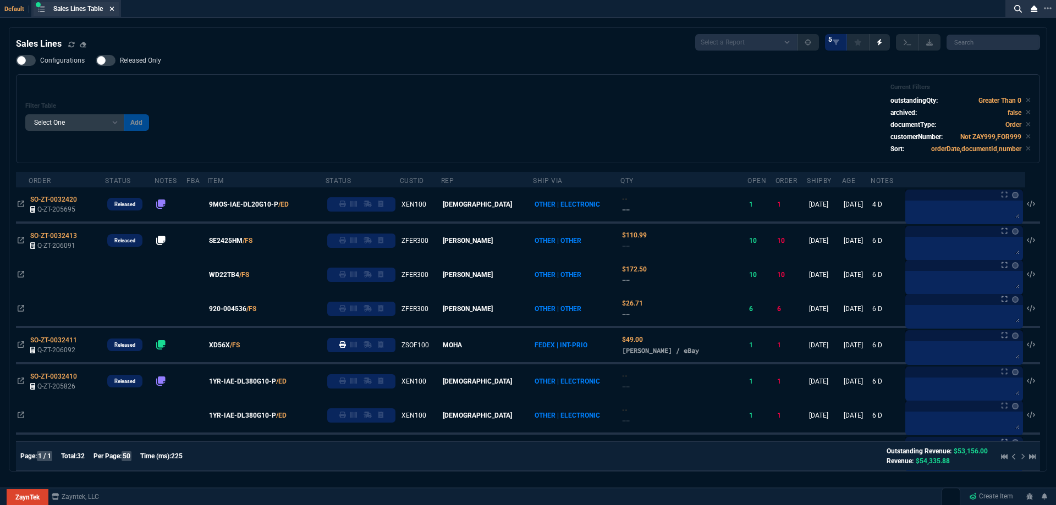
click at [114, 11] on icon at bounding box center [111, 8] width 5 height 7
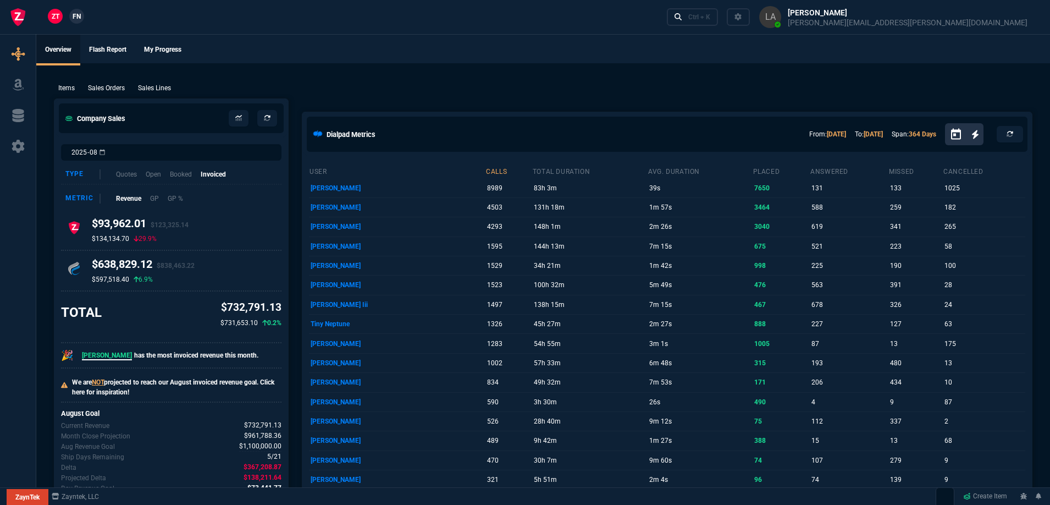
click at [77, 12] on span "FN" at bounding box center [77, 17] width 8 height 10
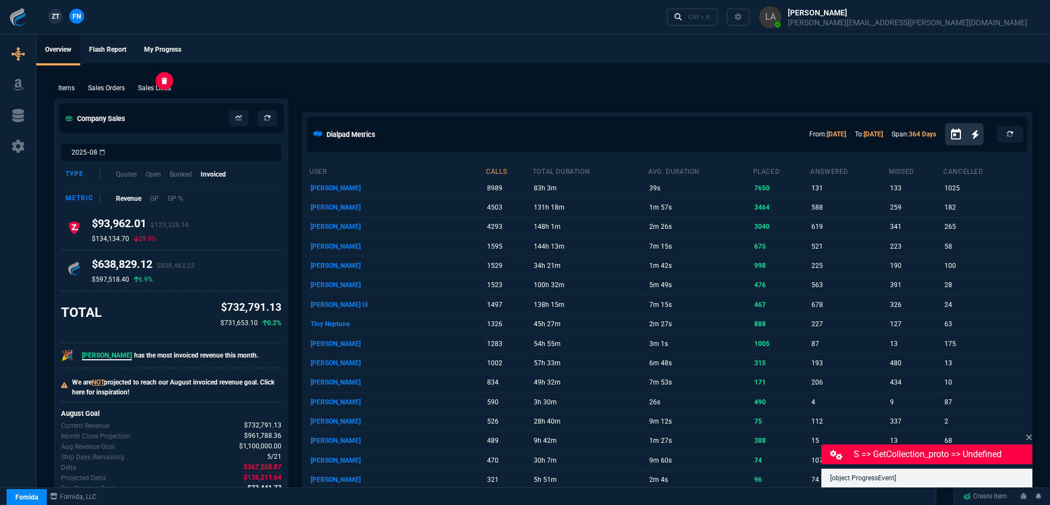
click at [174, 86] on div "Sales Lines" at bounding box center [155, 88] width 42 height 10
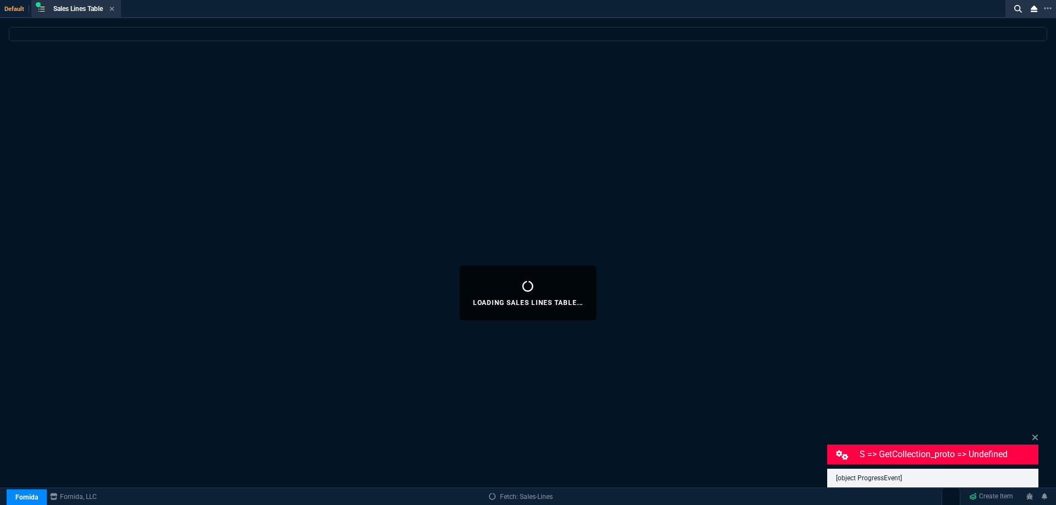
select select
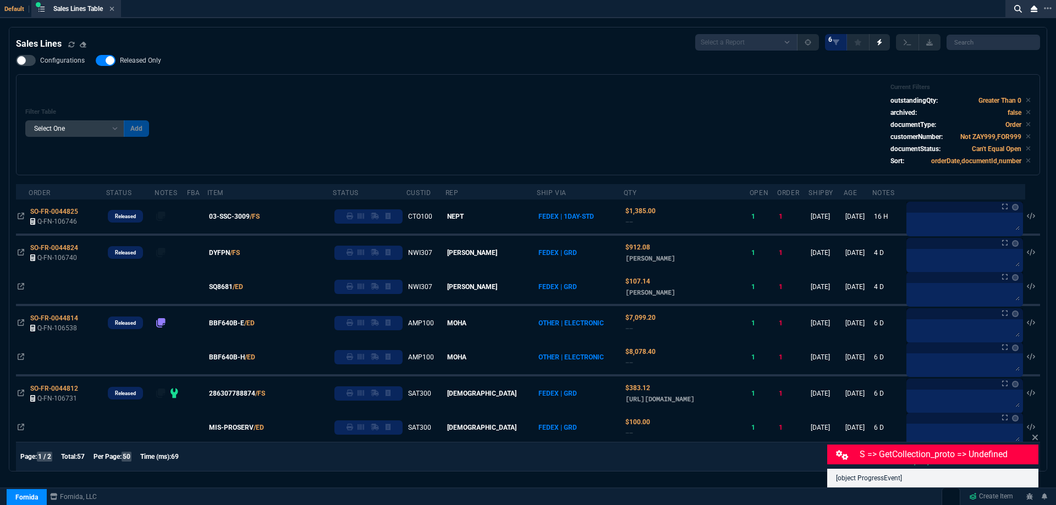
click at [517, 108] on div "Filter Table Select One Add Filter () Age () ATS () Cond (itemVariantCode) Cust…" at bounding box center [527, 125] width 1005 height 82
click at [156, 59] on span "Released Only" at bounding box center [140, 60] width 41 height 9
click at [96, 60] on input "Released Only" at bounding box center [95, 60] width 1 height 1
click at [430, 109] on div "Filter Table Select One Add Filter () Age () ATS () Cond (itemVariantCode) Cust…" at bounding box center [527, 125] width 1005 height 82
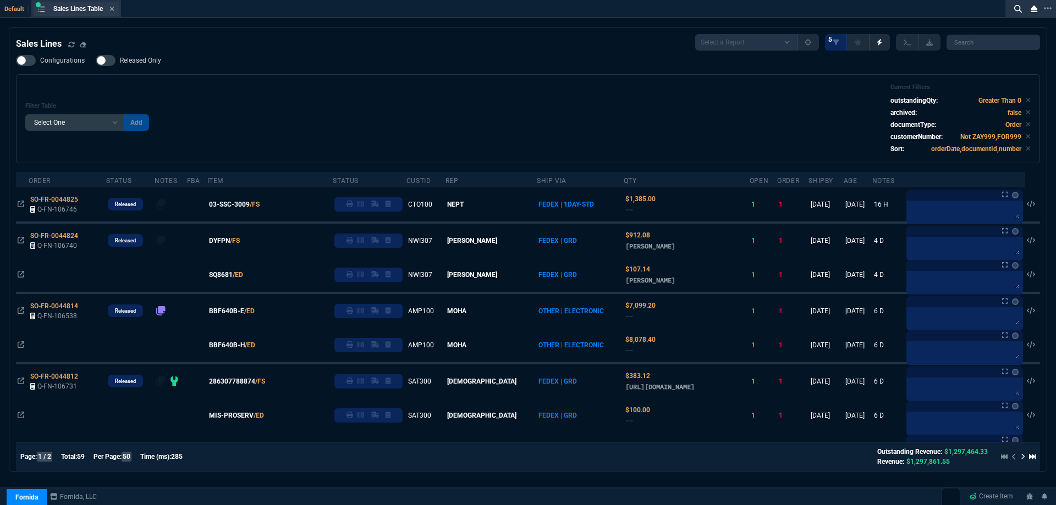
click at [118, 7] on div "Sales Lines Table Sales Line" at bounding box center [76, 9] width 85 height 14
drag, startPoint x: 149, startPoint y: 62, endPoint x: 157, endPoint y: 60, distance: 7.9
click at [149, 62] on span "Released Only" at bounding box center [140, 60] width 41 height 9
click at [96, 61] on input "Released Only" at bounding box center [95, 60] width 1 height 1
click at [413, 85] on div "Filter Table Select One Add Filter () Age () ATS () Cond (itemVariantCode) Cust…" at bounding box center [527, 119] width 1005 height 70
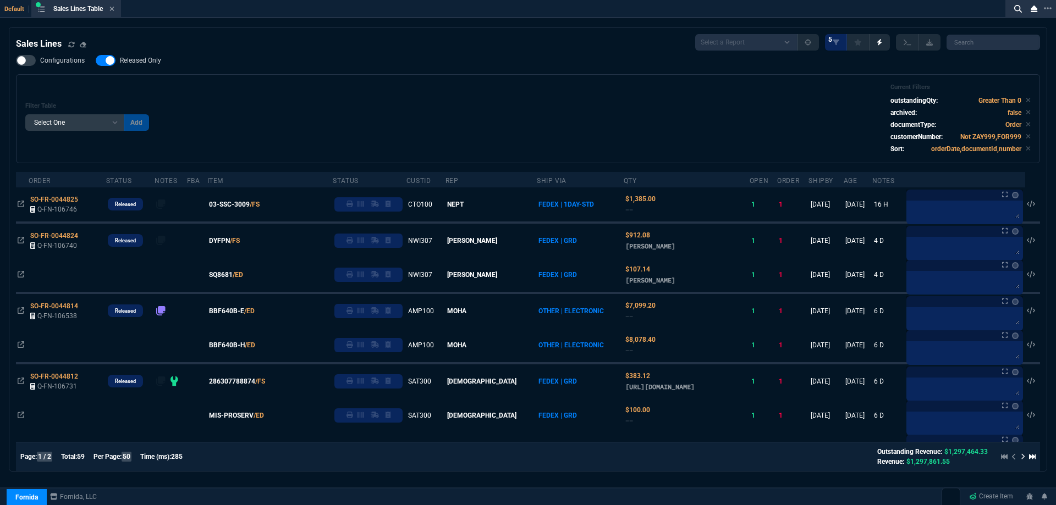
click at [152, 60] on span "Released Only" at bounding box center [140, 60] width 41 height 9
click at [96, 60] on input "Released Only" at bounding box center [95, 60] width 1 height 1
click at [307, 74] on div "Configurations Released Only Filter Table Select One Add Filter () Age () ATS (…" at bounding box center [528, 109] width 1024 height 108
click at [155, 58] on span "Released Only" at bounding box center [140, 60] width 41 height 9
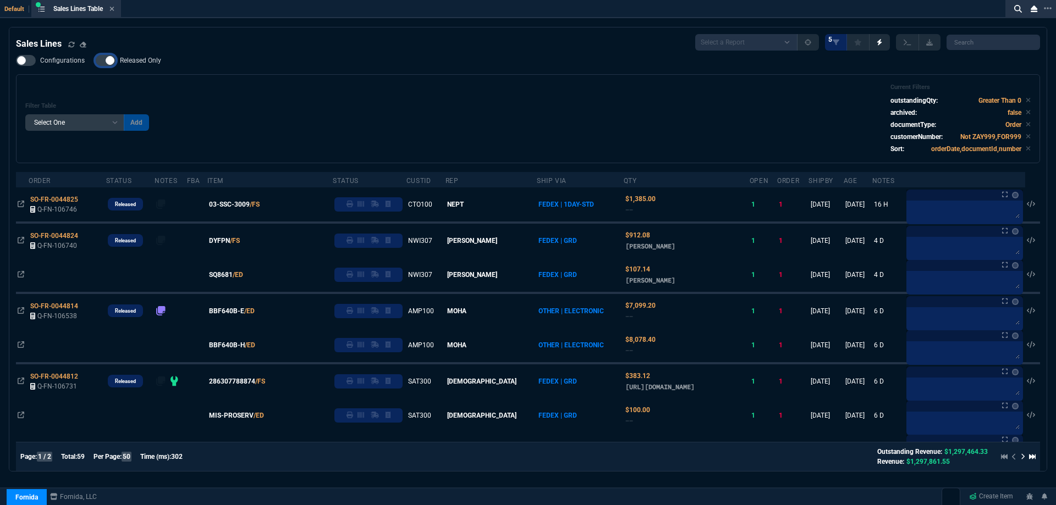
click at [96, 60] on input "Released Only" at bounding box center [95, 60] width 1 height 1
click at [274, 82] on div "Filter Table Select One Add Filter () Age () ATS () Cond (itemVariantCode) Cust…" at bounding box center [528, 118] width 1024 height 89
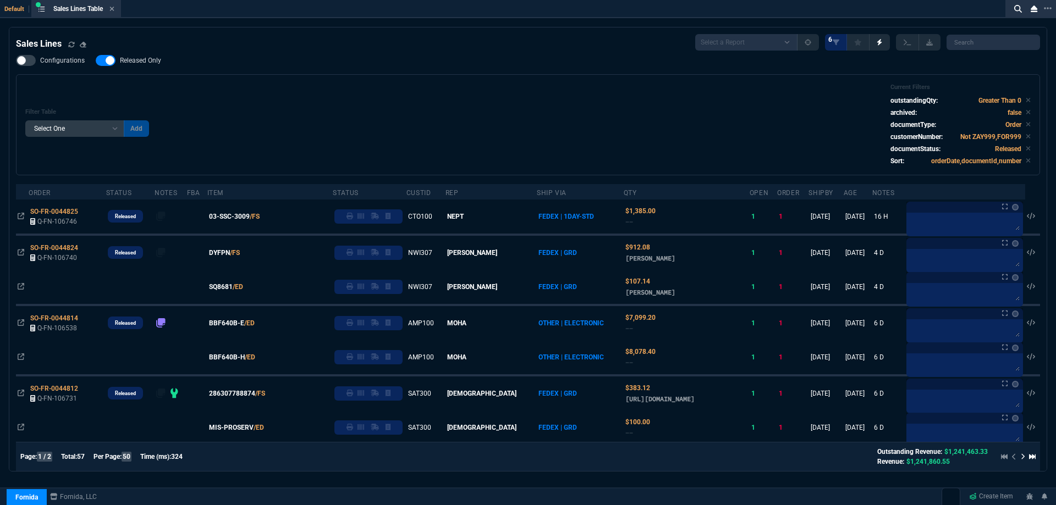
click at [133, 63] on span "Released Only" at bounding box center [140, 60] width 41 height 9
click at [96, 61] on input "Released Only" at bounding box center [95, 60] width 1 height 1
click at [358, 100] on div "Filter Table Select One Add Filter () Age () ATS () Cond (itemVariantCode) Cust…" at bounding box center [527, 125] width 1005 height 82
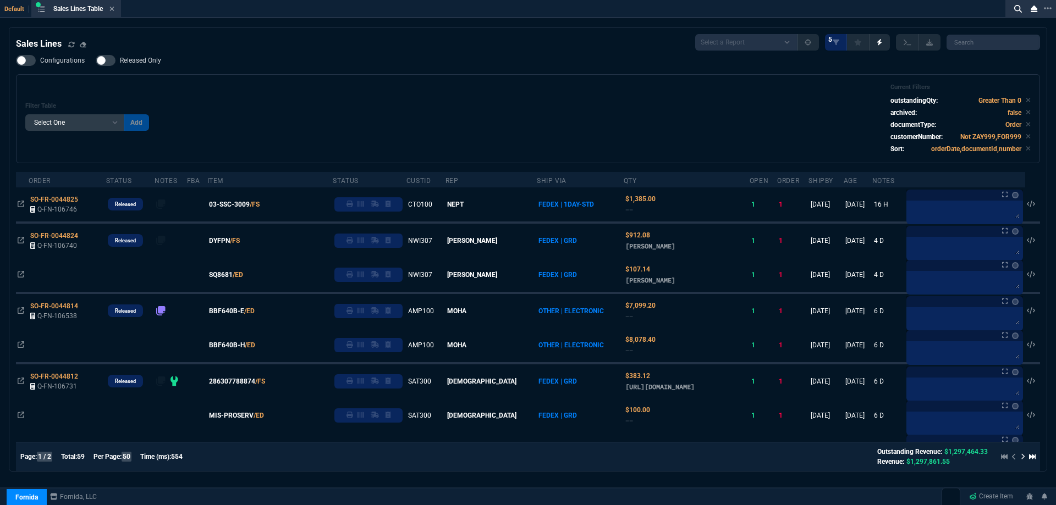
click at [133, 59] on span "Released Only" at bounding box center [140, 60] width 41 height 9
click at [96, 60] on input "Released Only" at bounding box center [95, 60] width 1 height 1
click at [376, 89] on div "Filter Table Select One Add Filter () Age () ATS () Cond (itemVariantCode) Cust…" at bounding box center [527, 119] width 1005 height 70
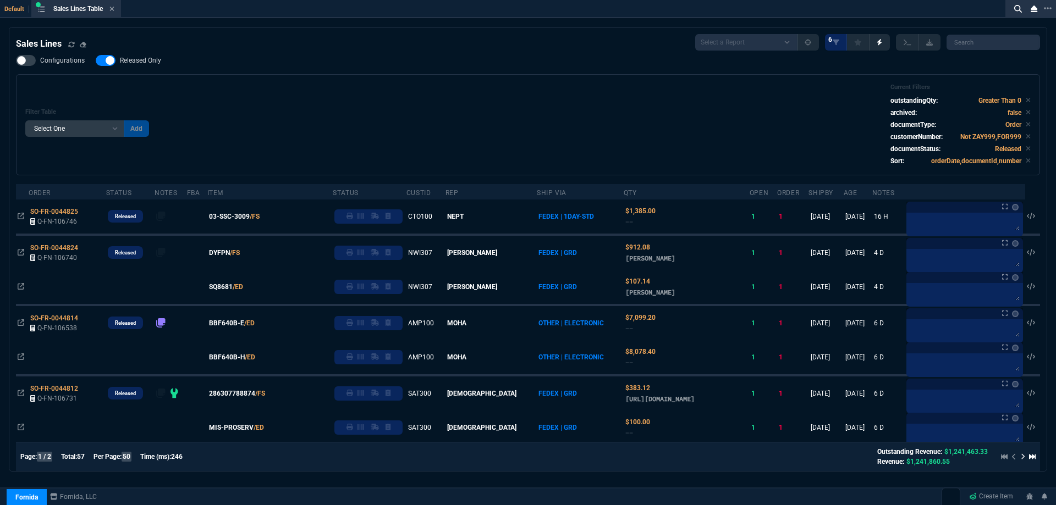
click at [148, 68] on nx-fornida-field-switch-one "Released Only" at bounding box center [134, 63] width 76 height 10
click at [146, 67] on nx-fornida-field-switch-one "Released Only" at bounding box center [134, 63] width 76 height 10
click at [328, 94] on div "Filter Table Select One Add Filter () Age () ATS () Cond (itemVariantCode) Cust…" at bounding box center [527, 125] width 1005 height 82
click at [139, 66] on label "Released Only" at bounding box center [134, 60] width 76 height 11
click at [96, 61] on input "Released Only" at bounding box center [95, 60] width 1 height 1
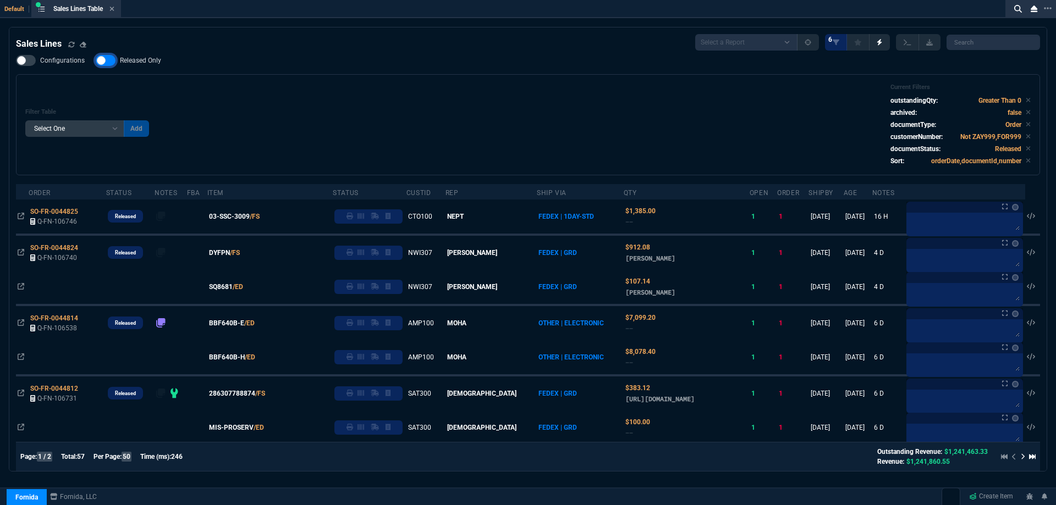
checkbox input "false"
click at [334, 69] on div "Configurations Released Only Filter Table Select One Add Filter () Age () ATS (…" at bounding box center [528, 115] width 1024 height 120
